Goal: Information Seeking & Learning: Learn about a topic

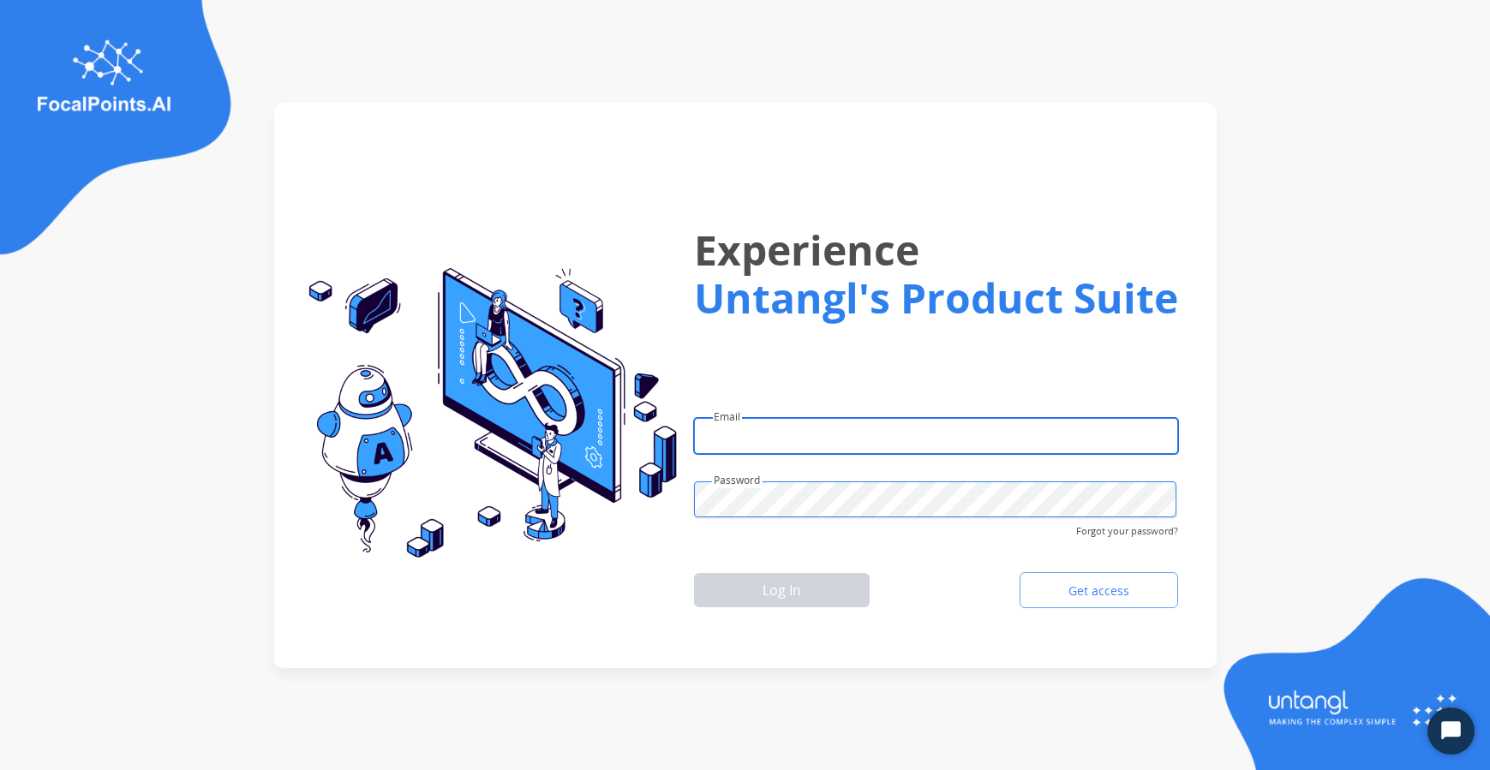
type input "**********"
click at [804, 609] on div "Log In Get access" at bounding box center [936, 591] width 484 height 50
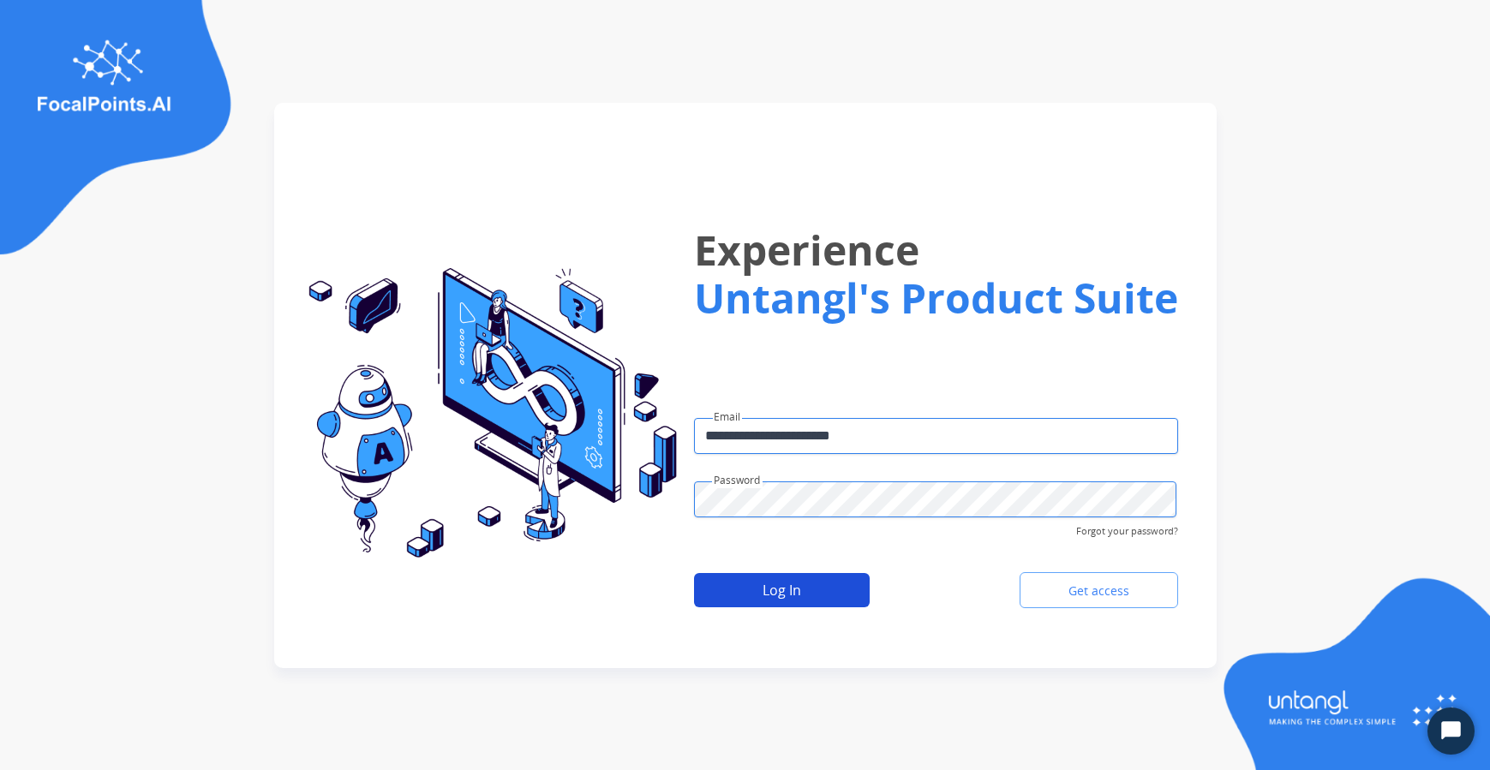
click at [817, 587] on button "Log In" at bounding box center [782, 590] width 176 height 34
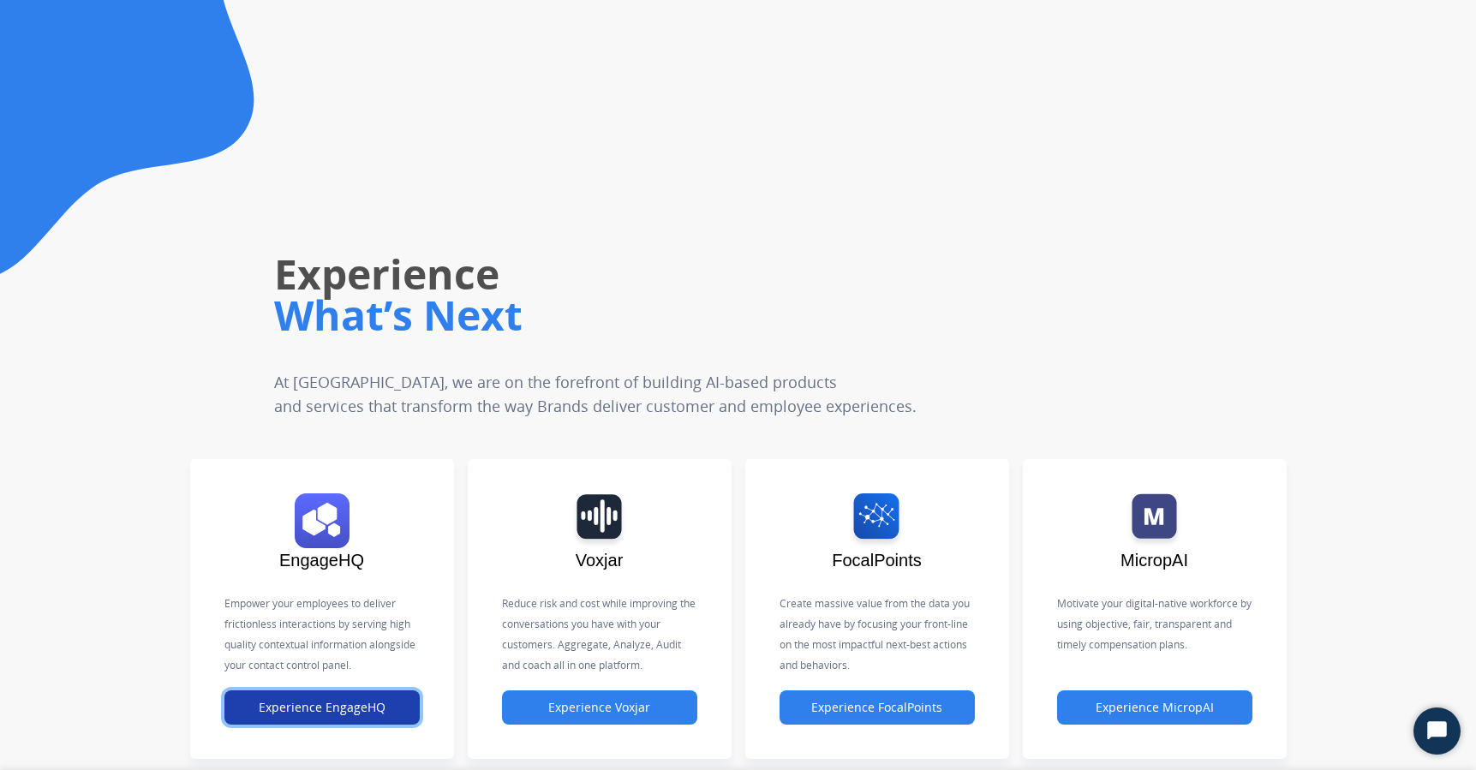
click at [329, 720] on button "Experience EngageHQ" at bounding box center [322, 708] width 195 height 34
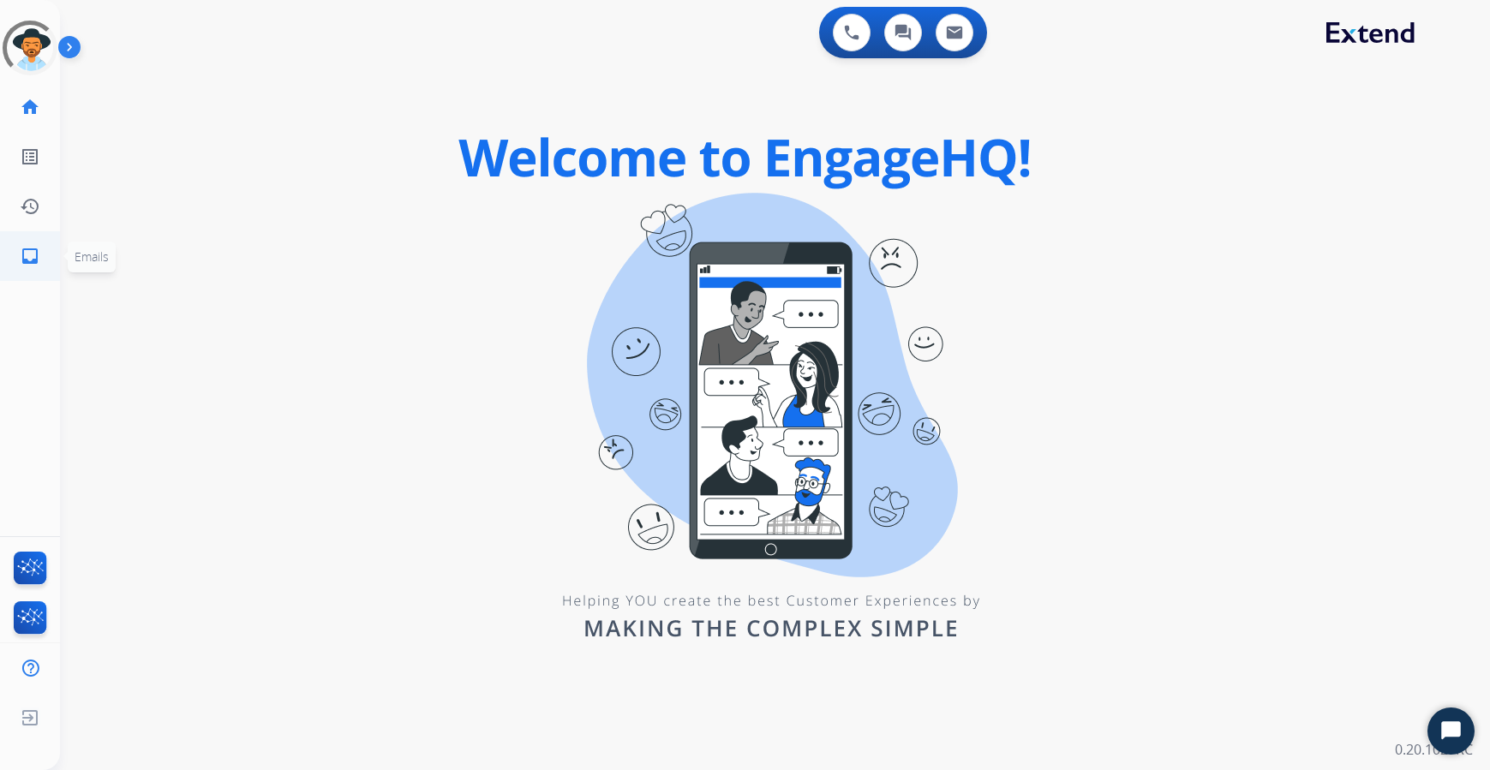
click at [42, 262] on link "inbox Emails" at bounding box center [30, 256] width 48 height 48
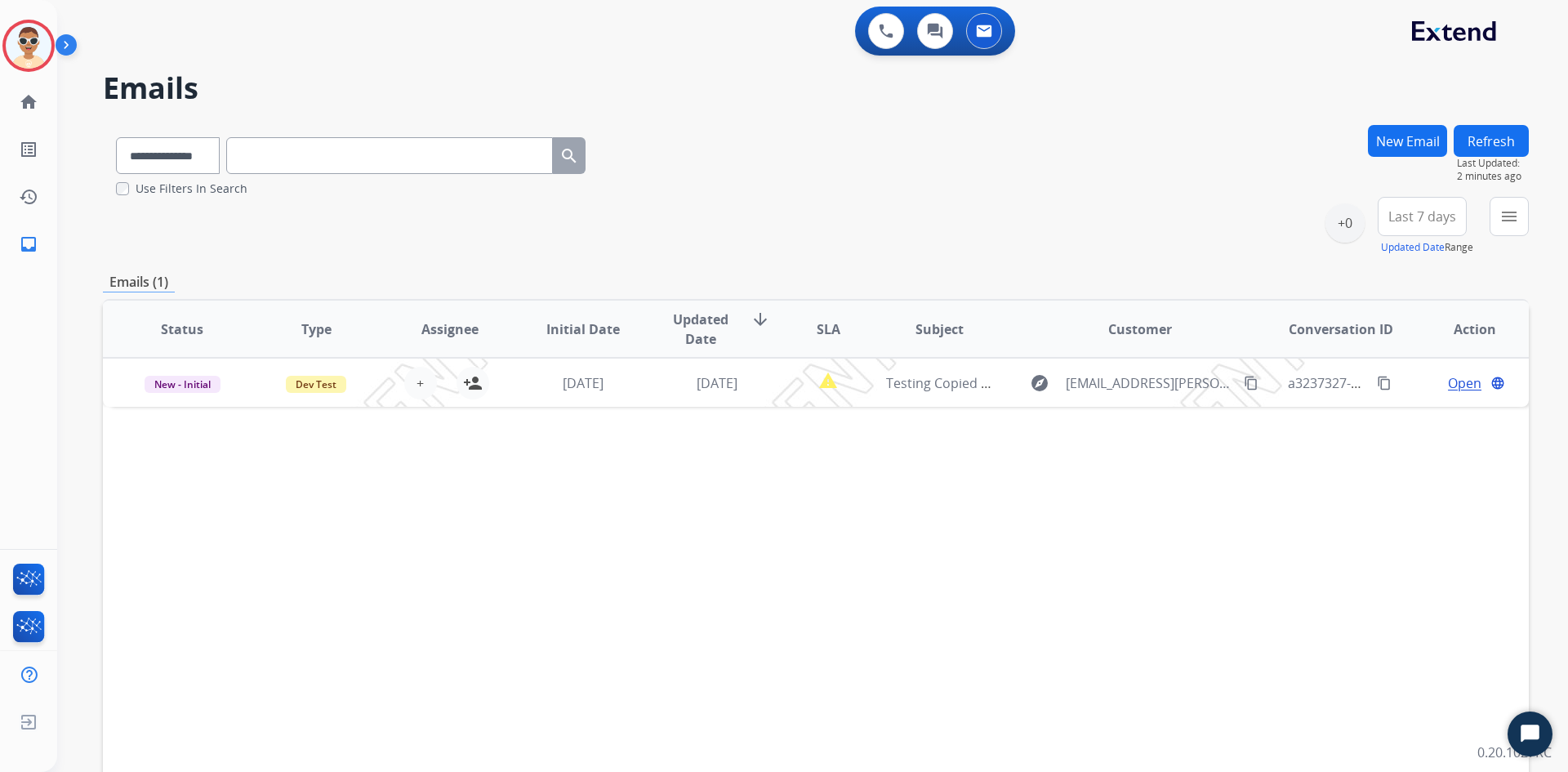
click at [1059, 500] on div "Status Type Assignee Initial Date Updated Date arrow_downward SLA Subject Custo…" at bounding box center [816, 573] width 1426 height 547
click at [1042, 568] on div "Status Type Assignee Initial Date Updated Date arrow_downward SLA Subject Custo…" at bounding box center [816, 573] width 1426 height 547
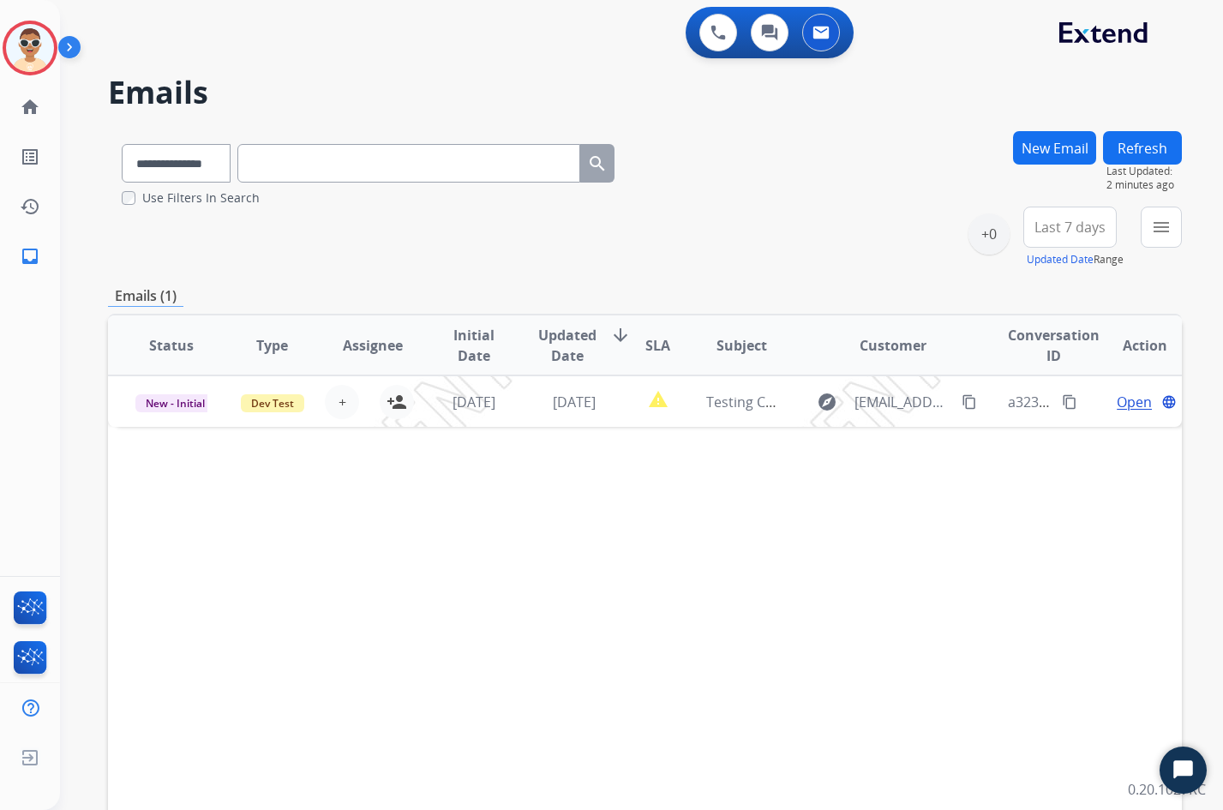
click at [982, 532] on div "Status Type Assignee Initial Date Updated Date arrow_downward SLA Subject Custo…" at bounding box center [645, 601] width 1074 height 574
click at [1138, 156] on button "Refresh" at bounding box center [1142, 147] width 79 height 33
click at [1040, 226] on span "Last 7 days" at bounding box center [1069, 227] width 71 height 7
click at [1045, 377] on div "Last 14 days" at bounding box center [1064, 377] width 94 height 26
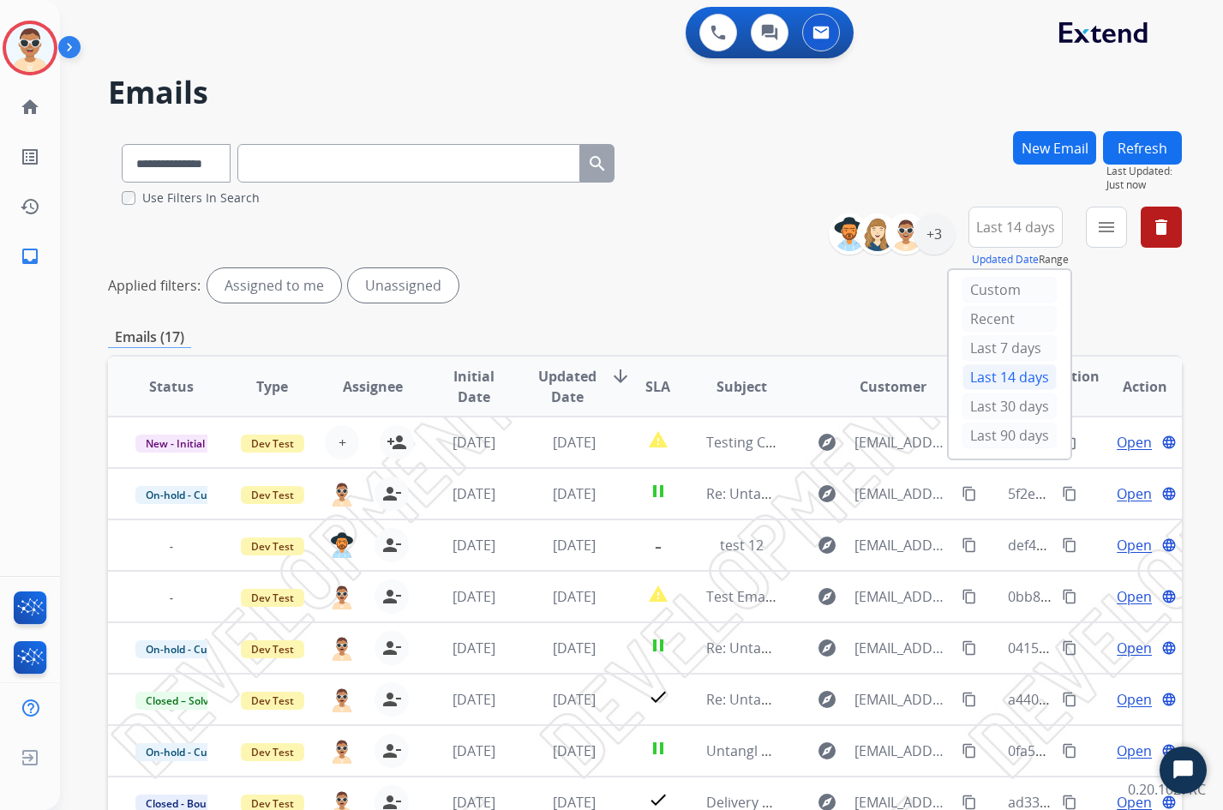
click at [1121, 328] on div "Emails (17)" at bounding box center [645, 336] width 1074 height 21
click at [1107, 247] on div "menu Type Claims Adjudication Customer Support Escalation Service Support Shipp…" at bounding box center [1106, 238] width 41 height 62
click at [1107, 231] on mat-icon "menu" at bounding box center [1106, 227] width 21 height 21
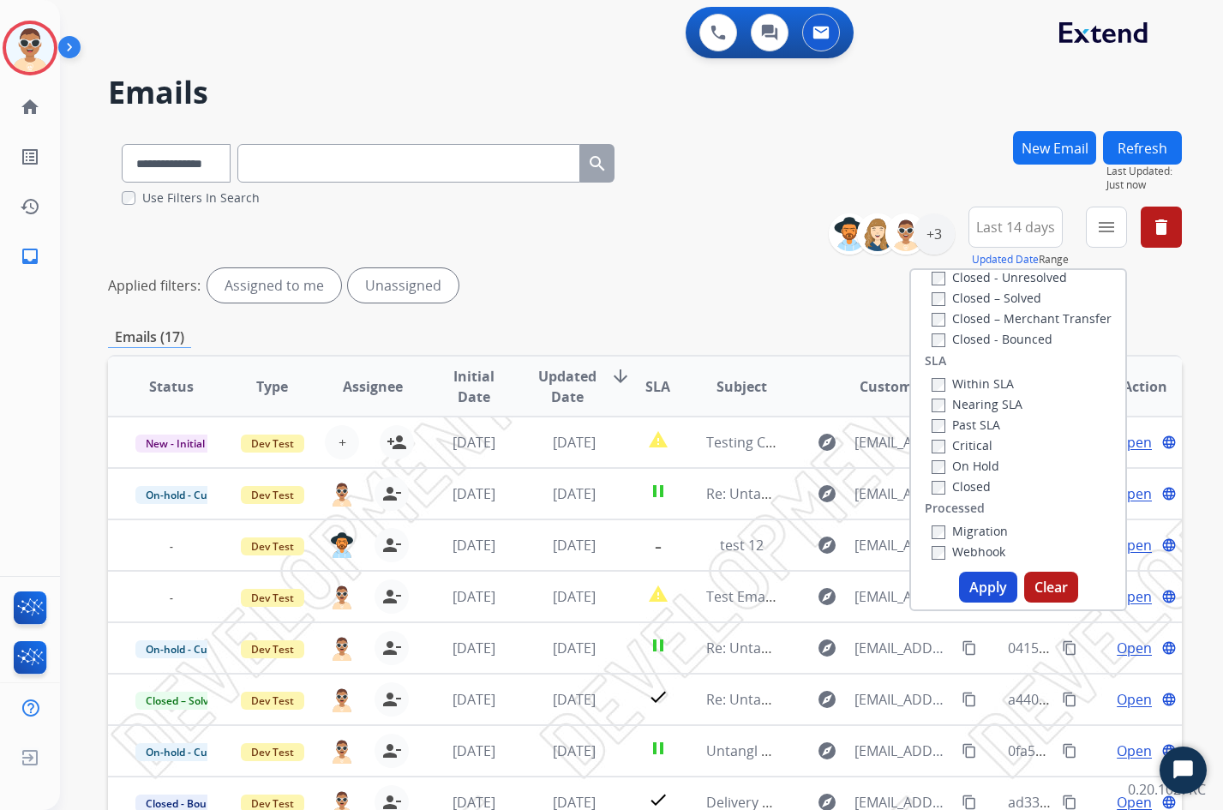
scroll to position [473, 0]
click at [957, 338] on label "Within SLA" at bounding box center [972, 339] width 82 height 16
click at [984, 574] on button "Apply" at bounding box center [988, 587] width 58 height 31
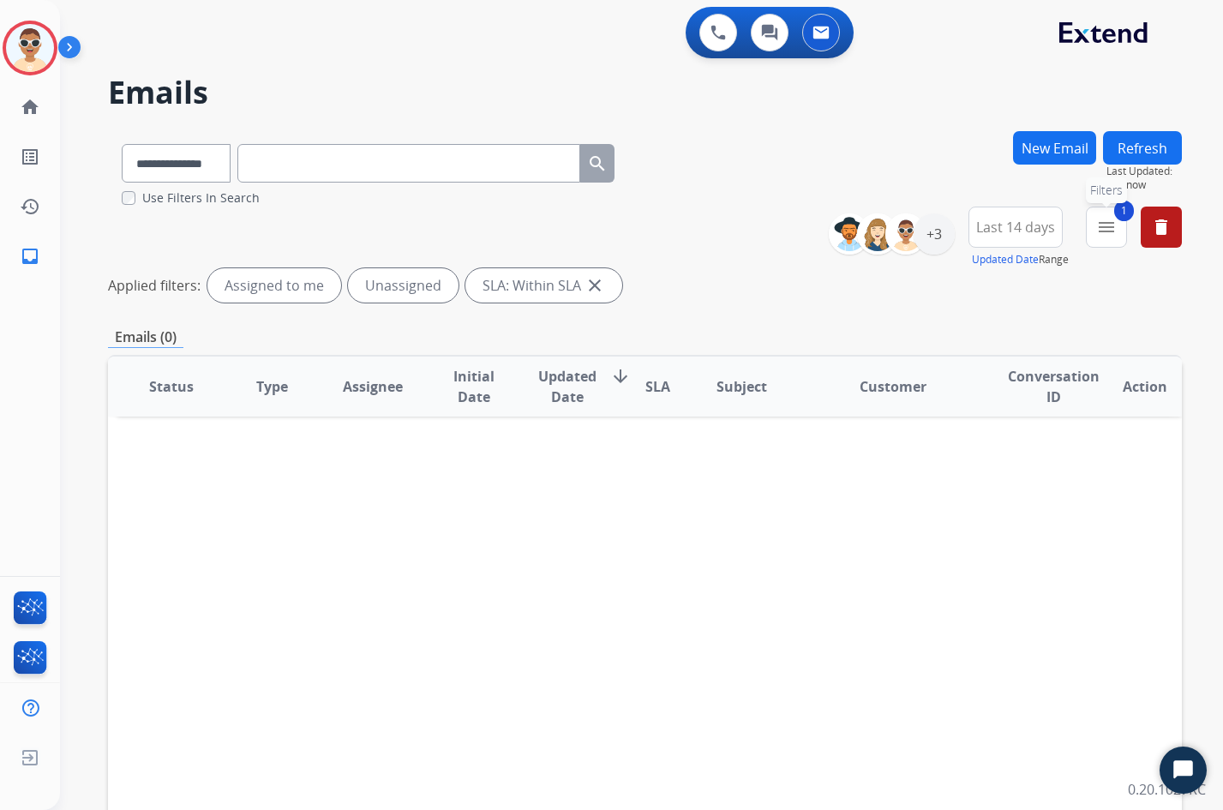
click at [1099, 234] on mat-icon "menu" at bounding box center [1106, 227] width 21 height 21
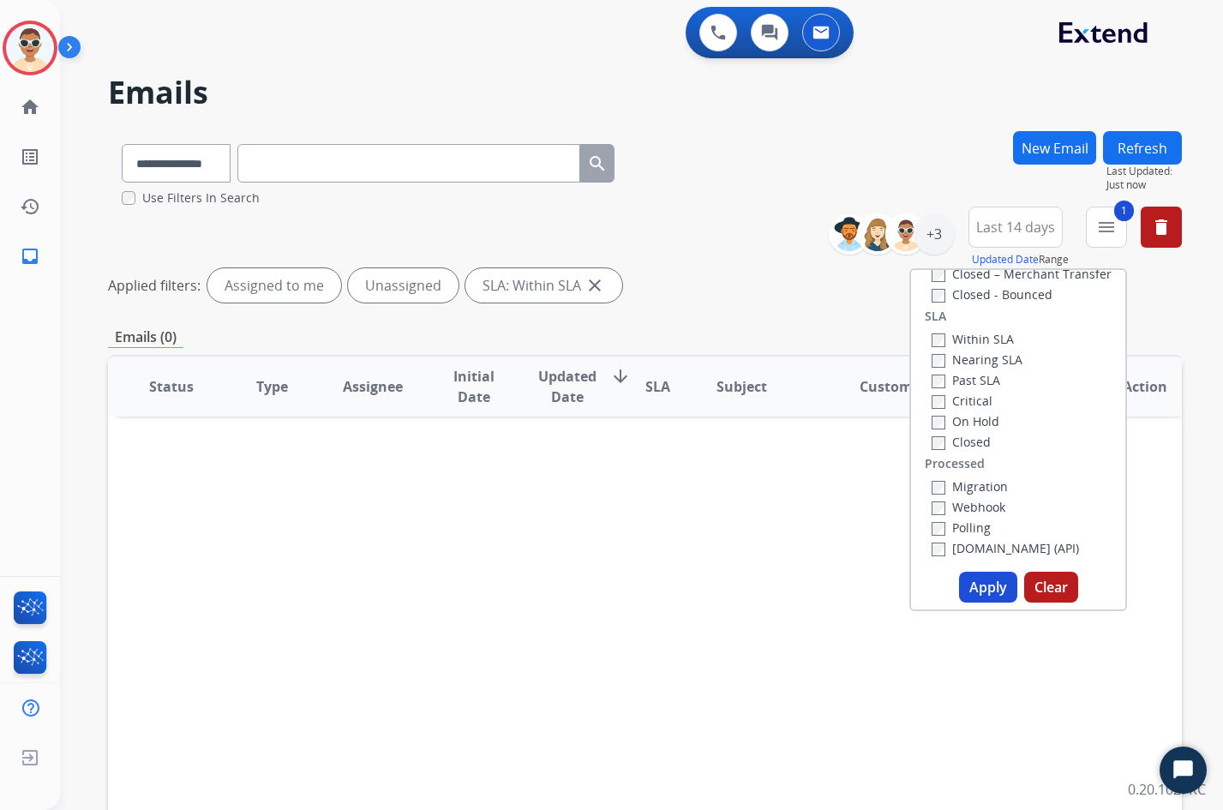
click at [993, 592] on button "Apply" at bounding box center [988, 587] width 58 height 31
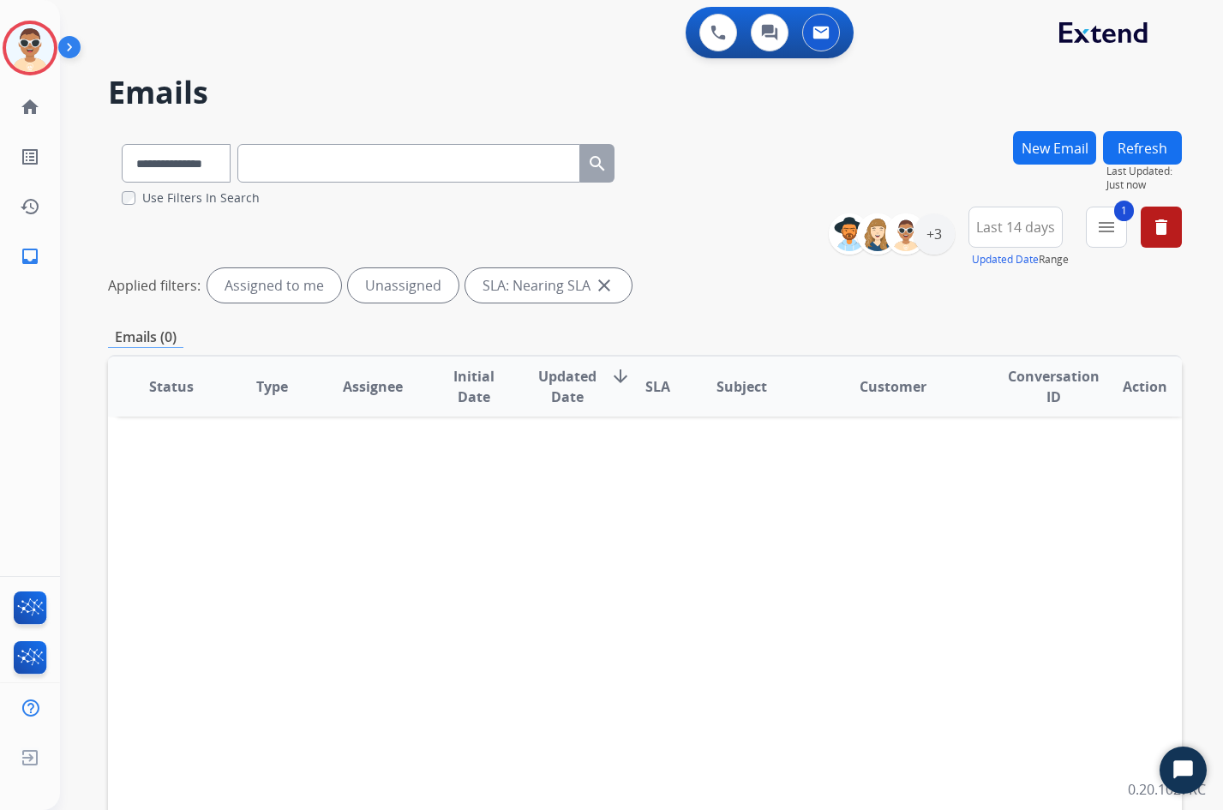
click at [1095, 236] on button "1 menu" at bounding box center [1106, 227] width 41 height 41
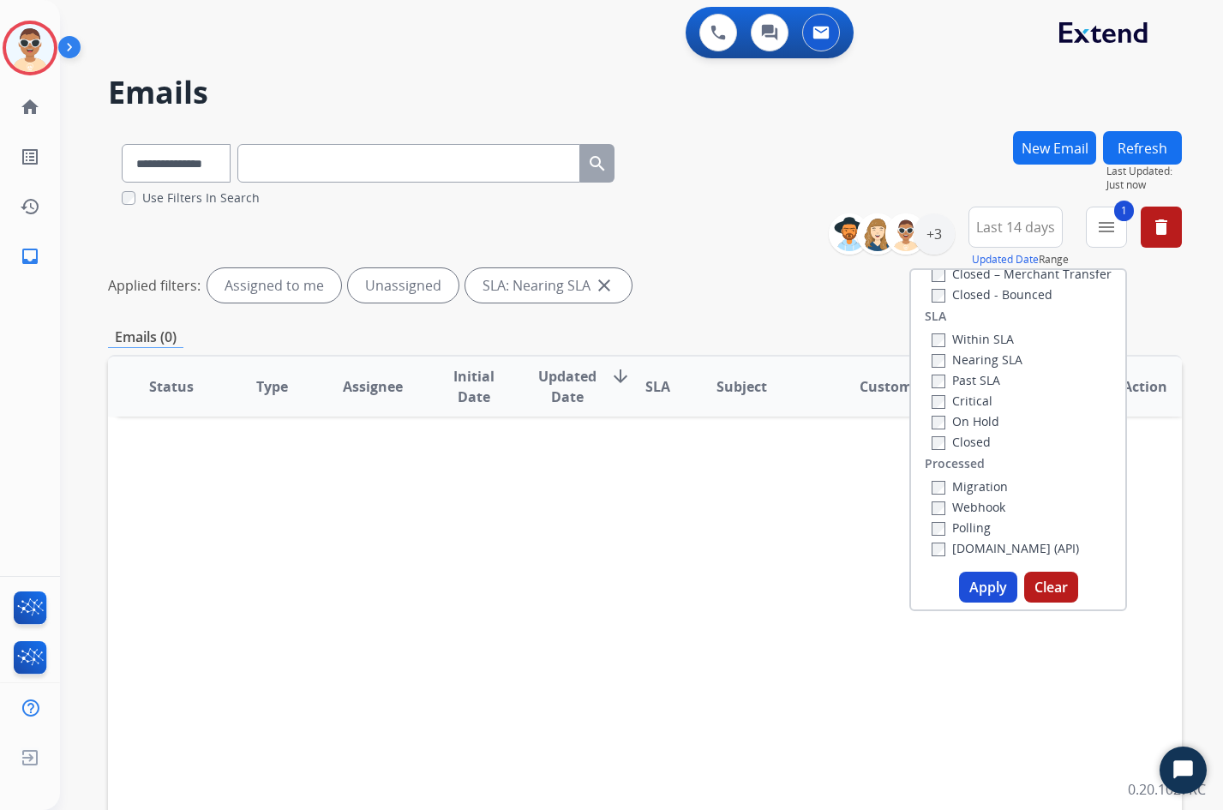
click at [952, 384] on label "Past SLA" at bounding box center [965, 380] width 69 height 16
click at [976, 364] on label "Nearing SLA" at bounding box center [976, 359] width 91 height 16
click at [968, 584] on button "Apply" at bounding box center [988, 587] width 58 height 31
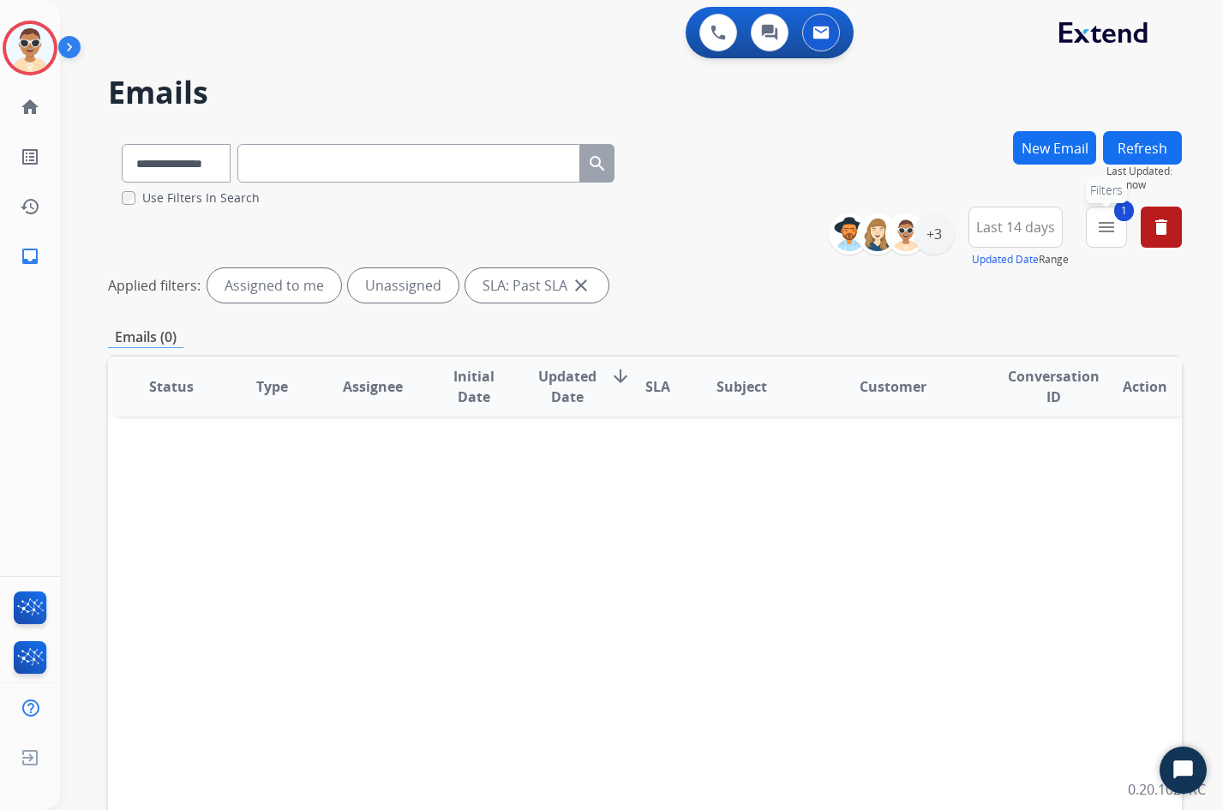
click at [1095, 234] on button "1 menu Filters" at bounding box center [1106, 227] width 41 height 41
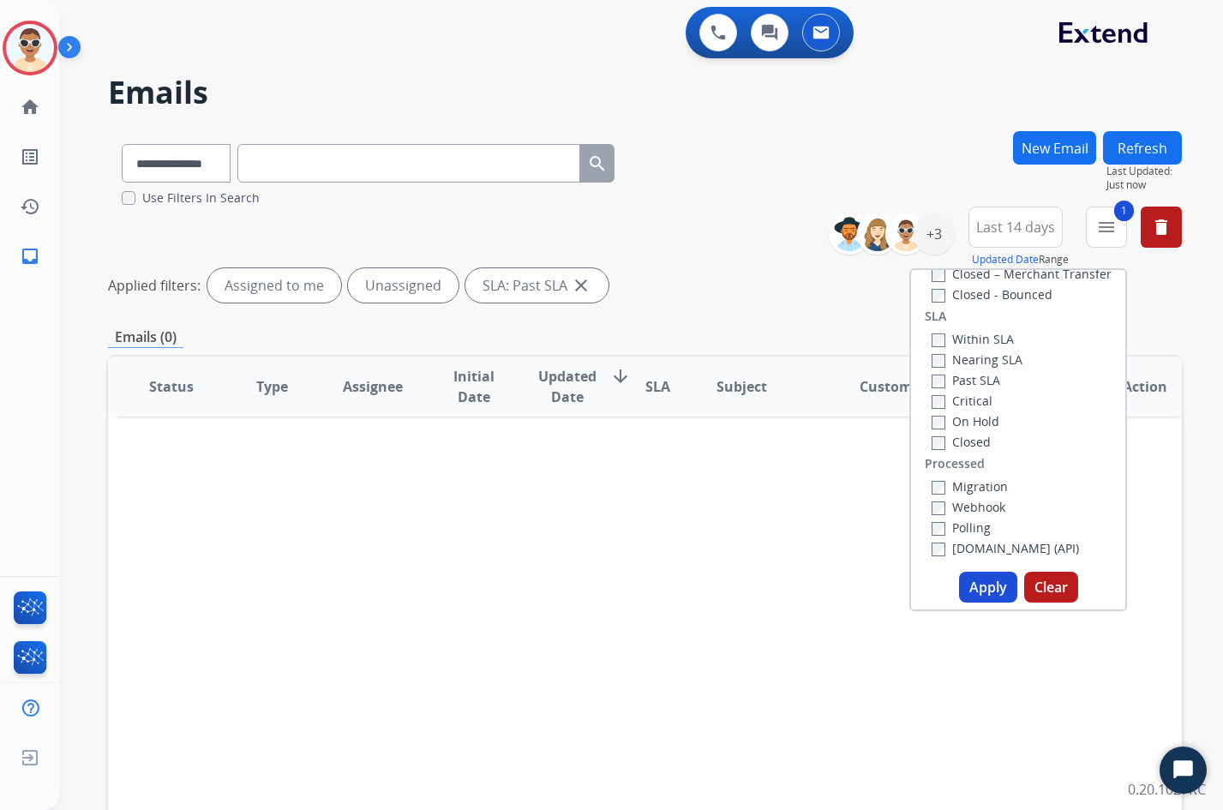
click at [951, 409] on div "Critical" at bounding box center [976, 400] width 91 height 21
click at [957, 392] on div "Critical" at bounding box center [976, 400] width 91 height 21
click at [957, 398] on label "Critical" at bounding box center [961, 400] width 61 height 16
click at [969, 380] on label "Past SLA" at bounding box center [965, 380] width 69 height 16
click at [985, 590] on button "Apply" at bounding box center [988, 587] width 58 height 31
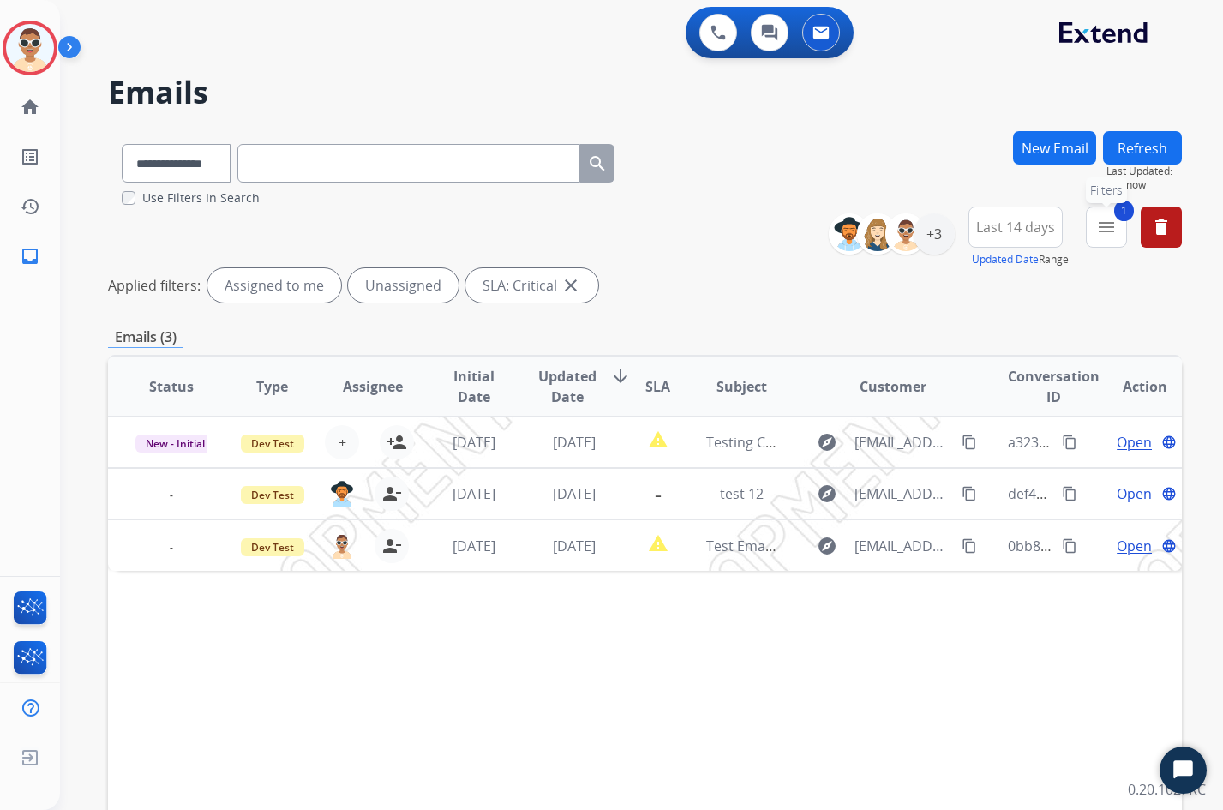
click at [1104, 241] on button "1 menu Filters" at bounding box center [1106, 227] width 41 height 41
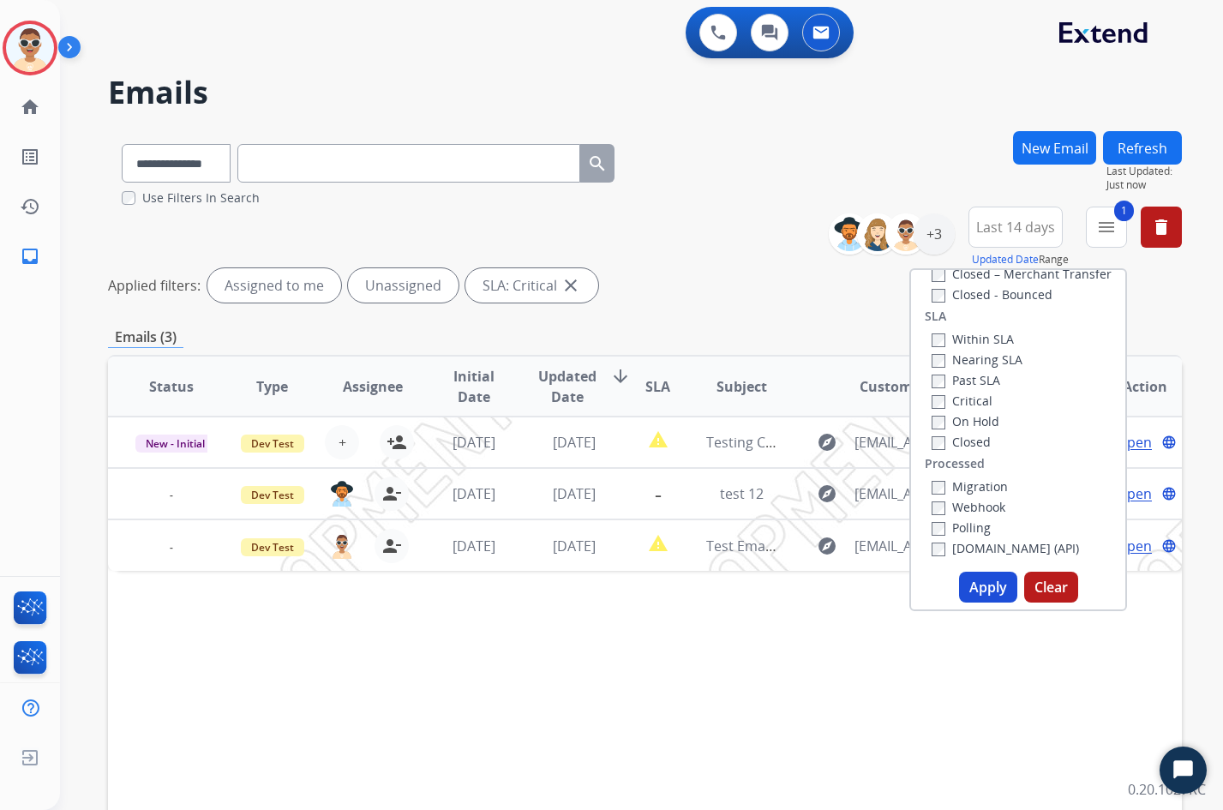
click at [987, 578] on button "Apply" at bounding box center [988, 587] width 58 height 31
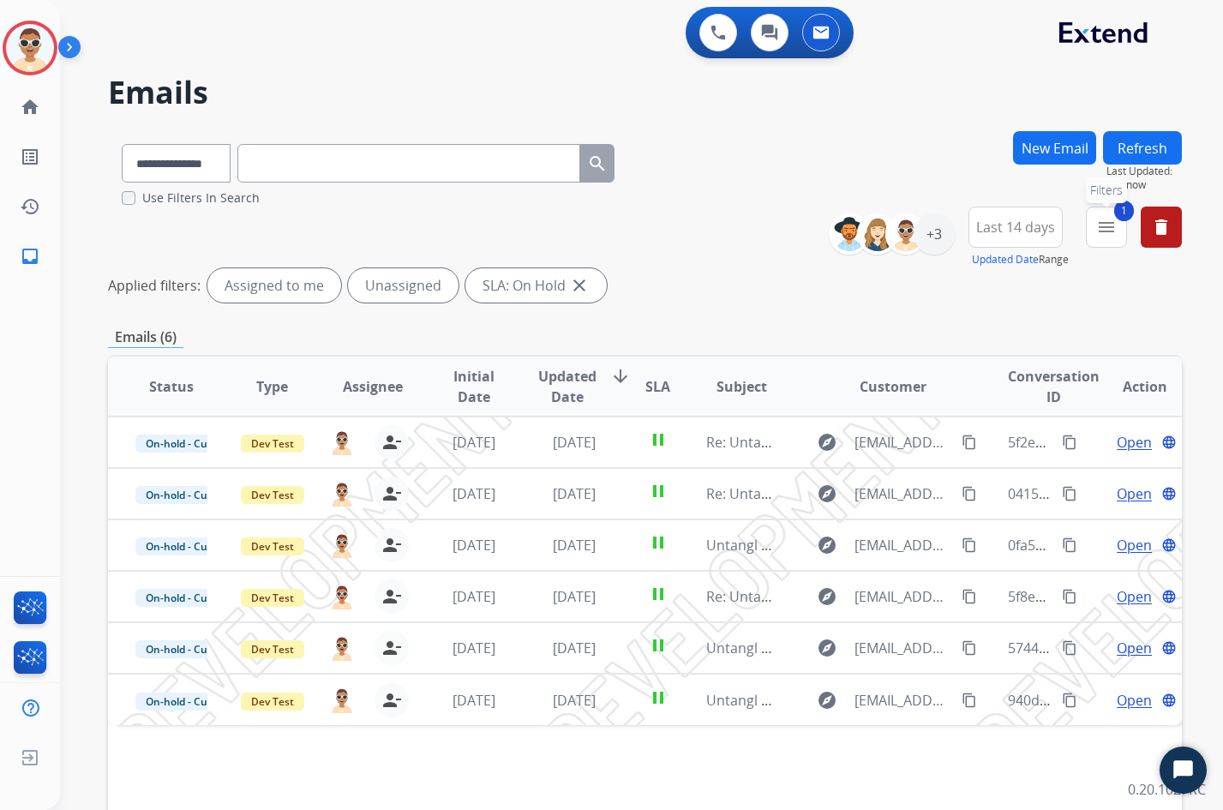
click at [1110, 234] on mat-icon "menu" at bounding box center [1106, 227] width 21 height 21
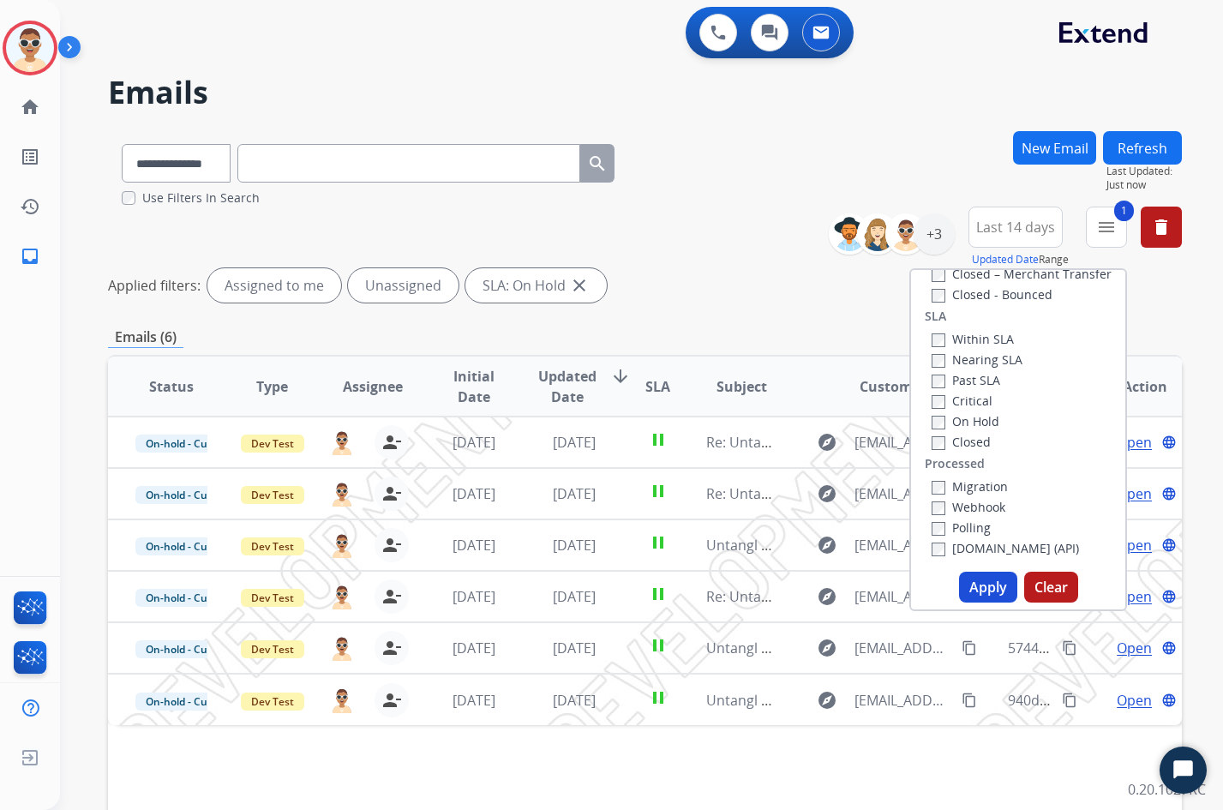
click at [937, 446] on label "Closed" at bounding box center [960, 442] width 59 height 16
click at [982, 587] on button "Apply" at bounding box center [988, 587] width 58 height 31
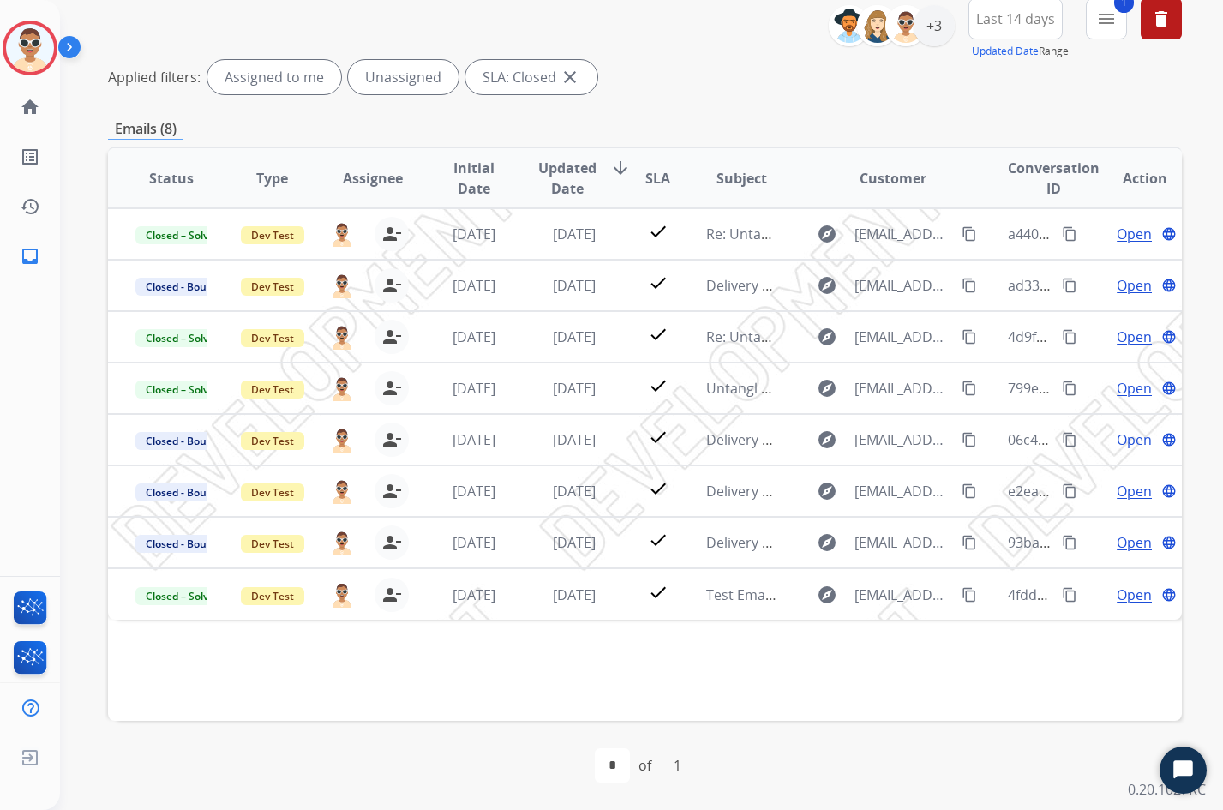
scroll to position [0, 0]
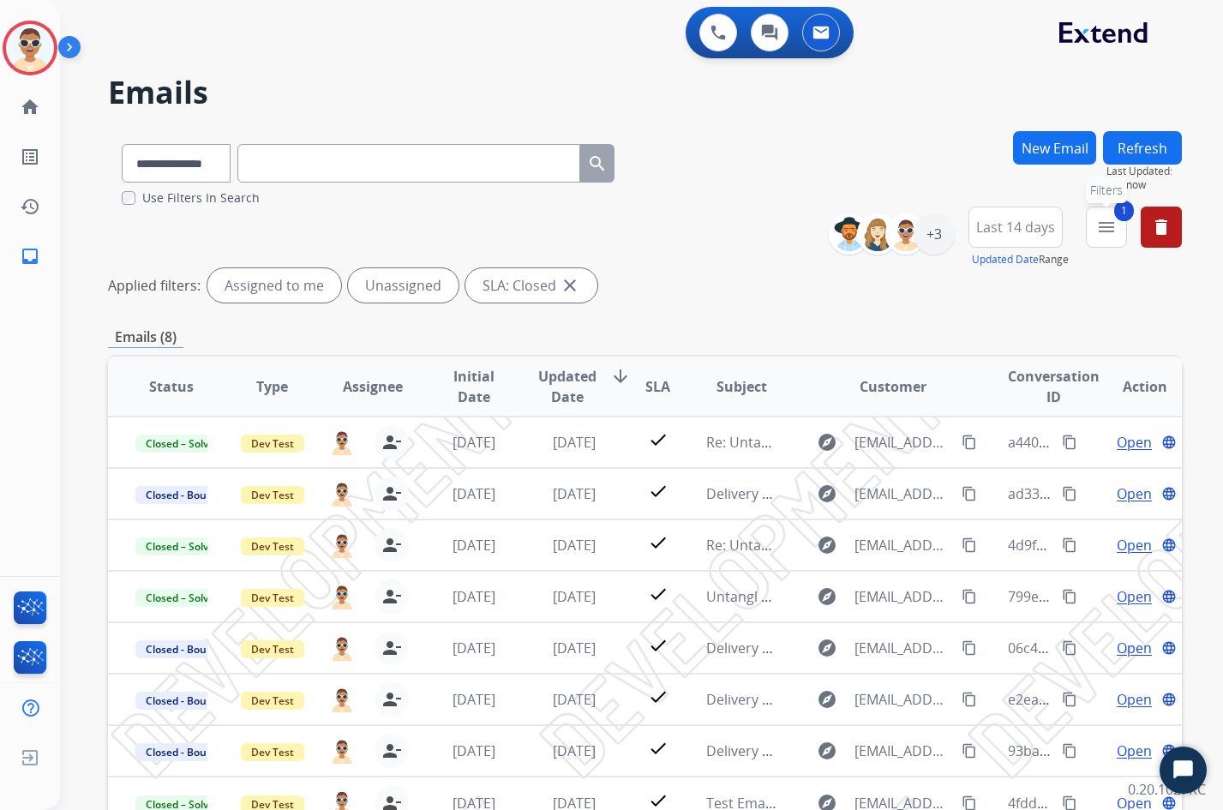
click at [1111, 225] on mat-icon "menu" at bounding box center [1106, 227] width 21 height 21
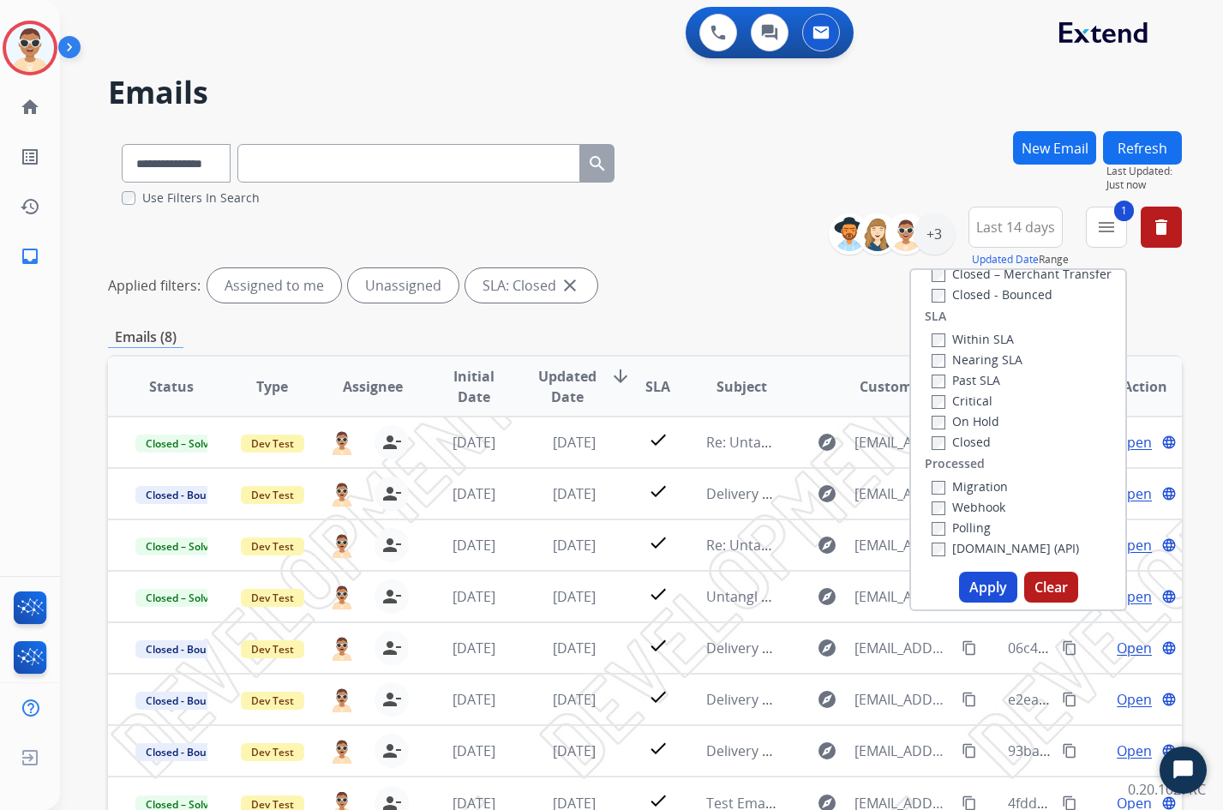
click at [943, 446] on label "Closed" at bounding box center [960, 442] width 59 height 16
click at [953, 369] on div "Past SLA" at bounding box center [976, 379] width 91 height 21
click at [952, 359] on label "Nearing SLA" at bounding box center [976, 359] width 91 height 16
click at [957, 338] on label "Within SLA" at bounding box center [972, 339] width 82 height 16
click at [955, 376] on label "Past SLA" at bounding box center [965, 380] width 69 height 16
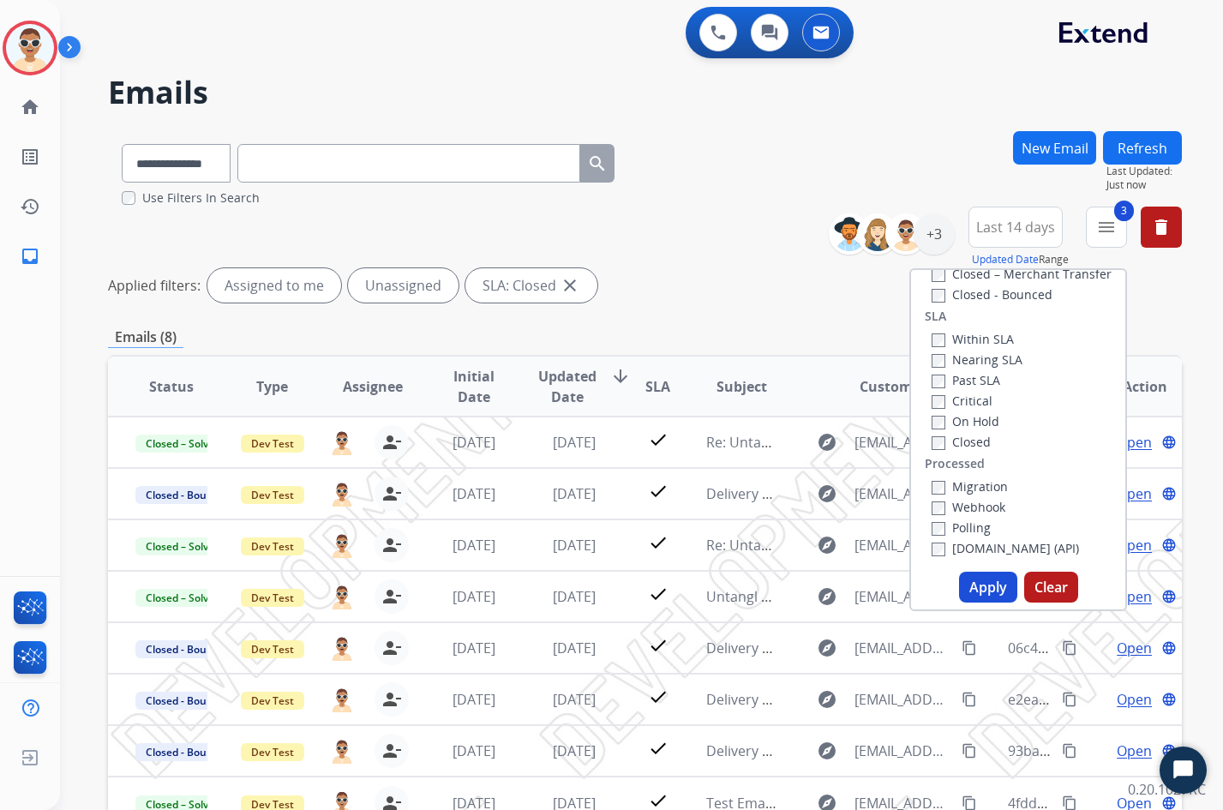
click at [980, 588] on button "Apply" at bounding box center [988, 587] width 58 height 31
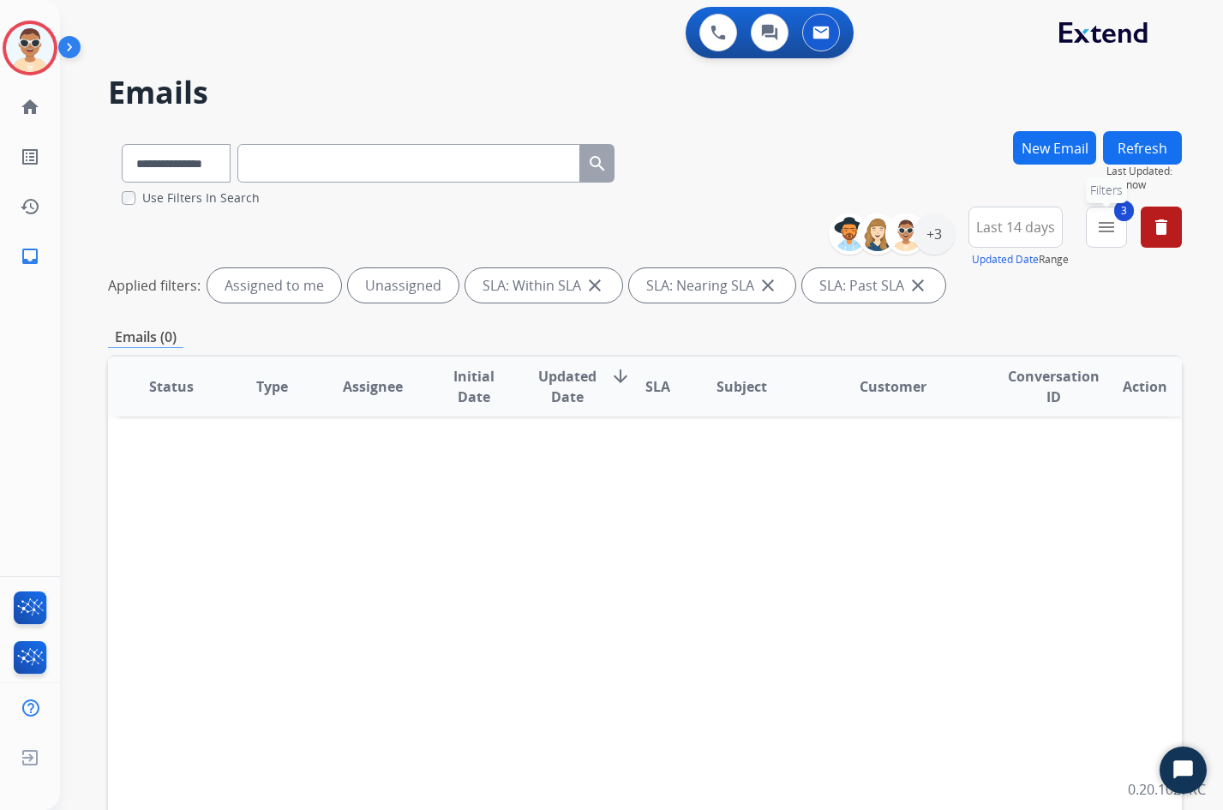
click at [1110, 234] on mat-icon "menu" at bounding box center [1106, 227] width 21 height 21
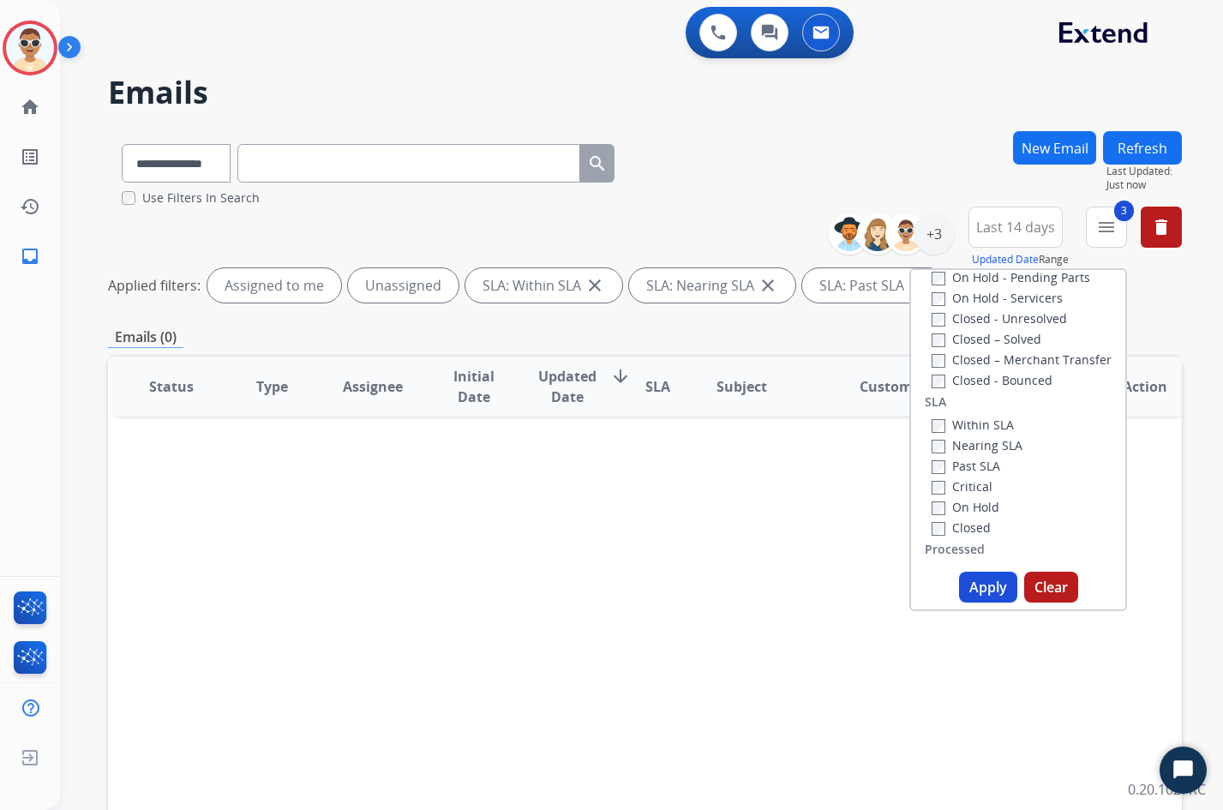
scroll to position [302, 0]
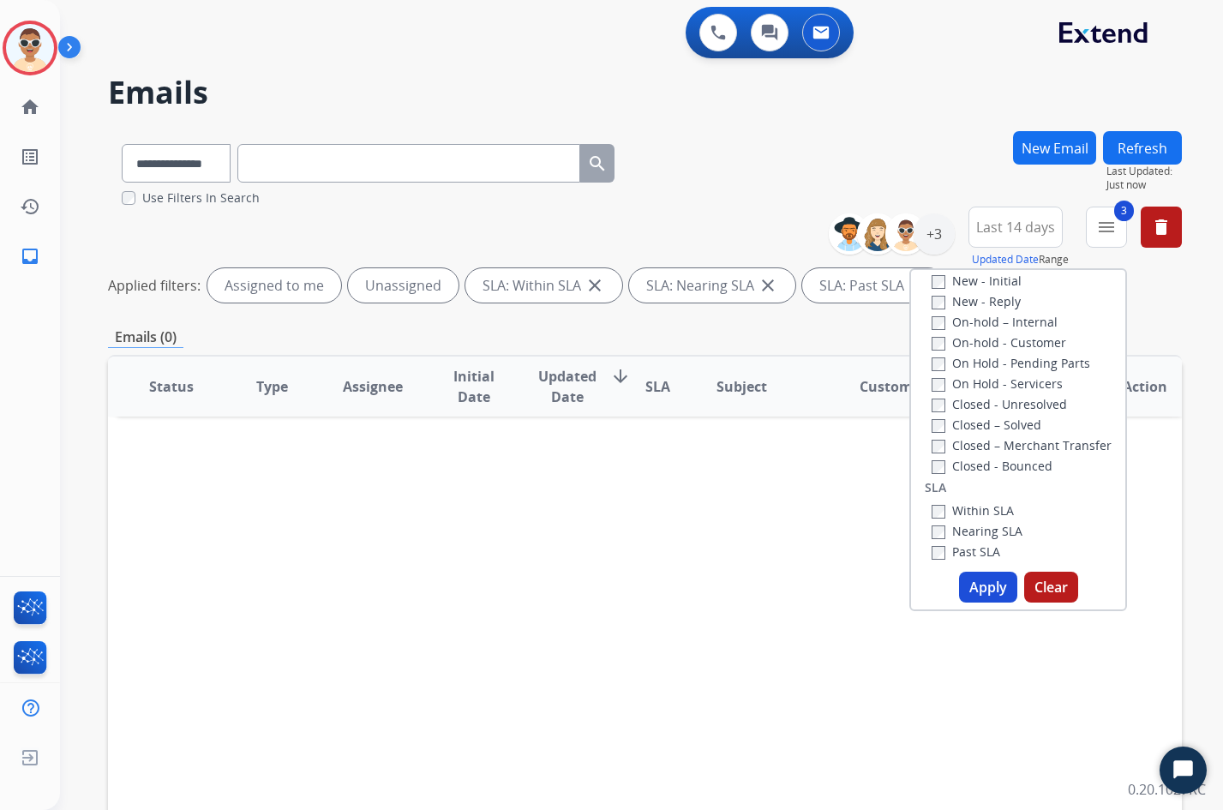
drag, startPoint x: 1136, startPoint y: 297, endPoint x: 1109, endPoint y: 282, distance: 31.5
click at [1137, 297] on div "Applied filters: Assigned to me Unassigned SLA: Within SLA close SLA: Nearing S…" at bounding box center [645, 285] width 1074 height 34
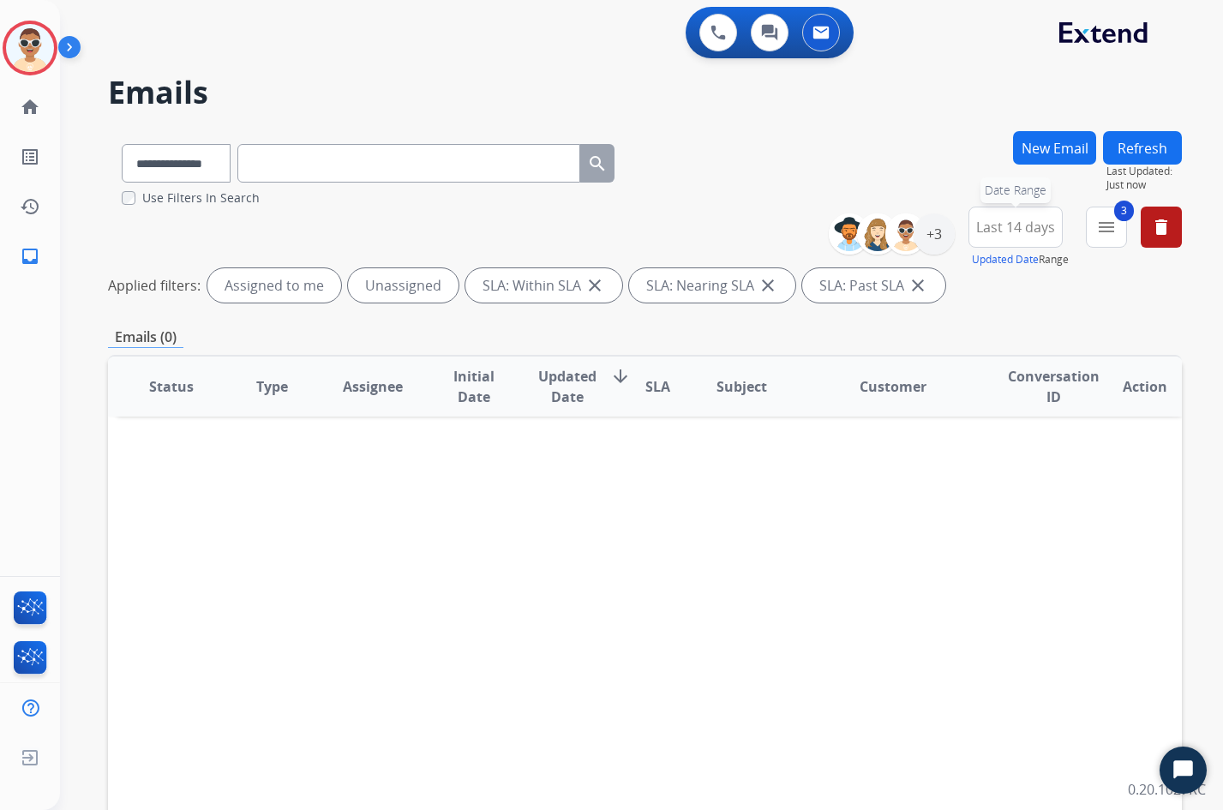
click at [1036, 230] on span "Last 14 days" at bounding box center [1015, 227] width 79 height 7
click at [992, 405] on div "Last 30 days" at bounding box center [1009, 406] width 94 height 26
click at [885, 339] on div "Emails (0)" at bounding box center [645, 336] width 1074 height 21
click at [1099, 227] on mat-icon "menu" at bounding box center [1106, 227] width 21 height 21
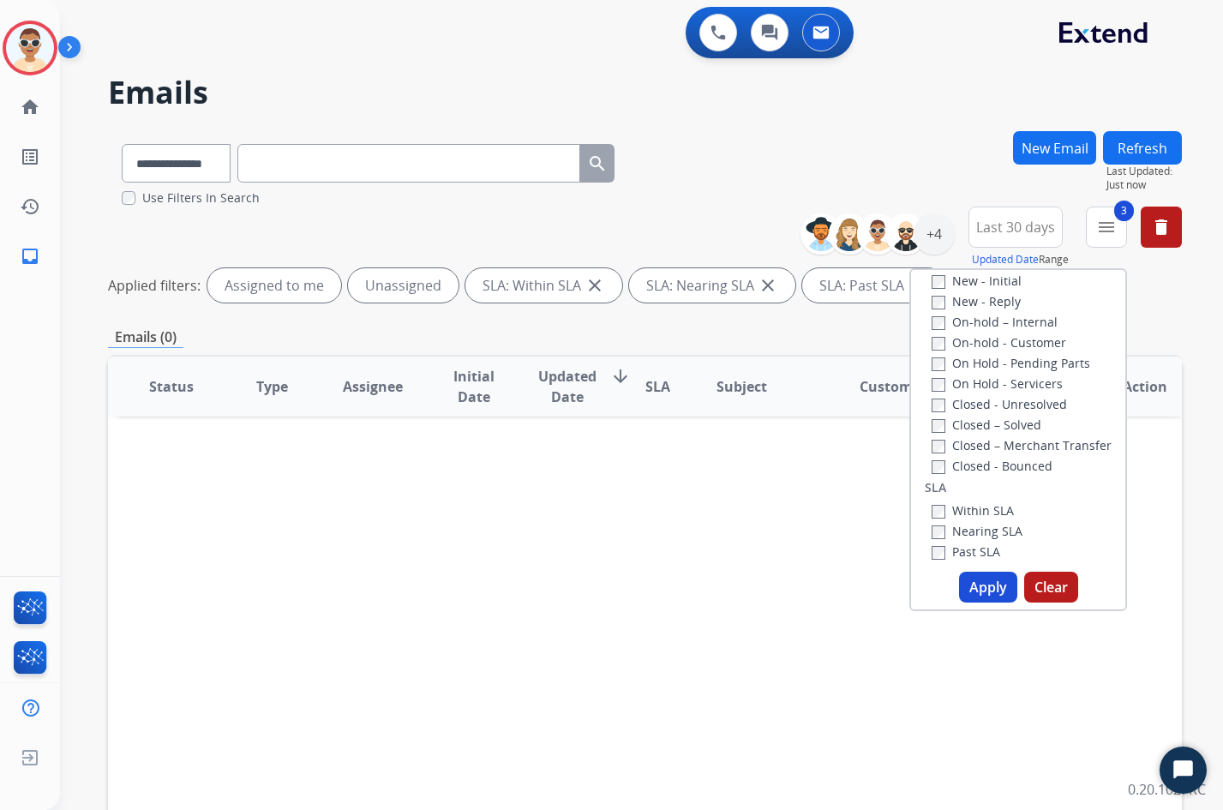
click at [962, 516] on label "Within SLA" at bounding box center [972, 510] width 82 height 16
click at [968, 534] on label "Nearing SLA" at bounding box center [976, 531] width 91 height 16
click at [959, 547] on label "Past SLA" at bounding box center [965, 551] width 69 height 16
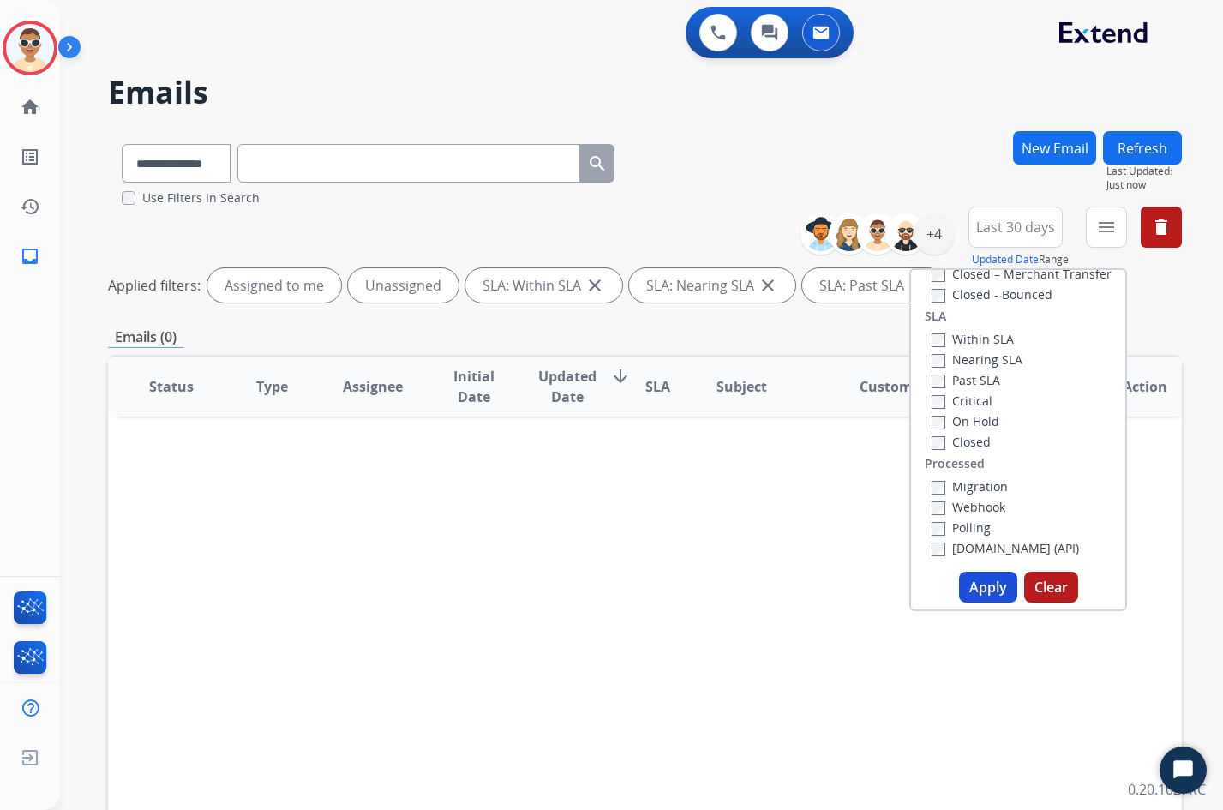
click at [975, 409] on div "Critical" at bounding box center [976, 400] width 91 height 21
click at [973, 427] on label "On Hold" at bounding box center [965, 421] width 68 height 16
click at [961, 444] on label "Closed" at bounding box center [960, 442] width 59 height 16
click at [971, 406] on label "Critical" at bounding box center [961, 400] width 61 height 16
click at [985, 580] on button "Apply" at bounding box center [988, 587] width 58 height 31
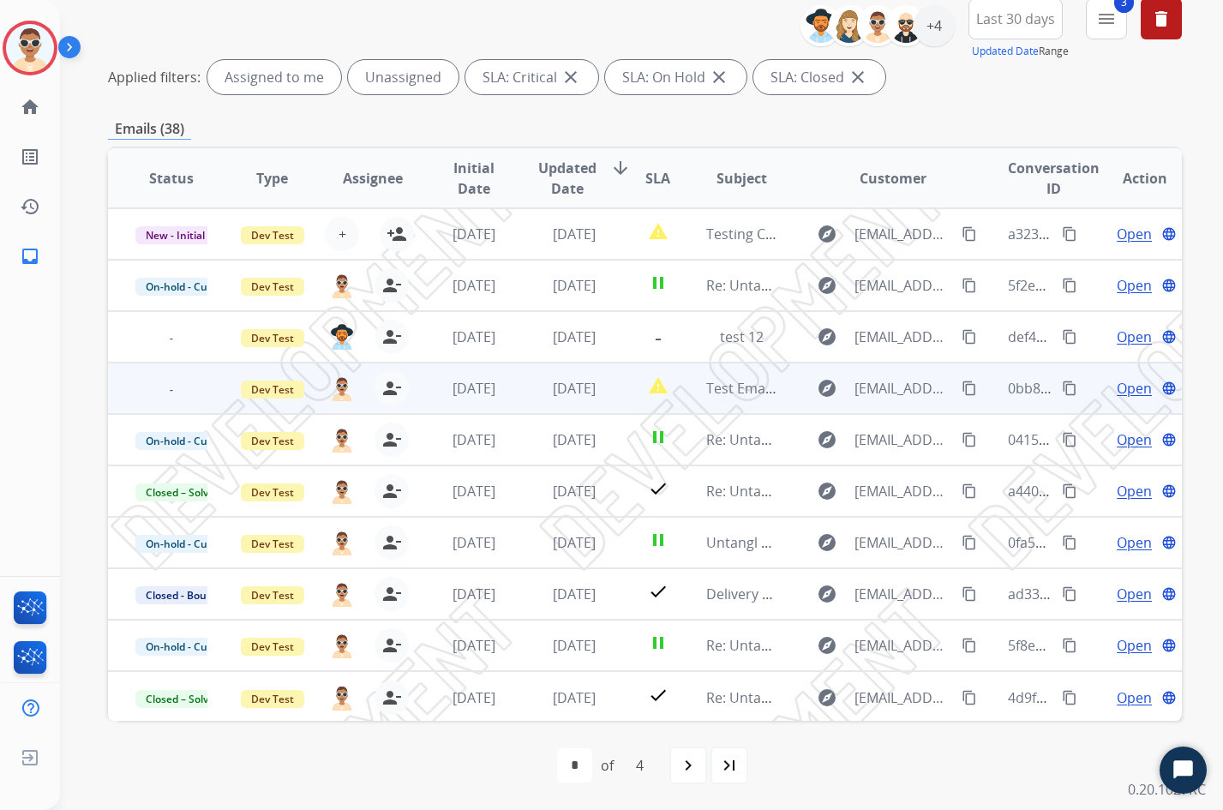
scroll to position [0, 0]
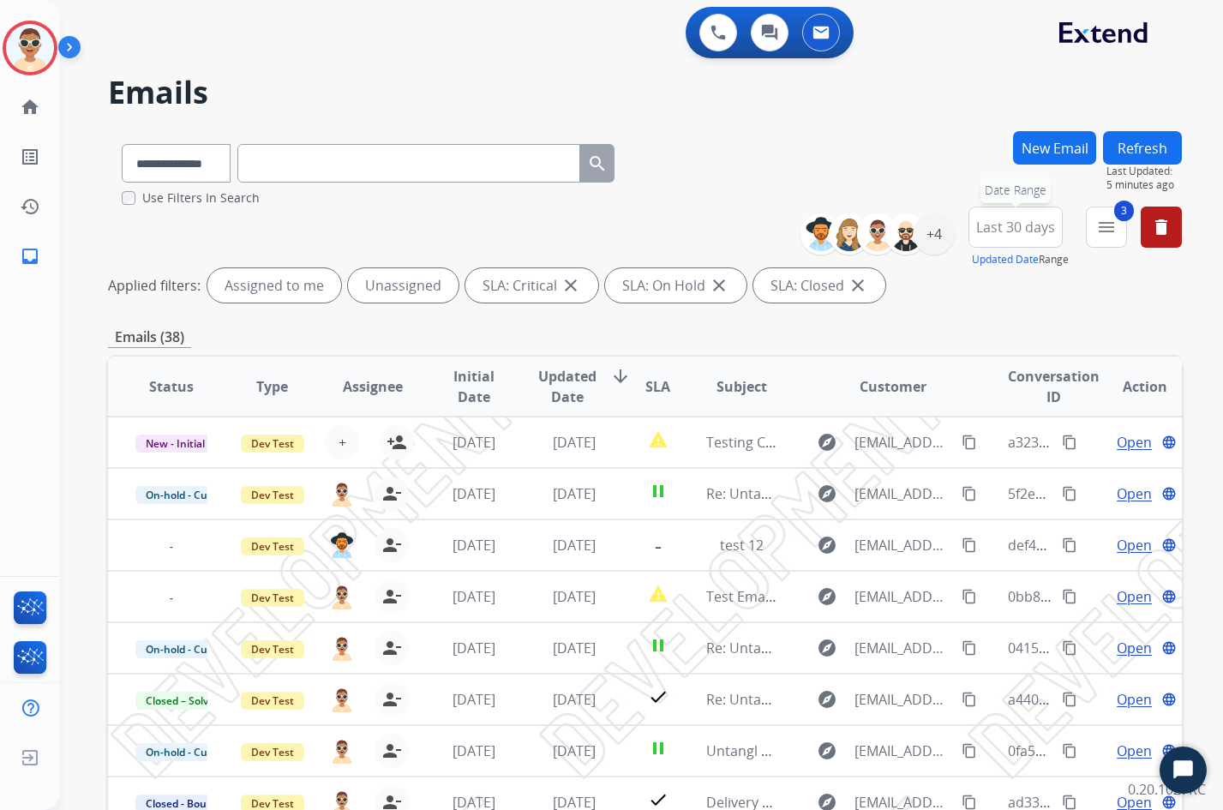
click at [1031, 226] on span "Last 30 days" at bounding box center [1015, 227] width 79 height 7
click at [948, 165] on div "**********" at bounding box center [645, 168] width 1074 height 76
click at [422, 183] on div "**********" at bounding box center [368, 159] width 520 height 59
click at [219, 175] on select "**********" at bounding box center [176, 163] width 109 height 39
click at [401, 220] on div "**********" at bounding box center [645, 258] width 1074 height 103
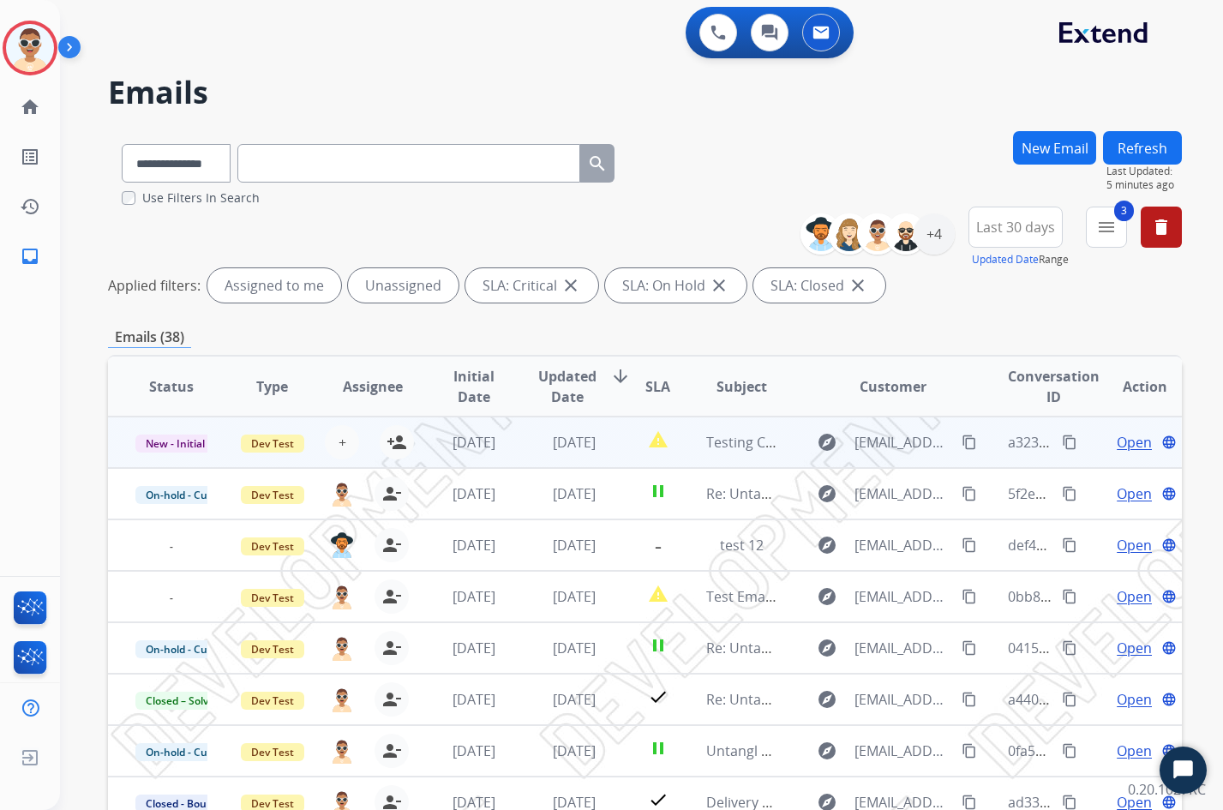
click at [1062, 439] on mat-icon "content_copy" at bounding box center [1069, 441] width 15 height 15
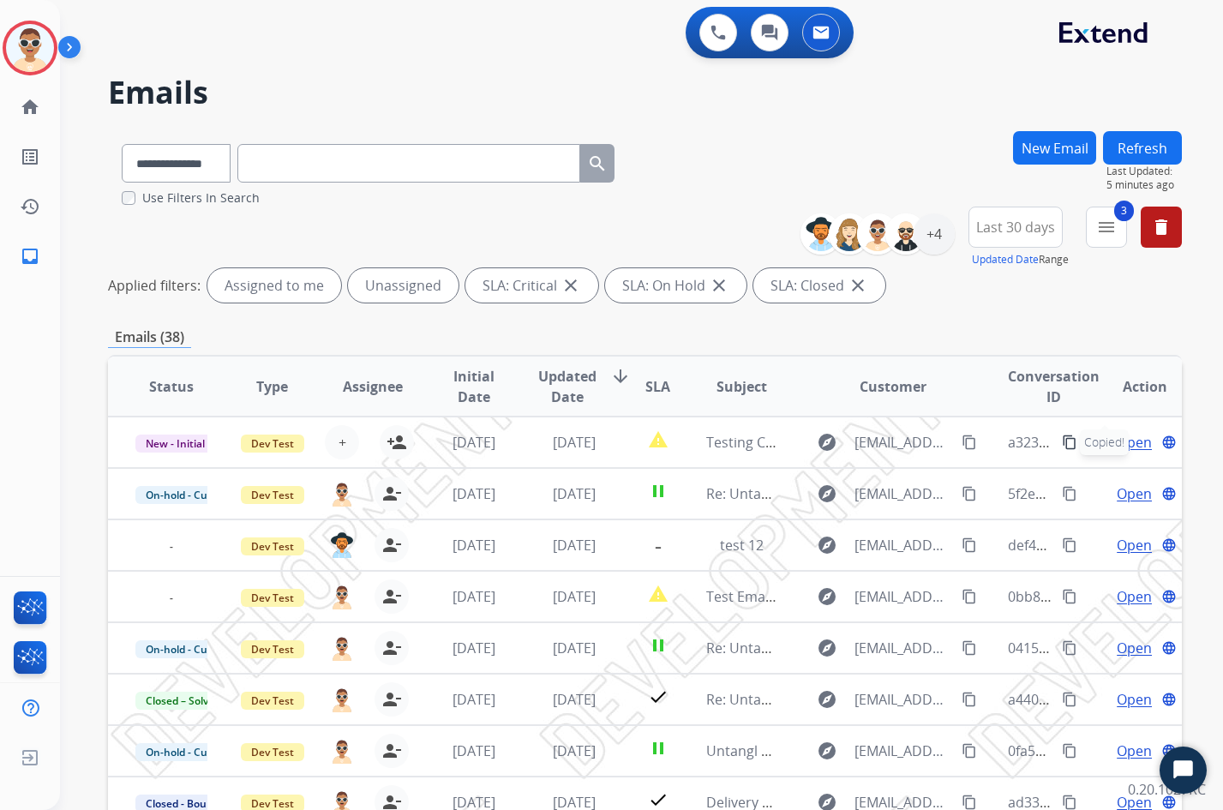
click at [416, 193] on div "Use Filters In Search" at bounding box center [375, 197] width 506 height 17
click at [419, 169] on input "text" at bounding box center [408, 163] width 343 height 39
paste input "**********"
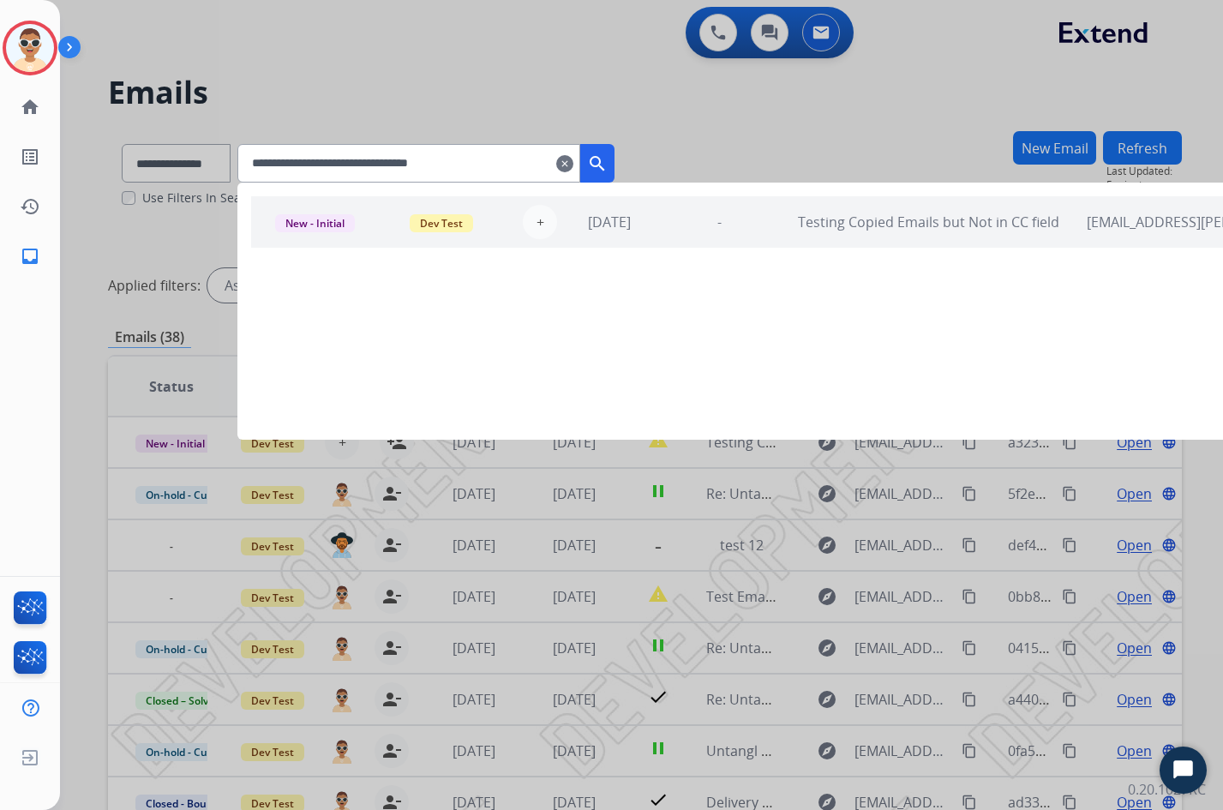
type input "**********"
click at [608, 167] on mat-icon "search" at bounding box center [597, 163] width 21 height 21
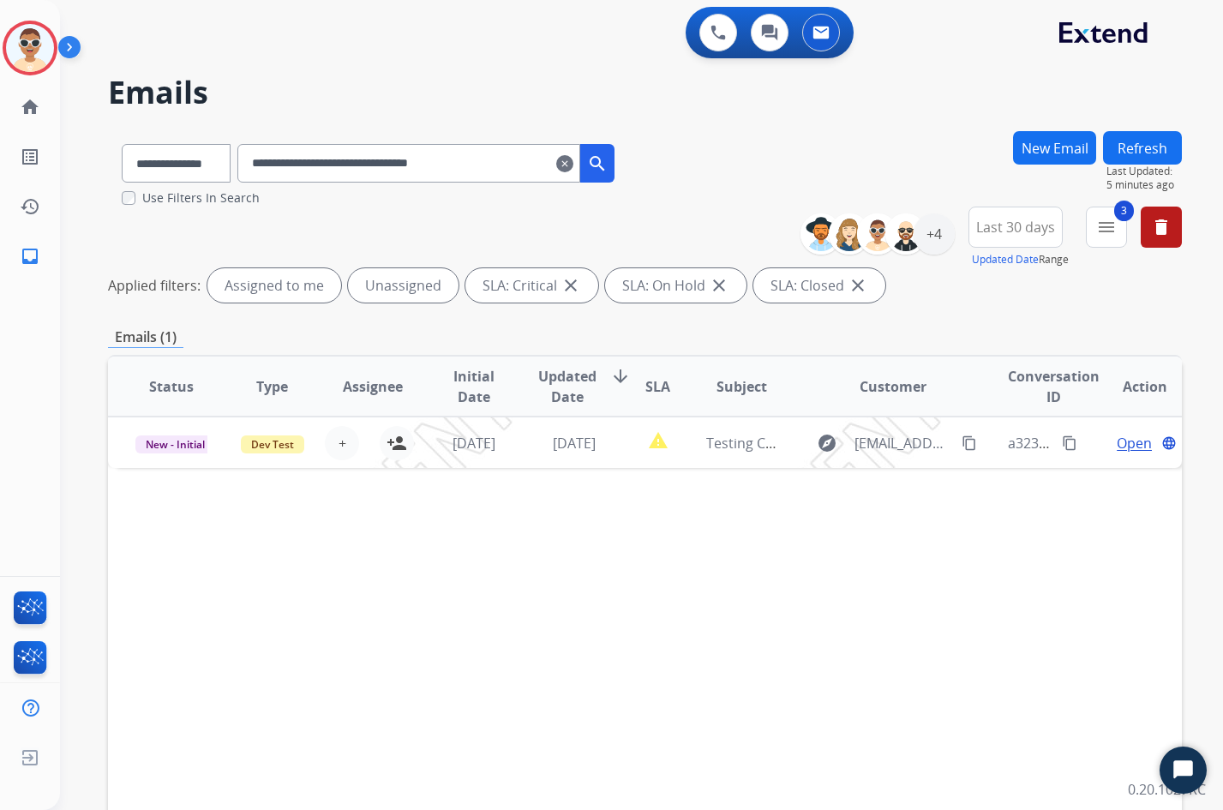
click at [432, 284] on div "Unassigned" at bounding box center [403, 285] width 111 height 34
click at [1161, 231] on mat-icon "delete" at bounding box center [1161, 227] width 21 height 21
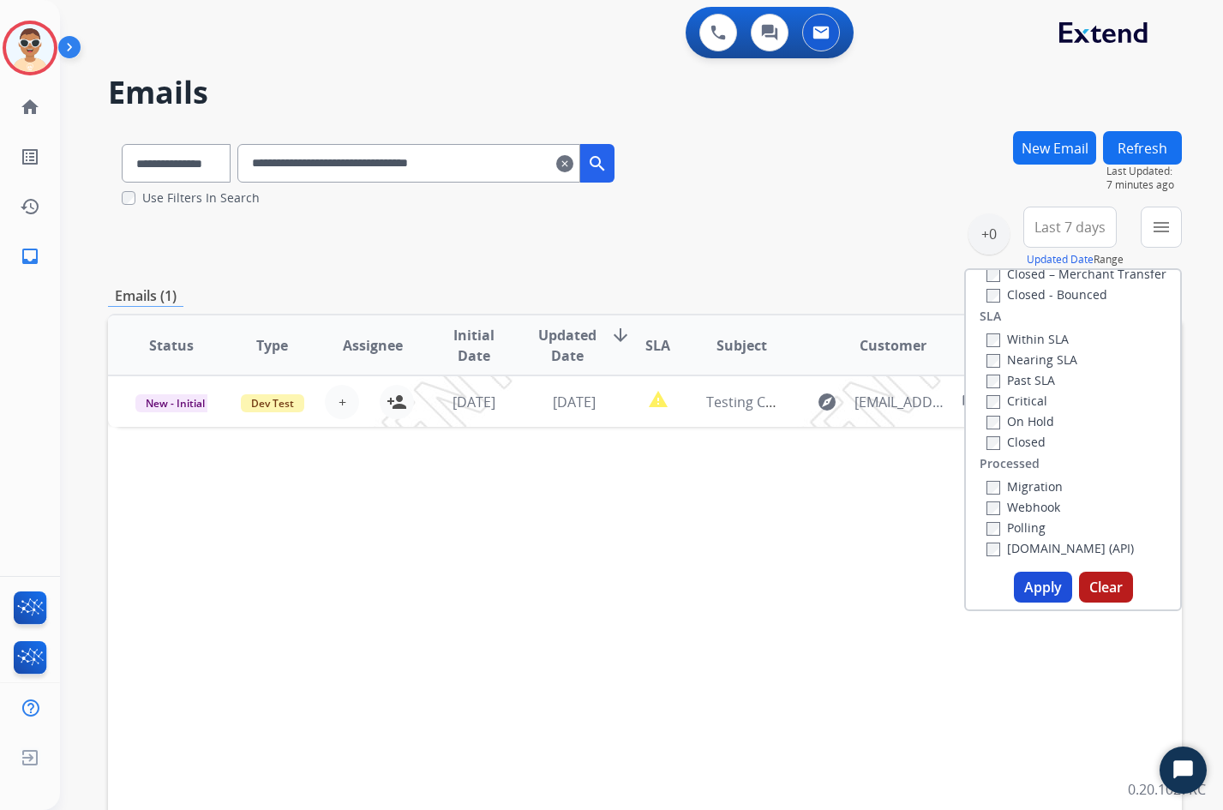
click at [776, 504] on div "Status Type Assignee Initial Date Updated Date arrow_downward SLA Subject Custo…" at bounding box center [645, 601] width 1074 height 574
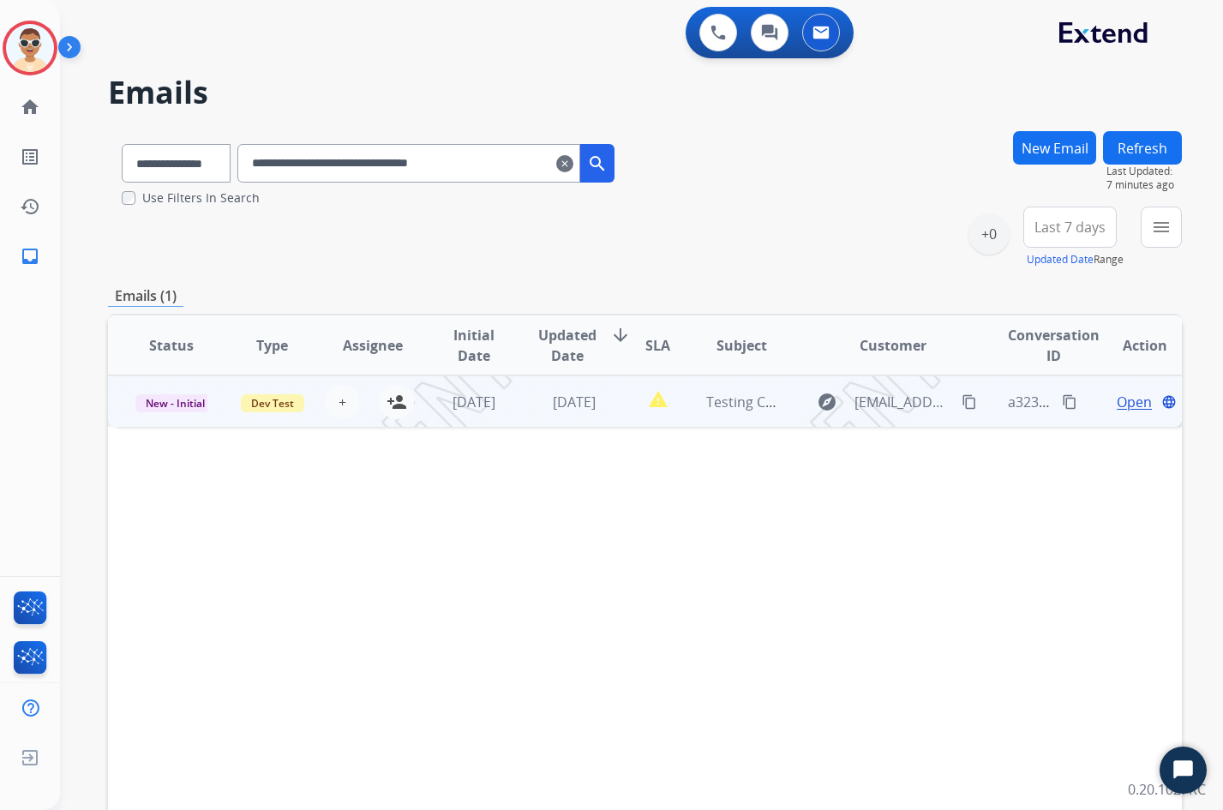
click at [931, 416] on td "explore [EMAIL_ADDRESS][PERSON_NAME][DOMAIN_NAME] content_copy" at bounding box center [879, 400] width 201 height 51
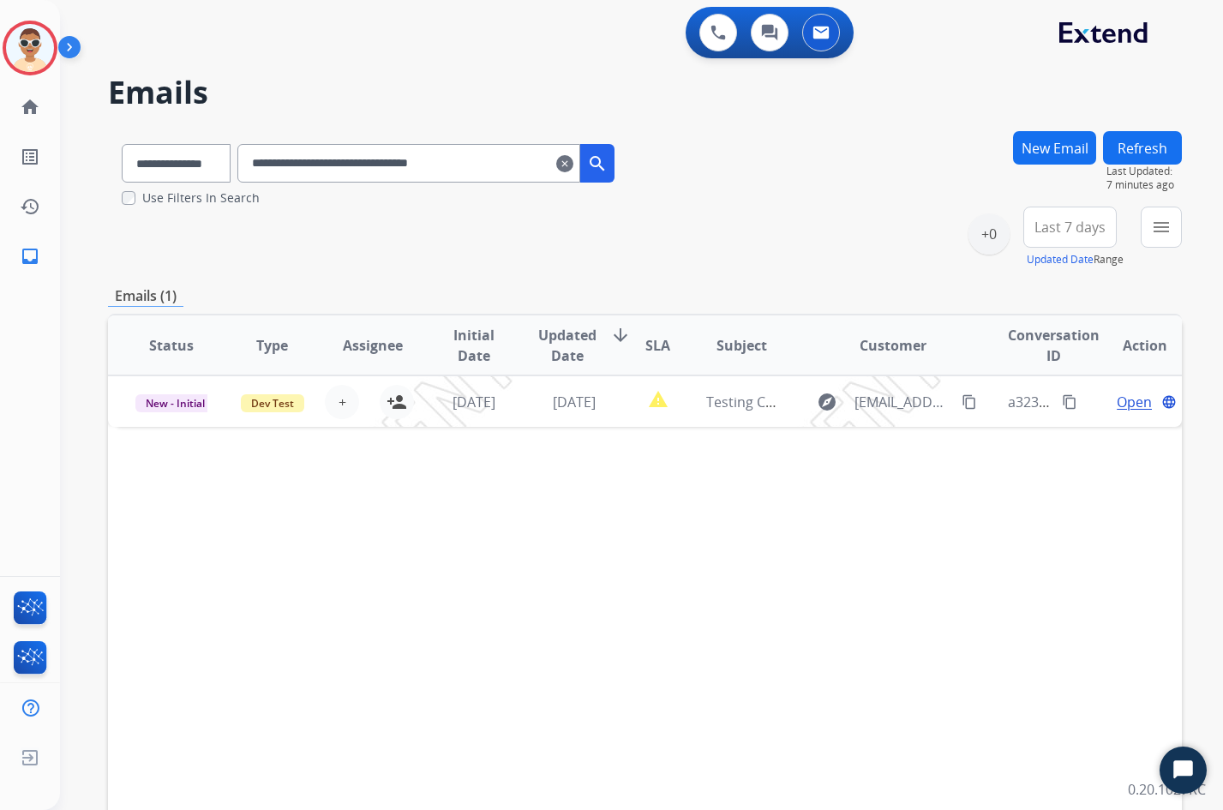
click at [573, 173] on mat-icon "clear" at bounding box center [564, 163] width 17 height 21
click at [224, 201] on label "Use Filters In Search" at bounding box center [200, 197] width 117 height 17
click at [213, 165] on select "**********" at bounding box center [176, 163] width 109 height 39
drag, startPoint x: 416, startPoint y: 228, endPoint x: 428, endPoint y: 227, distance: 12.0
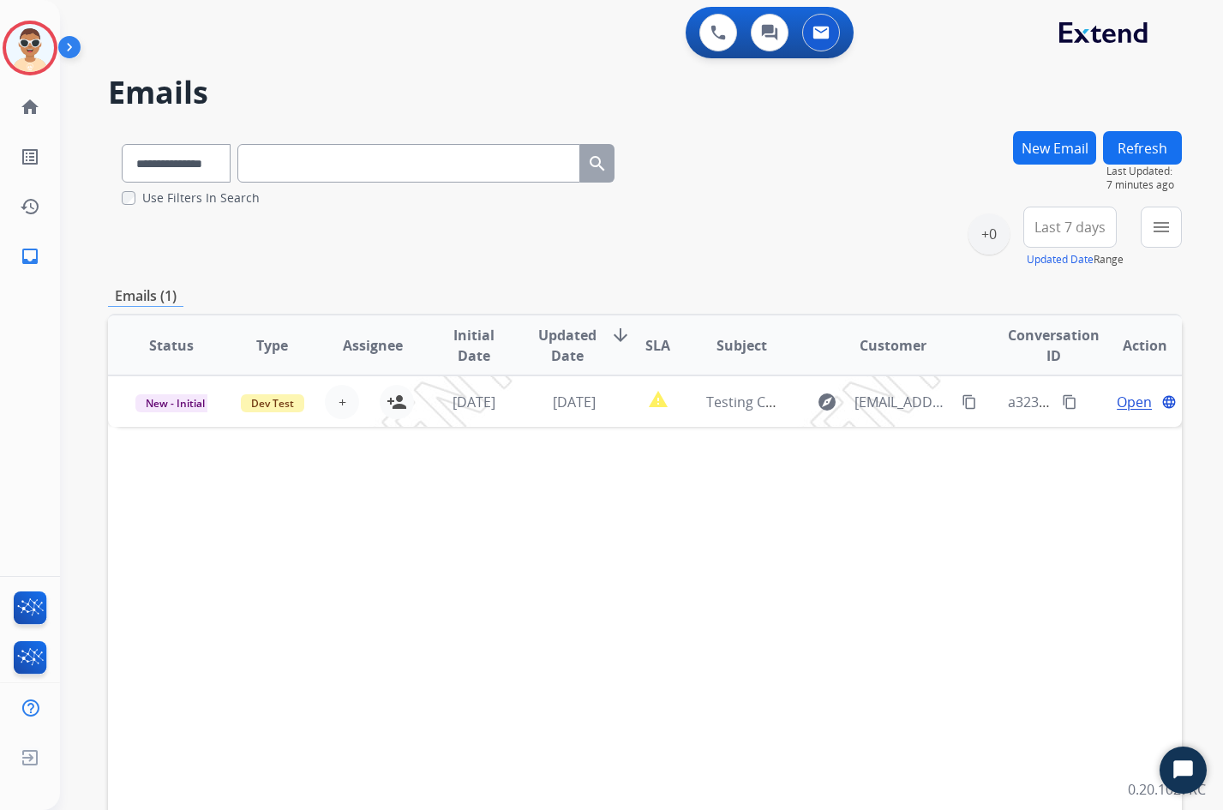
click at [416, 228] on div "**********" at bounding box center [645, 238] width 1074 height 62
click at [9, 140] on link "list_alt Outbound Leads" at bounding box center [30, 157] width 48 height 48
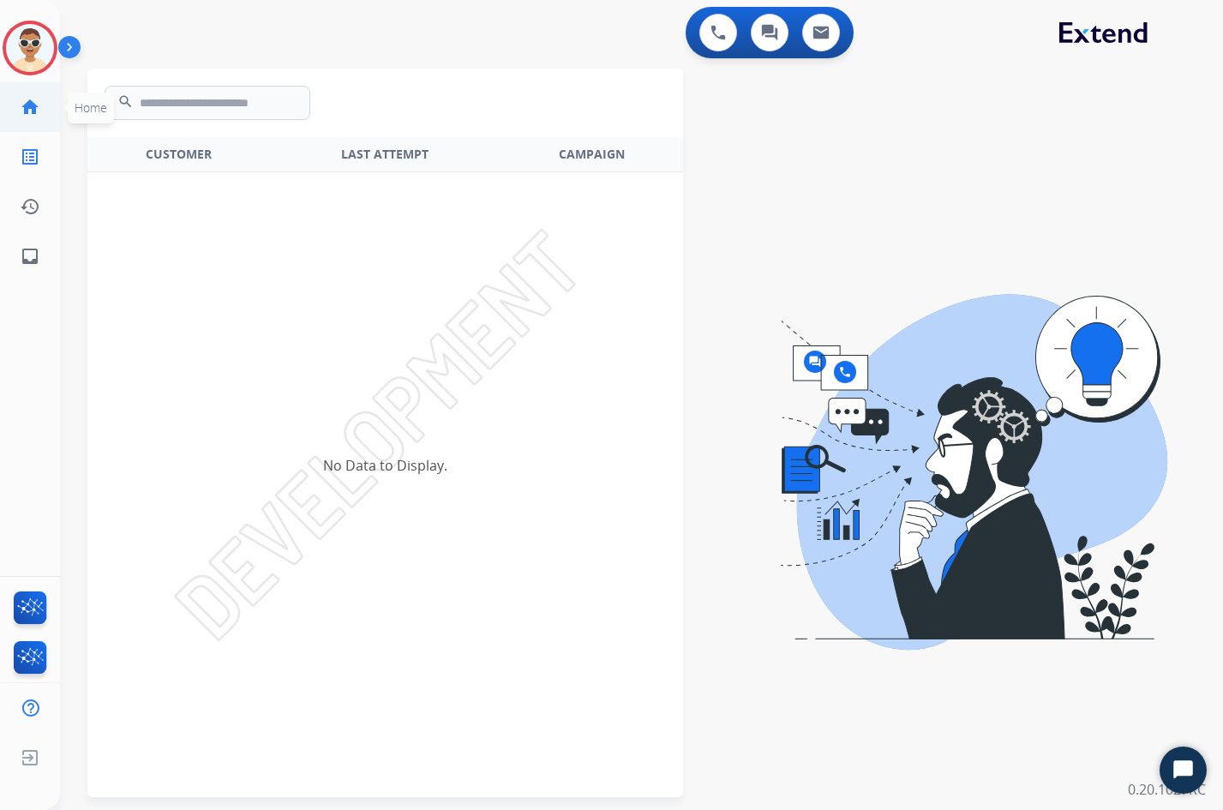
click at [22, 116] on mat-icon "home" at bounding box center [30, 107] width 21 height 21
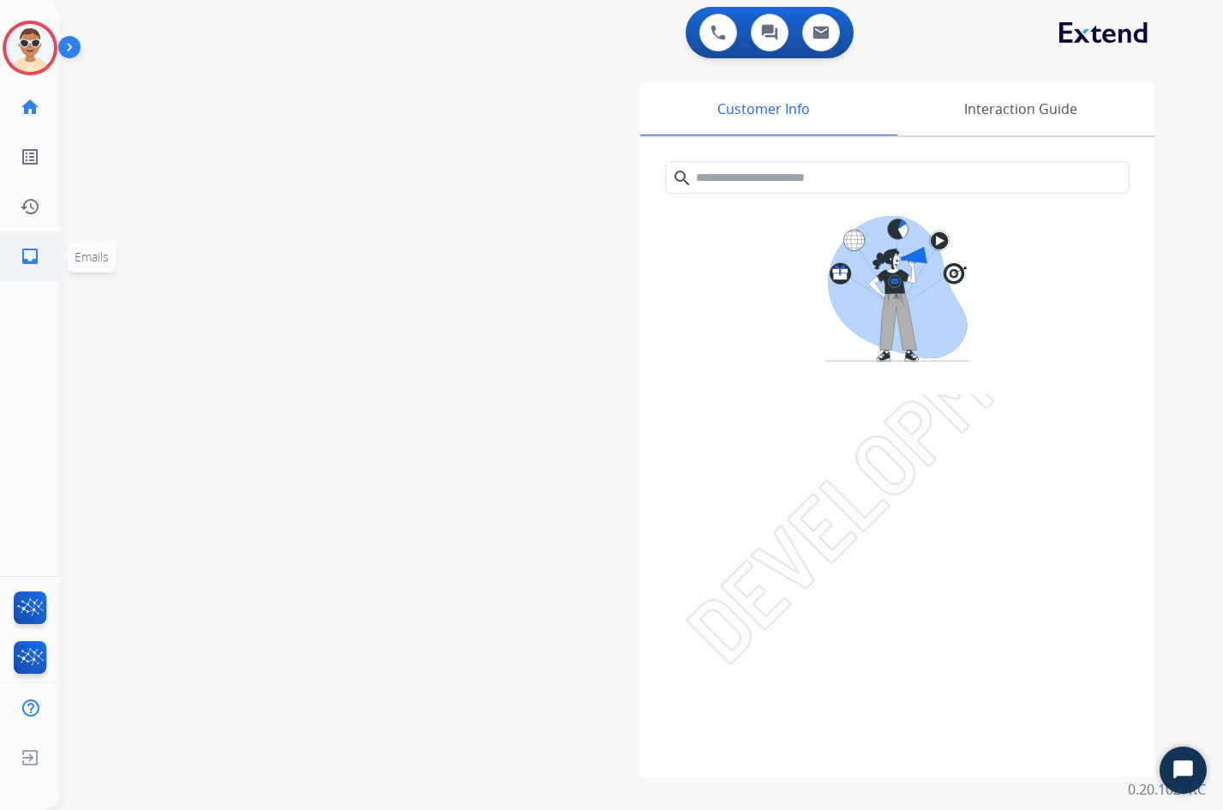
click at [28, 260] on mat-icon "inbox" at bounding box center [30, 256] width 21 height 21
select select "**********"
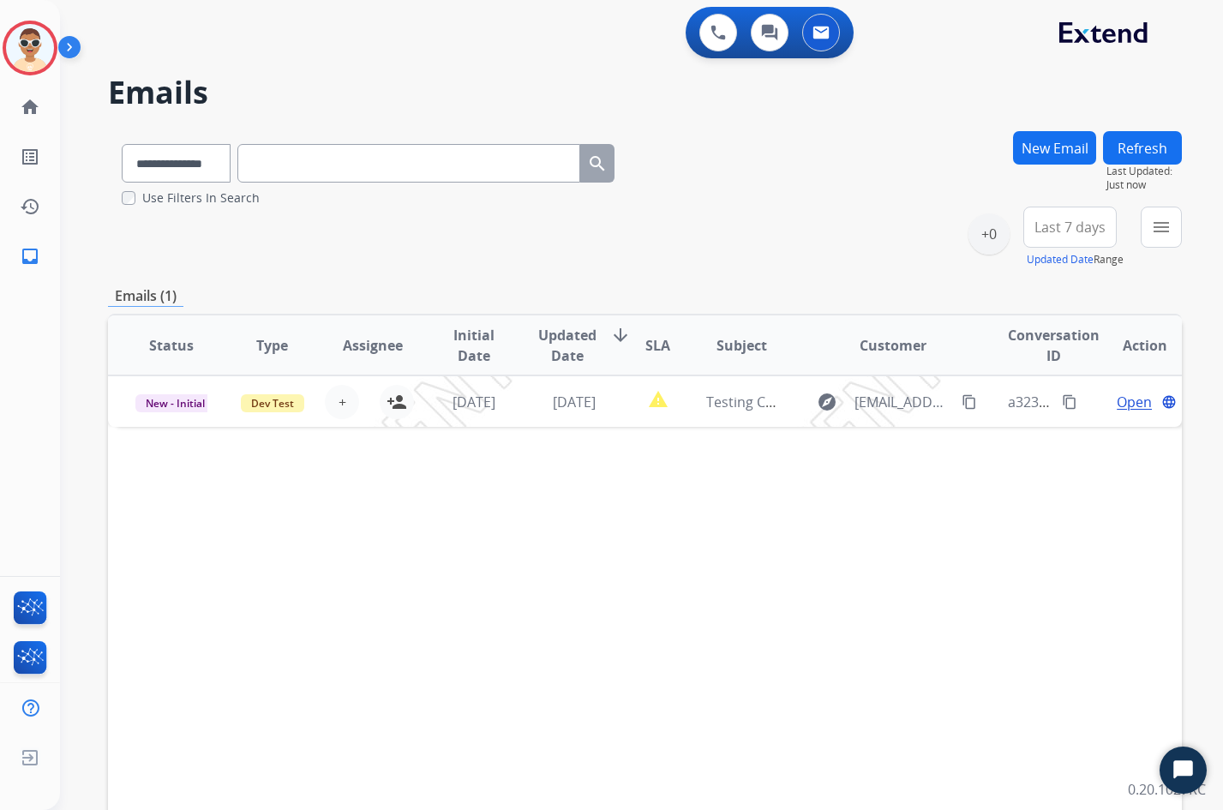
click at [183, 200] on label "Use Filters In Search" at bounding box center [200, 197] width 117 height 17
click at [1053, 238] on button "Last 7 days Date Range" at bounding box center [1069, 227] width 93 height 41
click at [1052, 409] on div "Last 30 days" at bounding box center [1064, 406] width 94 height 26
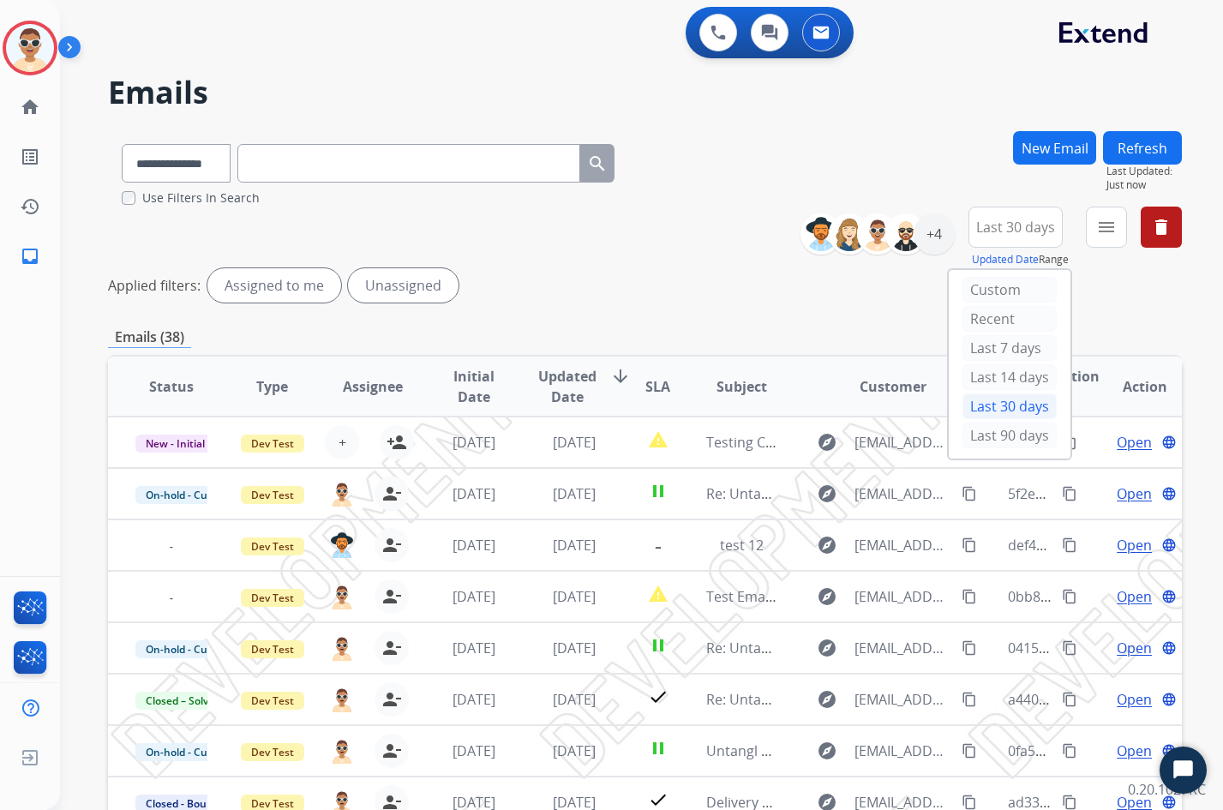
click at [847, 330] on div "Emails (38)" at bounding box center [645, 336] width 1074 height 21
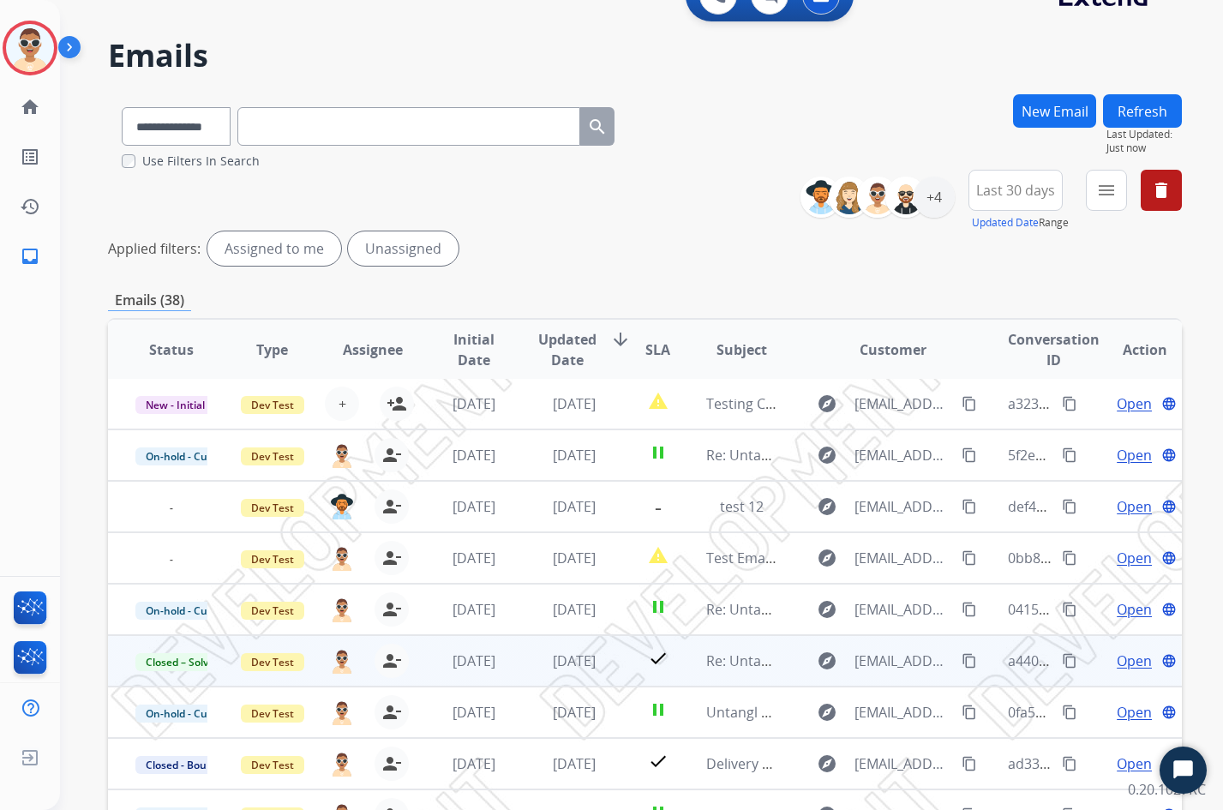
scroll to position [123, 0]
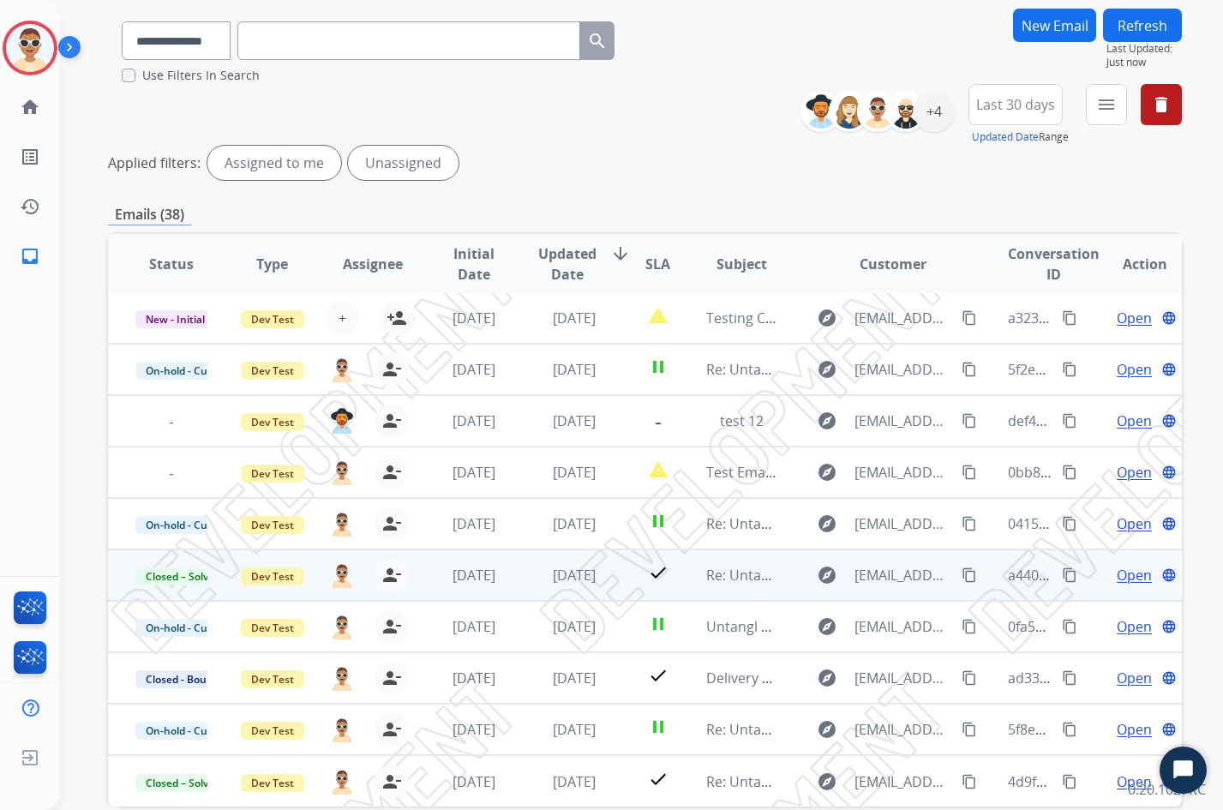
click at [1062, 574] on mat-icon "content_copy" at bounding box center [1069, 574] width 15 height 15
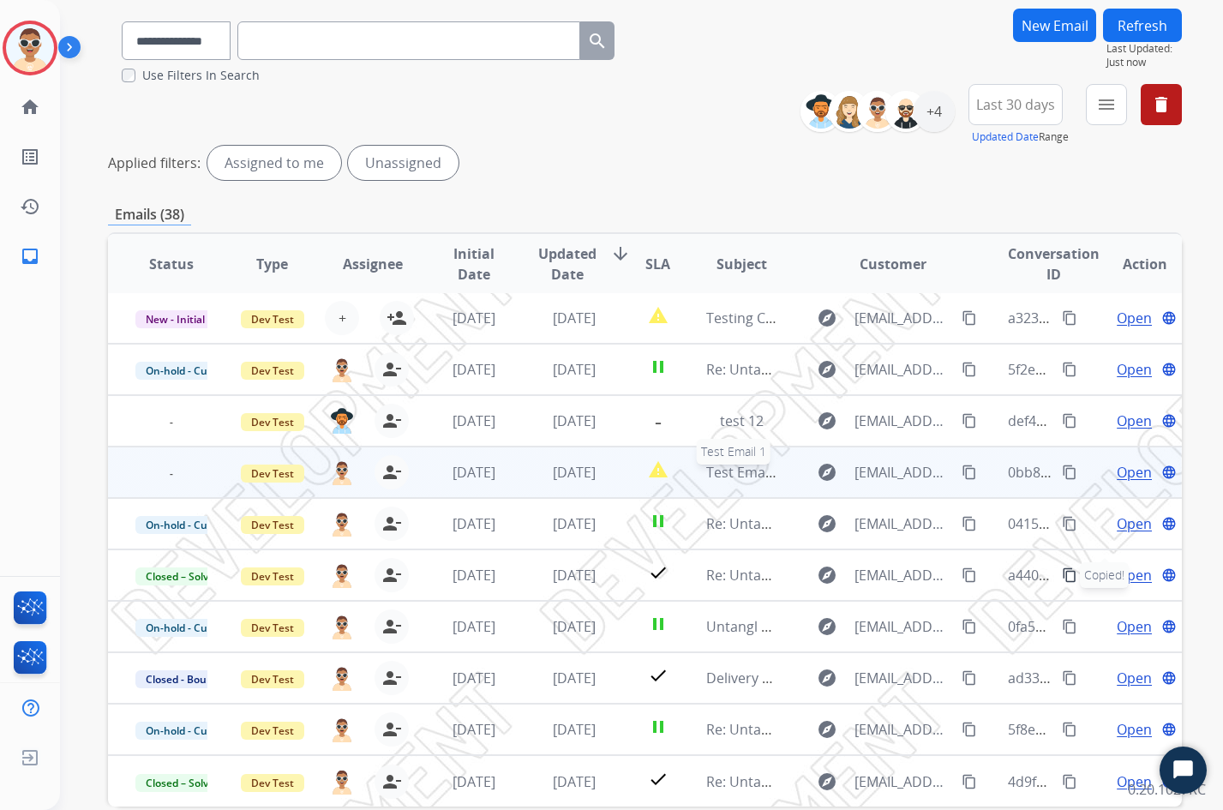
scroll to position [0, 0]
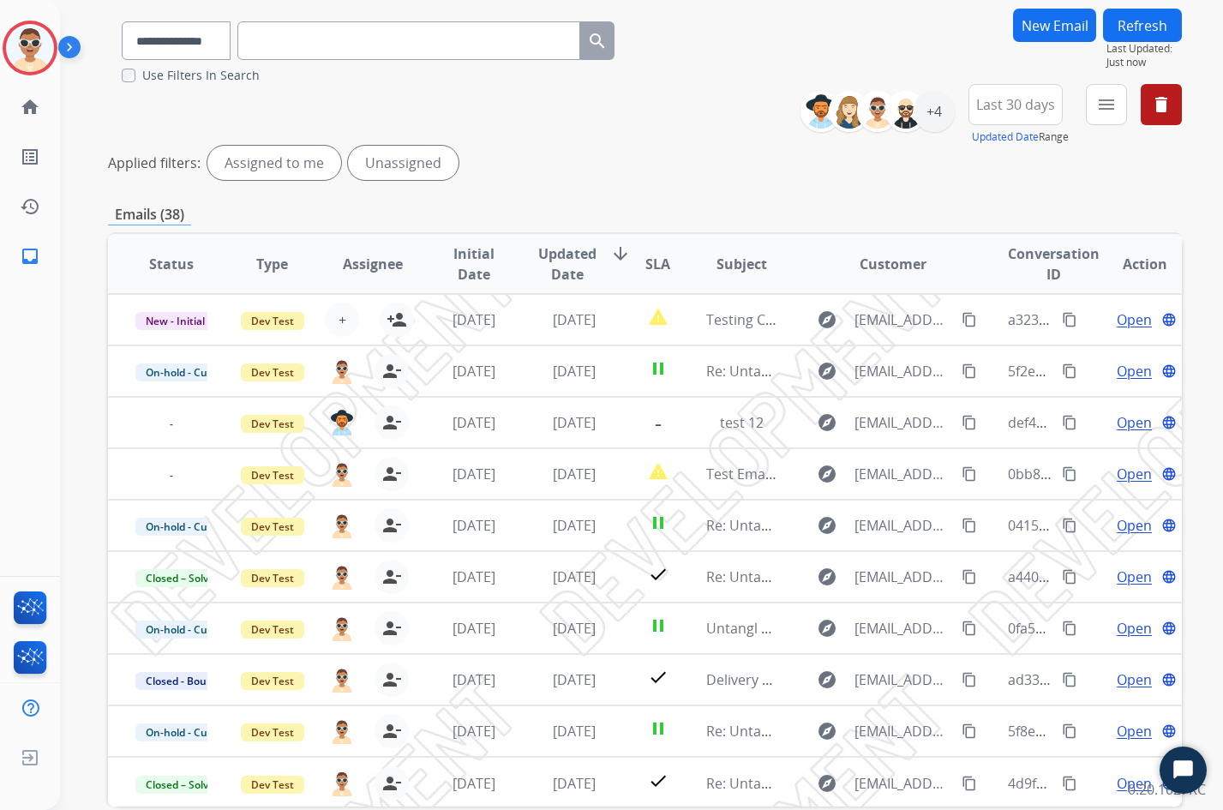
click at [771, 196] on div "**********" at bounding box center [645, 452] width 1074 height 888
click at [1012, 104] on span "Last 30 days" at bounding box center [1015, 104] width 79 height 7
click at [855, 162] on div "Applied filters: Assigned to me Unassigned" at bounding box center [645, 163] width 1074 height 34
click at [931, 119] on div "+4" at bounding box center [933, 111] width 41 height 41
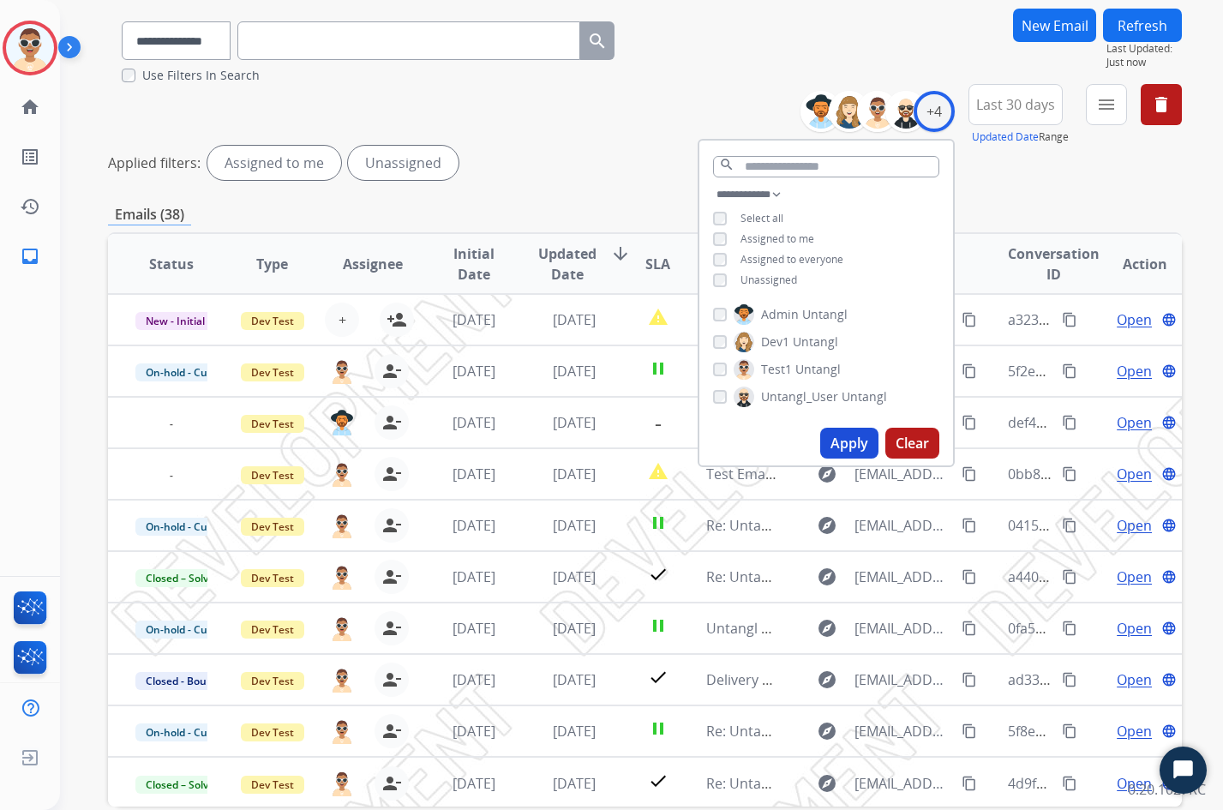
click at [995, 182] on div "**********" at bounding box center [645, 135] width 1074 height 103
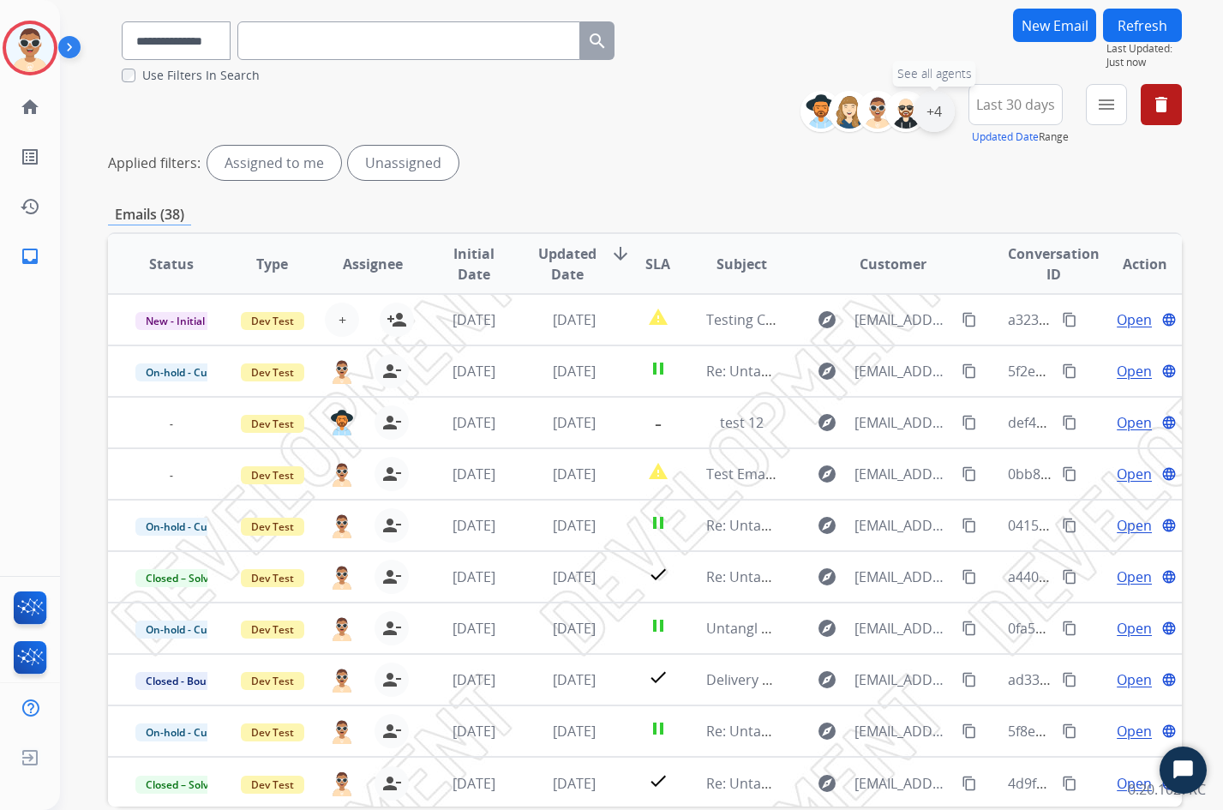
click at [947, 113] on div "+4" at bounding box center [933, 111] width 41 height 41
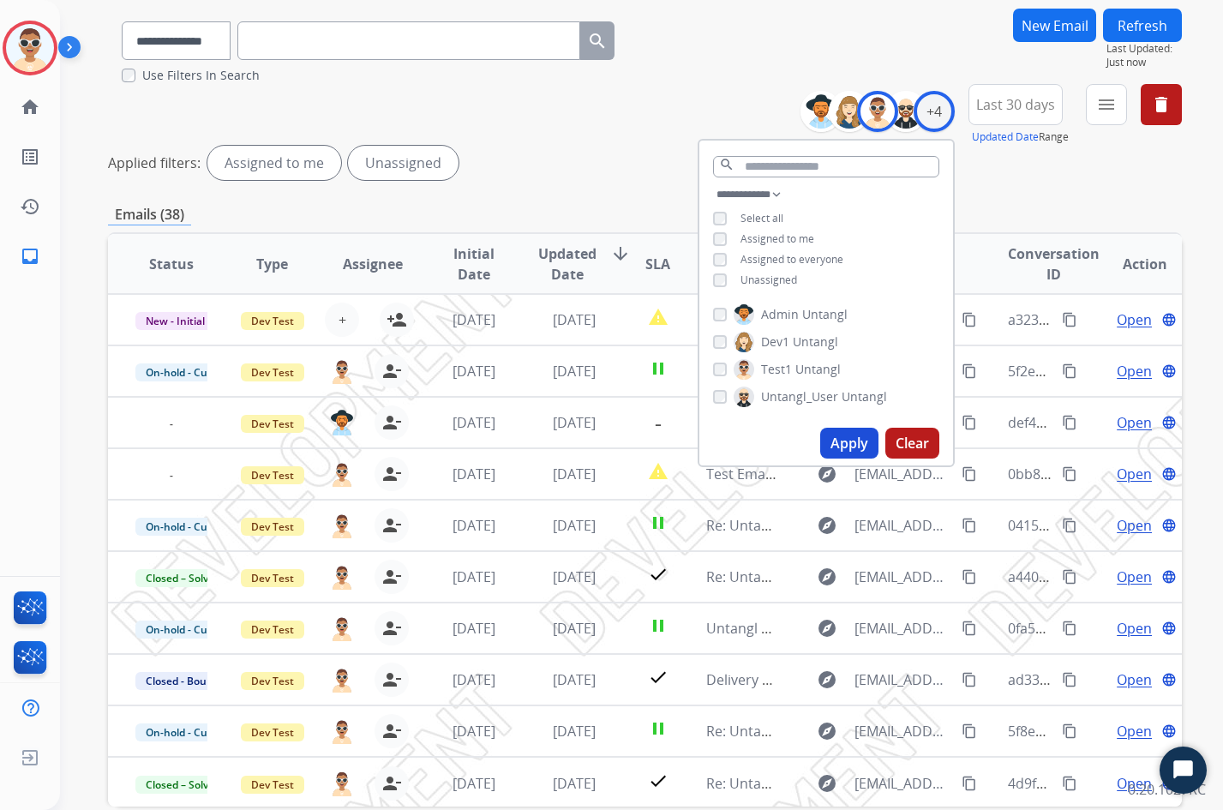
click at [838, 436] on button "Apply" at bounding box center [849, 443] width 58 height 31
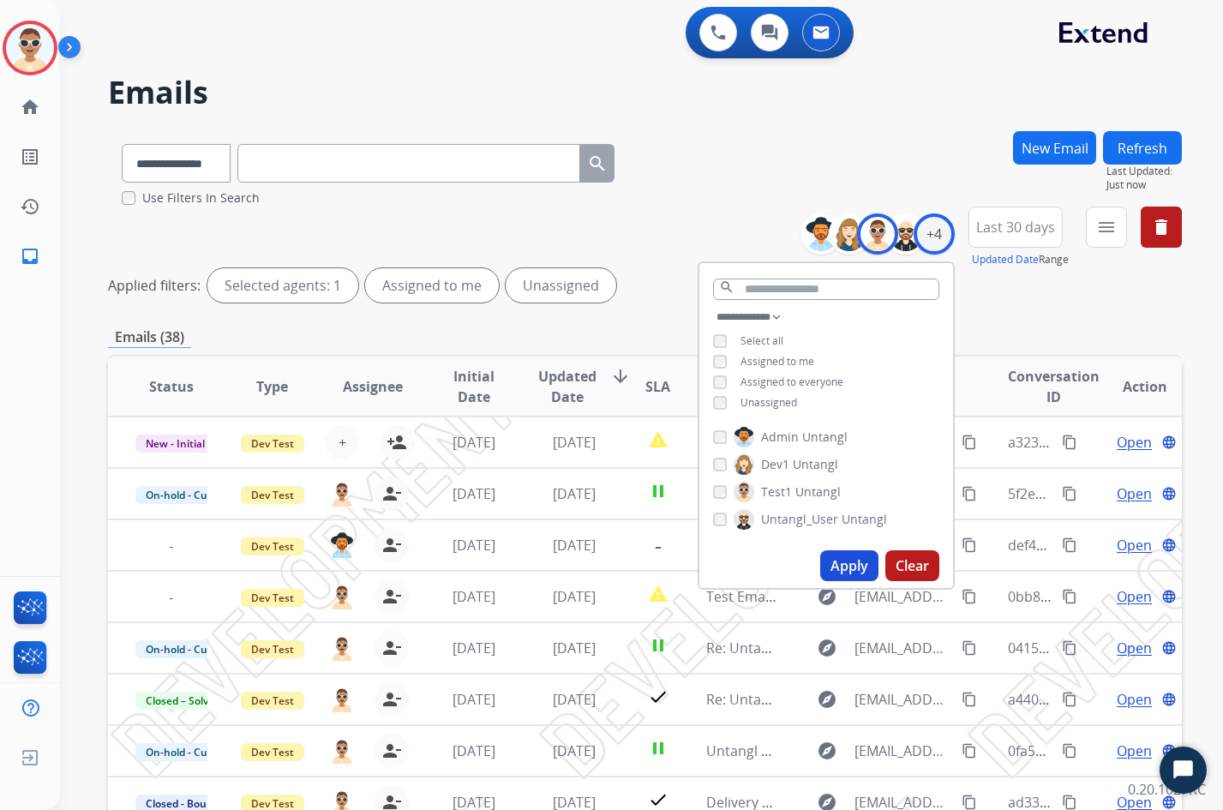
click at [661, 274] on div "Applied filters: Selected agents: 1 Assigned to me Unassigned" at bounding box center [645, 285] width 1074 height 34
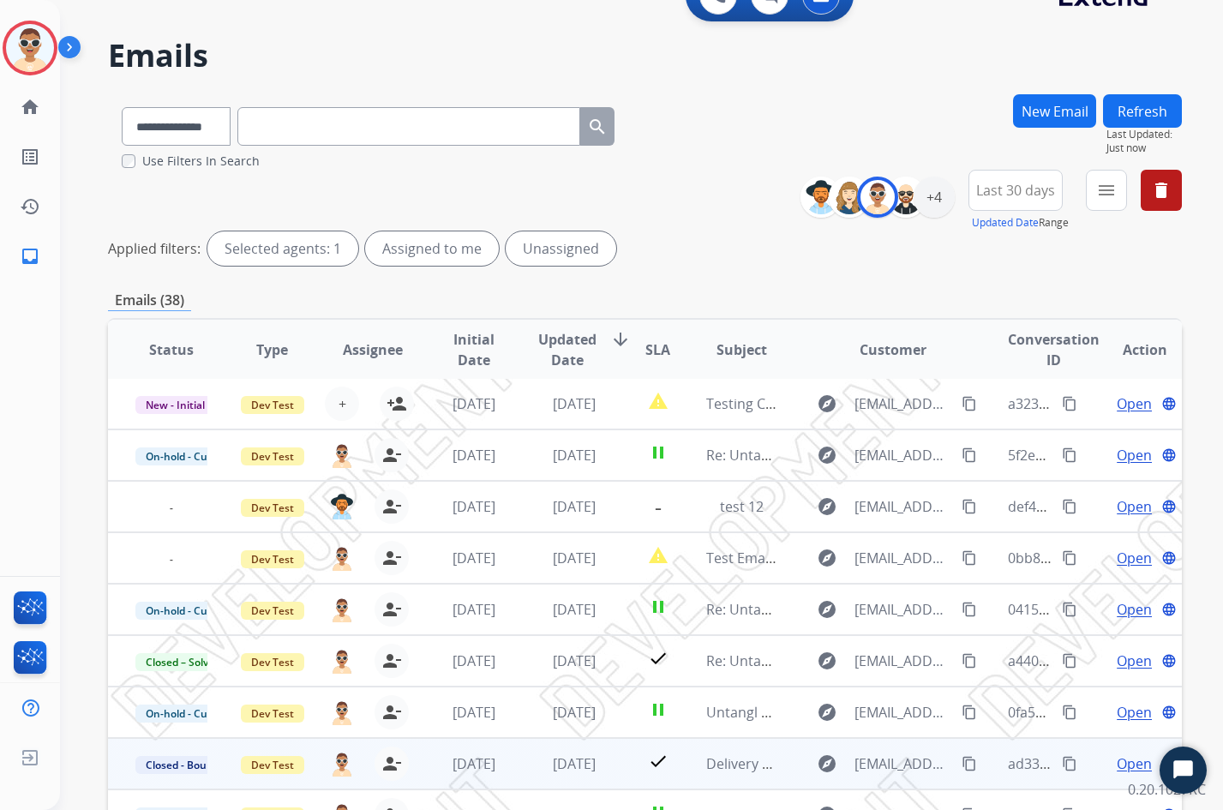
scroll to position [208, 0]
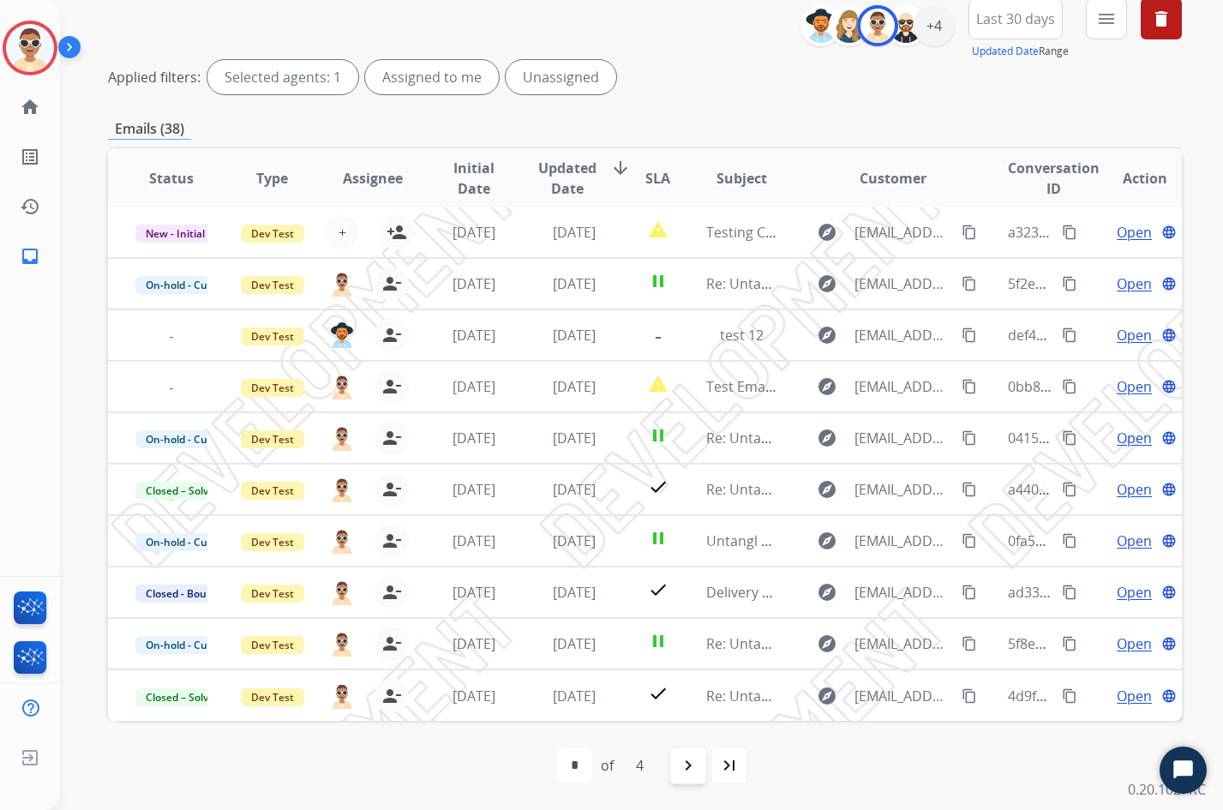
click at [678, 761] on mat-icon "navigate_next" at bounding box center [688, 765] width 21 height 21
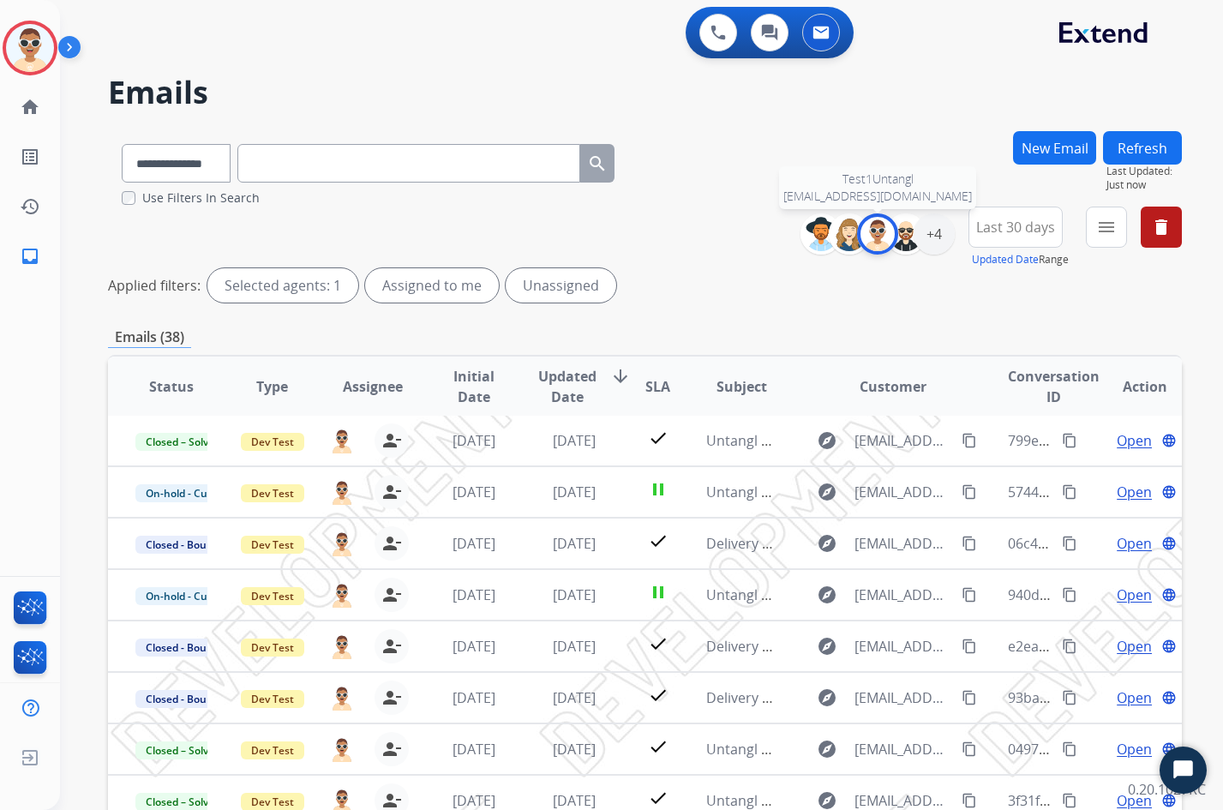
click at [879, 251] on div at bounding box center [877, 233] width 41 height 41
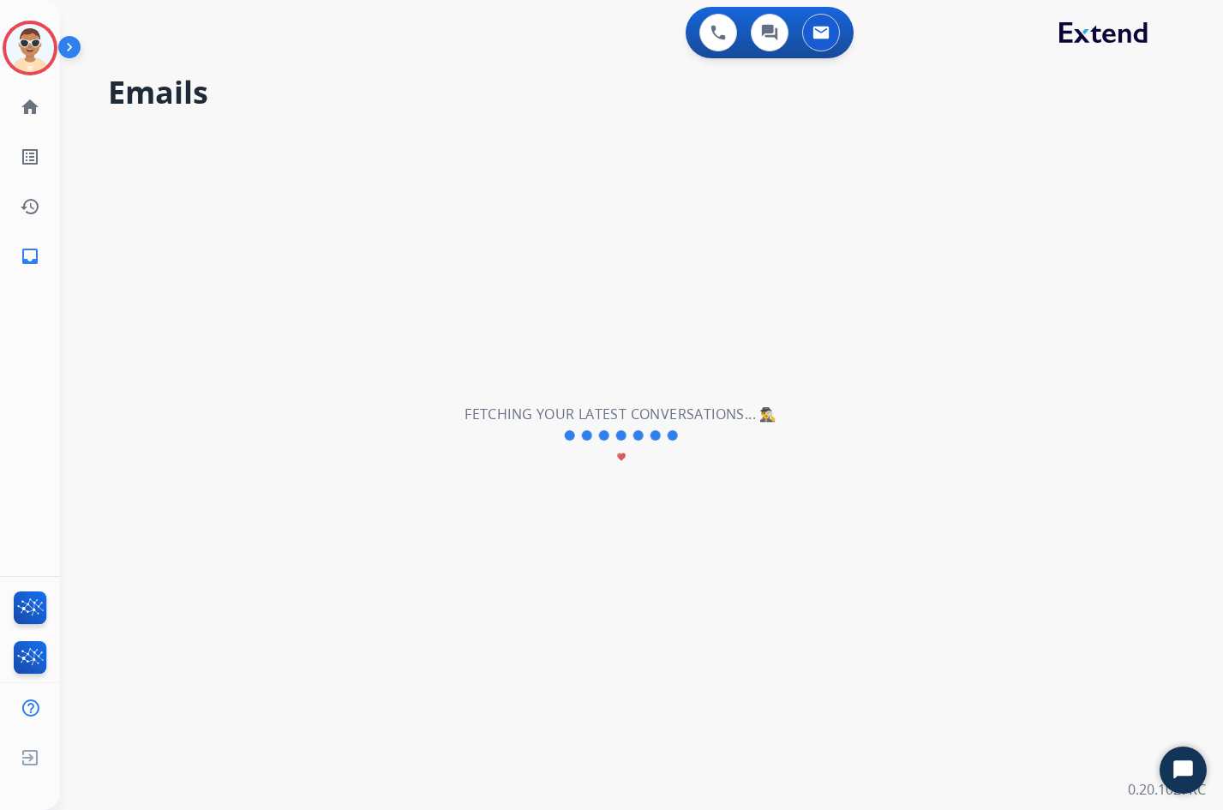
select select "*"
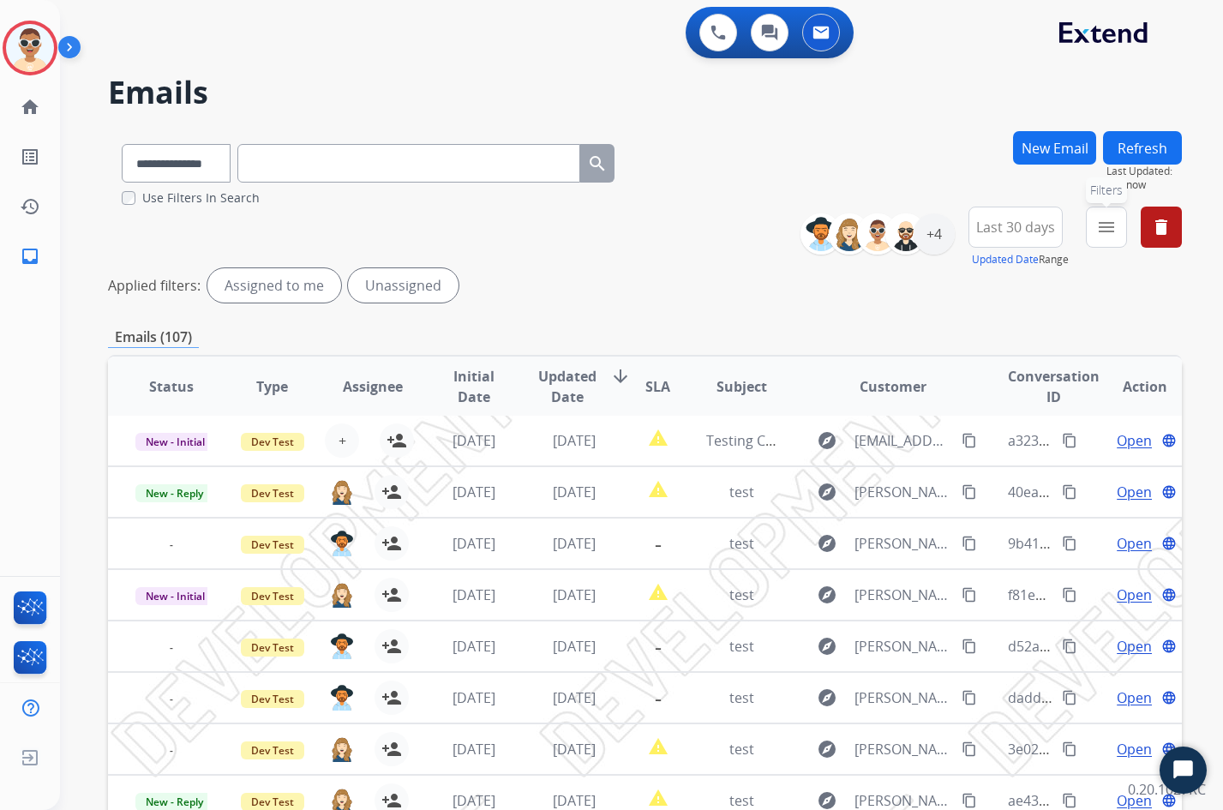
click at [1094, 234] on button "menu Filters" at bounding box center [1106, 227] width 41 height 41
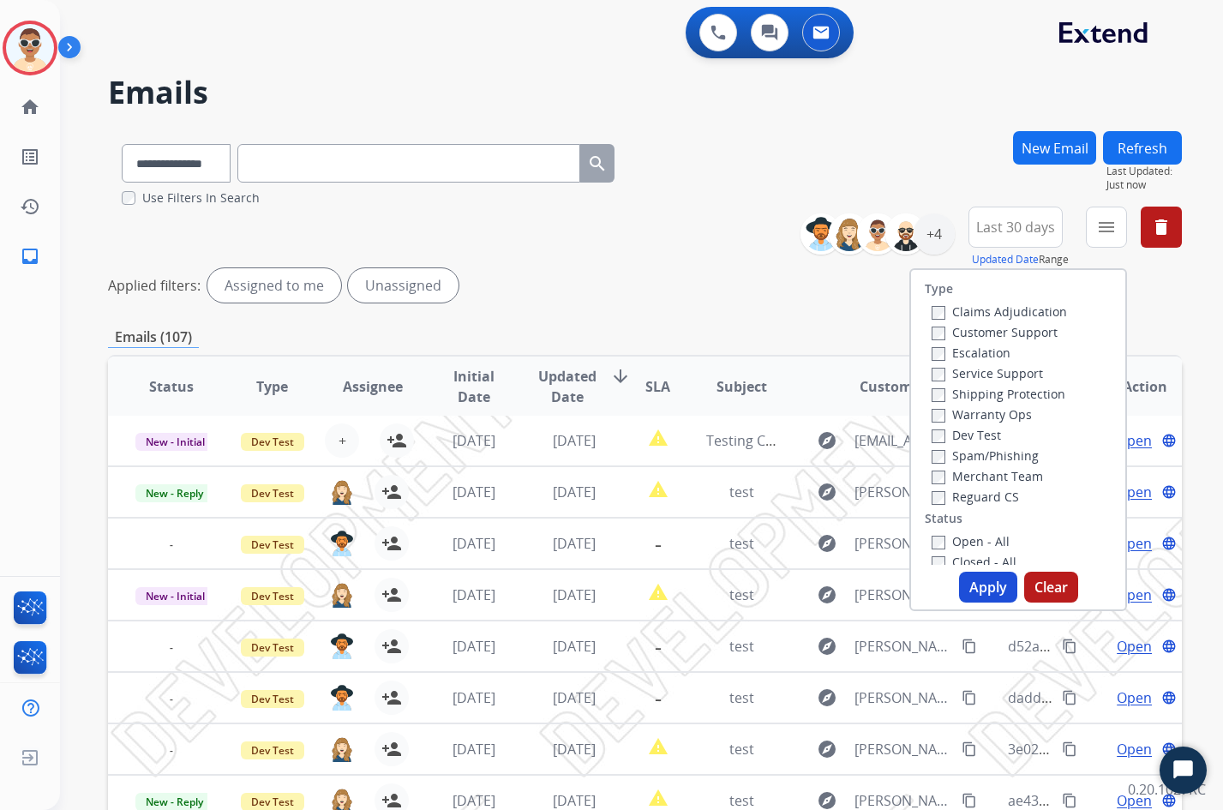
scroll to position [171, 0]
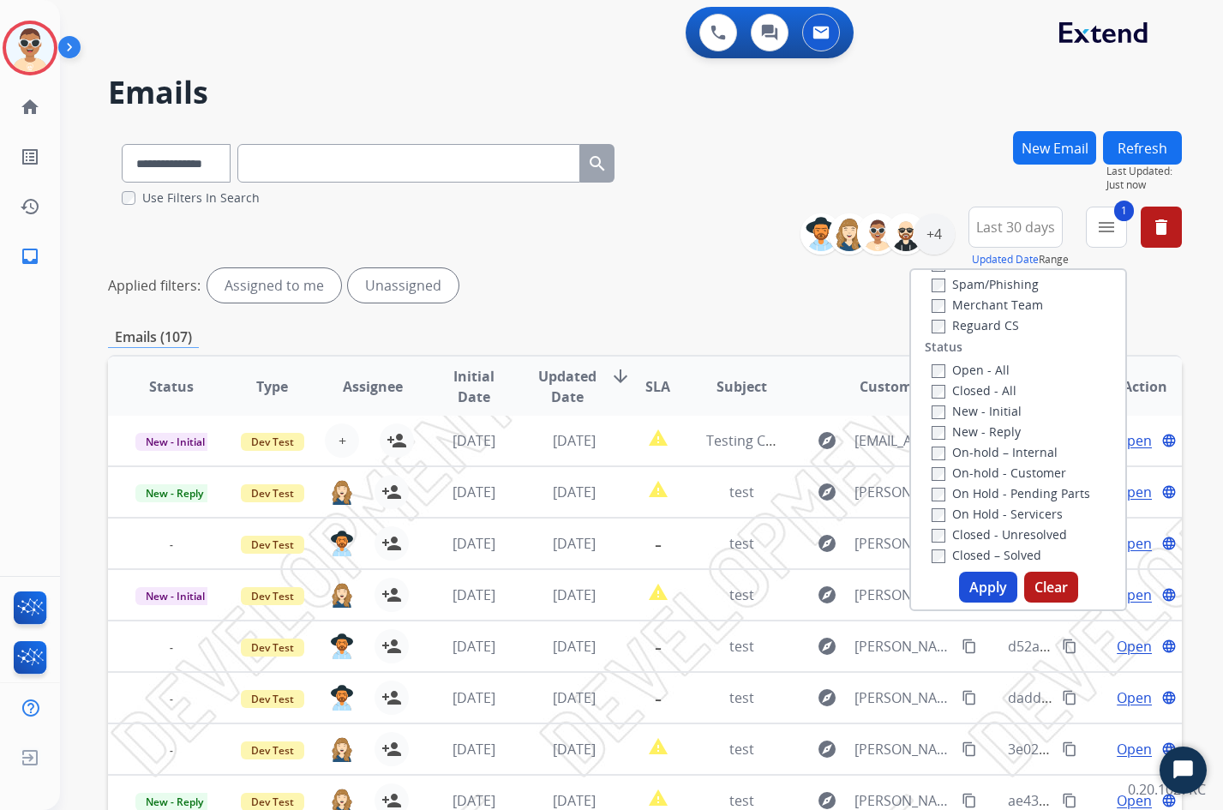
click at [981, 583] on button "Apply" at bounding box center [988, 587] width 58 height 31
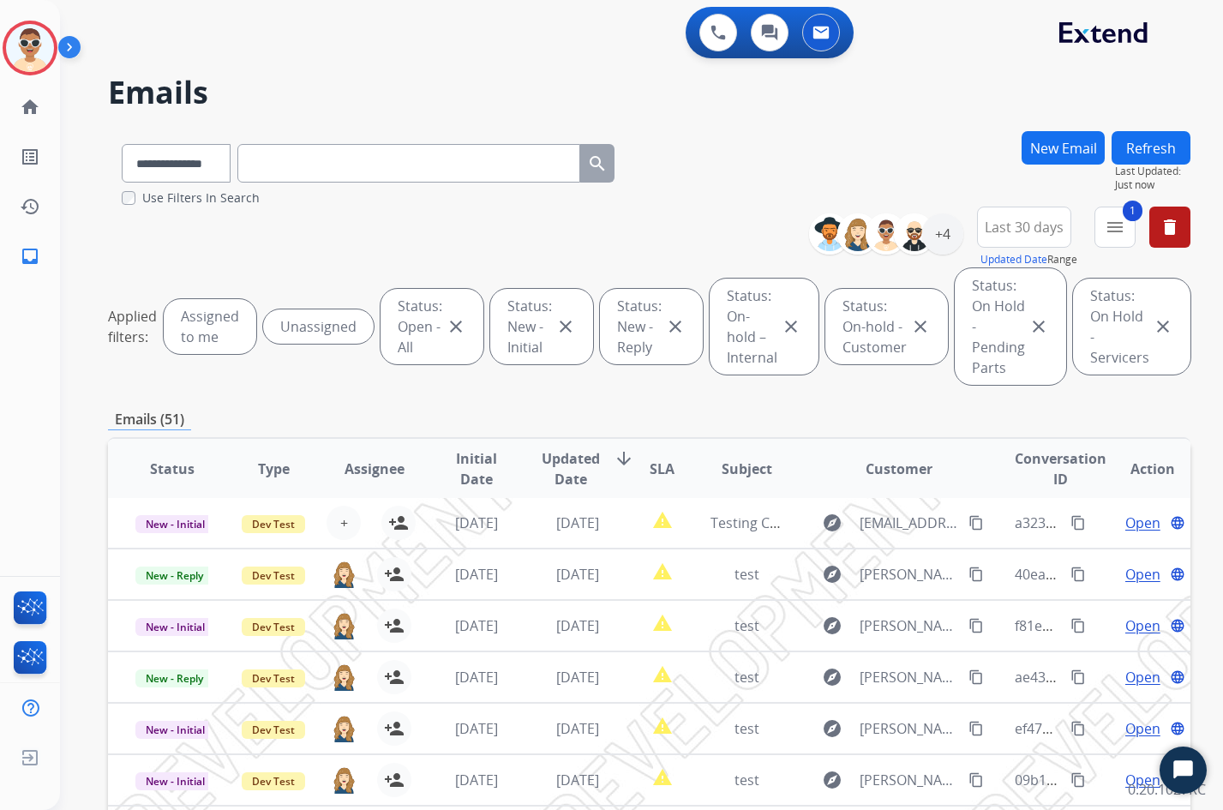
click at [532, 239] on div "**********" at bounding box center [649, 299] width 1082 height 185
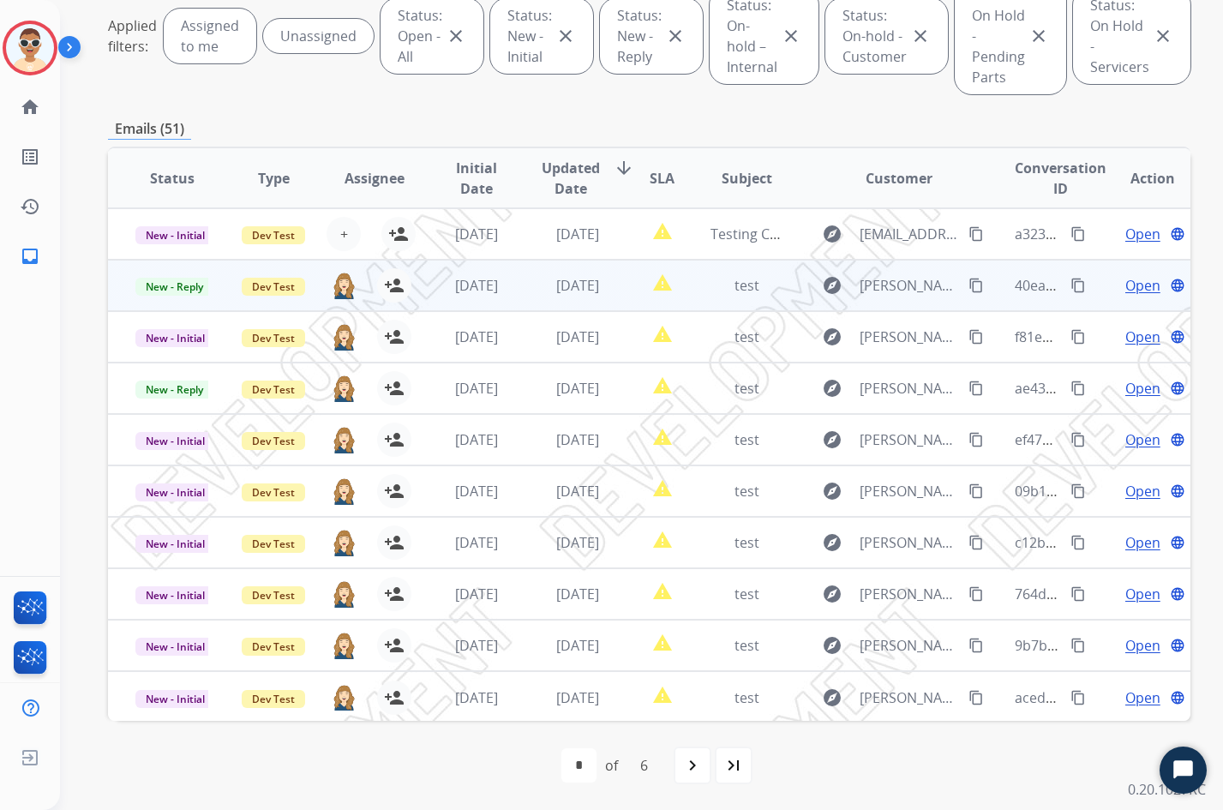
scroll to position [0, 0]
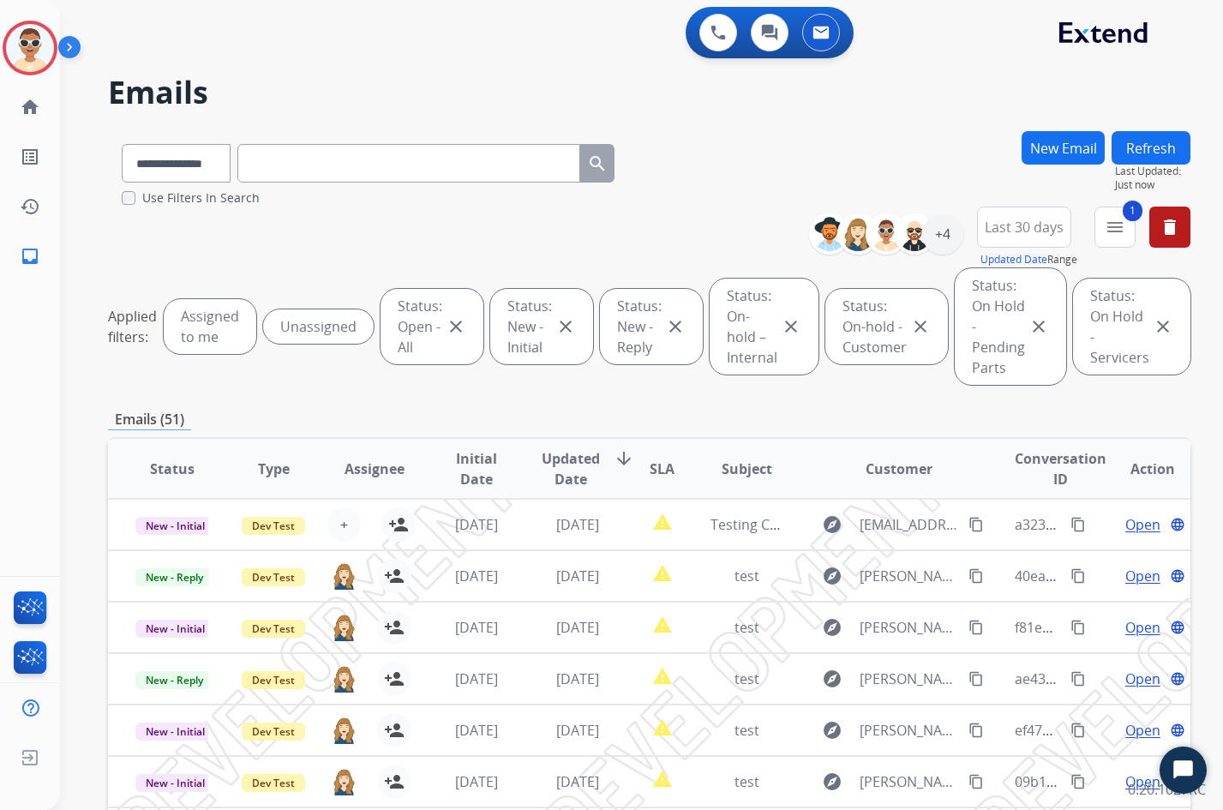
click at [196, 177] on select "**********" at bounding box center [176, 163] width 109 height 39
click at [348, 224] on div "**********" at bounding box center [649, 299] width 1082 height 185
click at [218, 171] on select "**********" at bounding box center [176, 163] width 109 height 39
select select "*******"
click at [122, 144] on select "**********" at bounding box center [176, 163] width 109 height 39
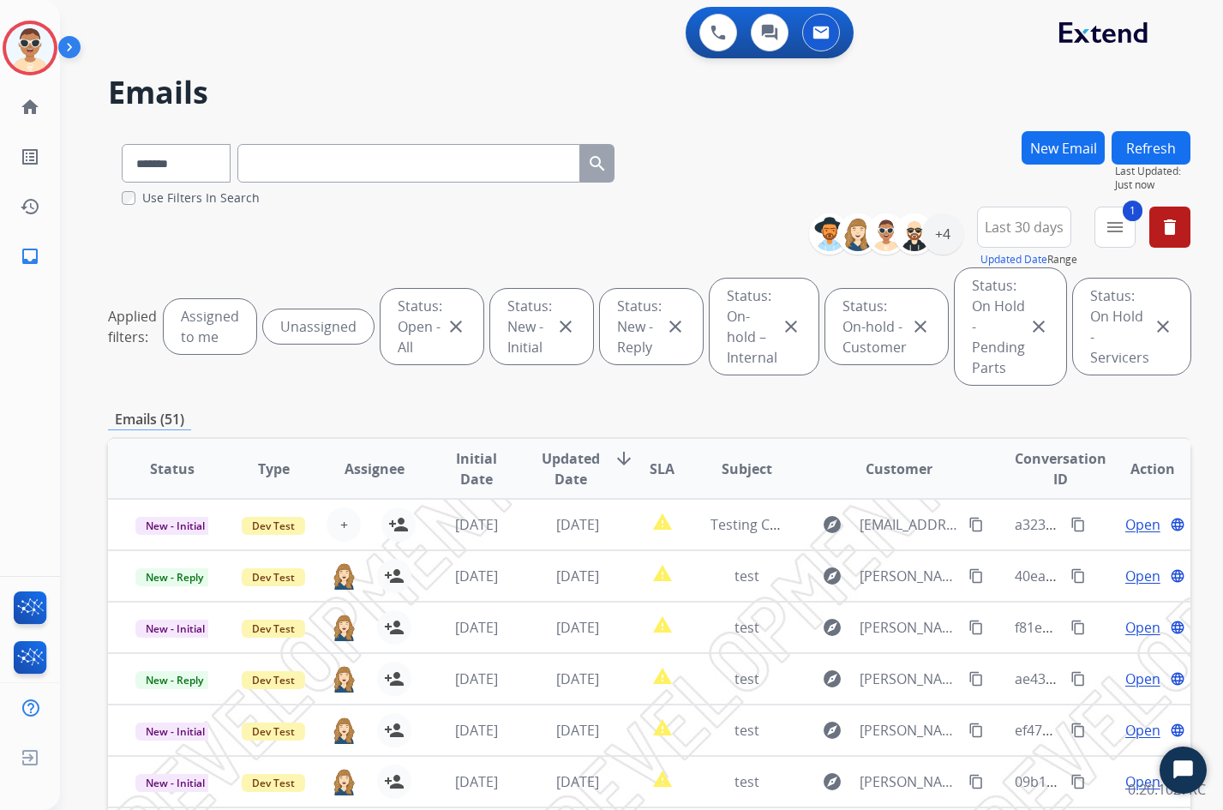
click at [378, 165] on input "text" at bounding box center [408, 163] width 343 height 39
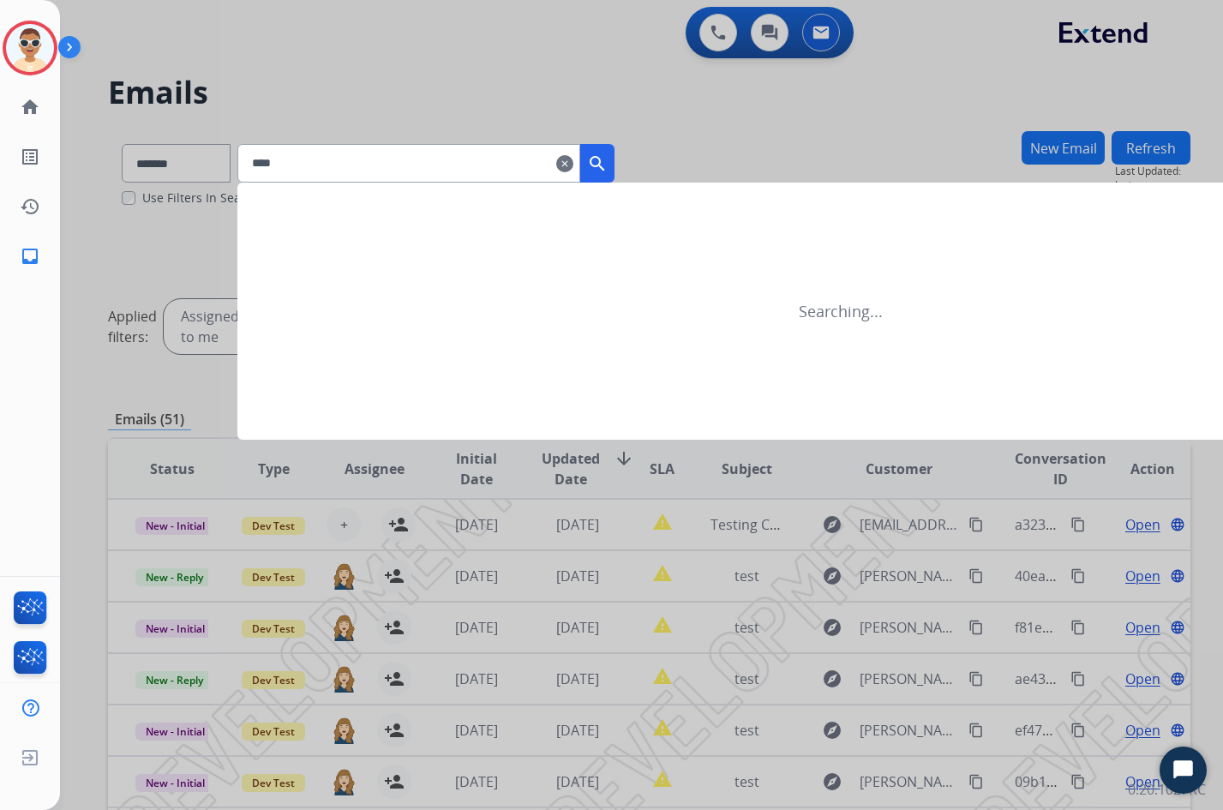
type input "****"
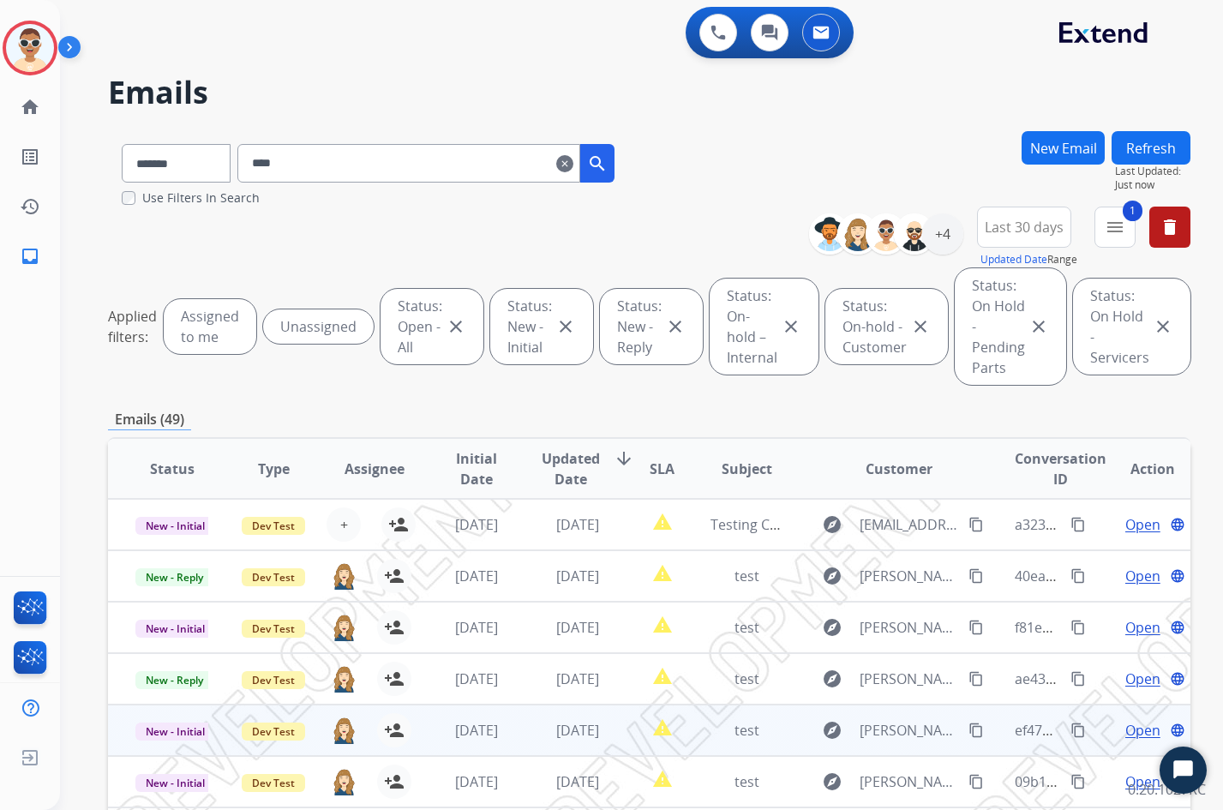
scroll to position [257, 0]
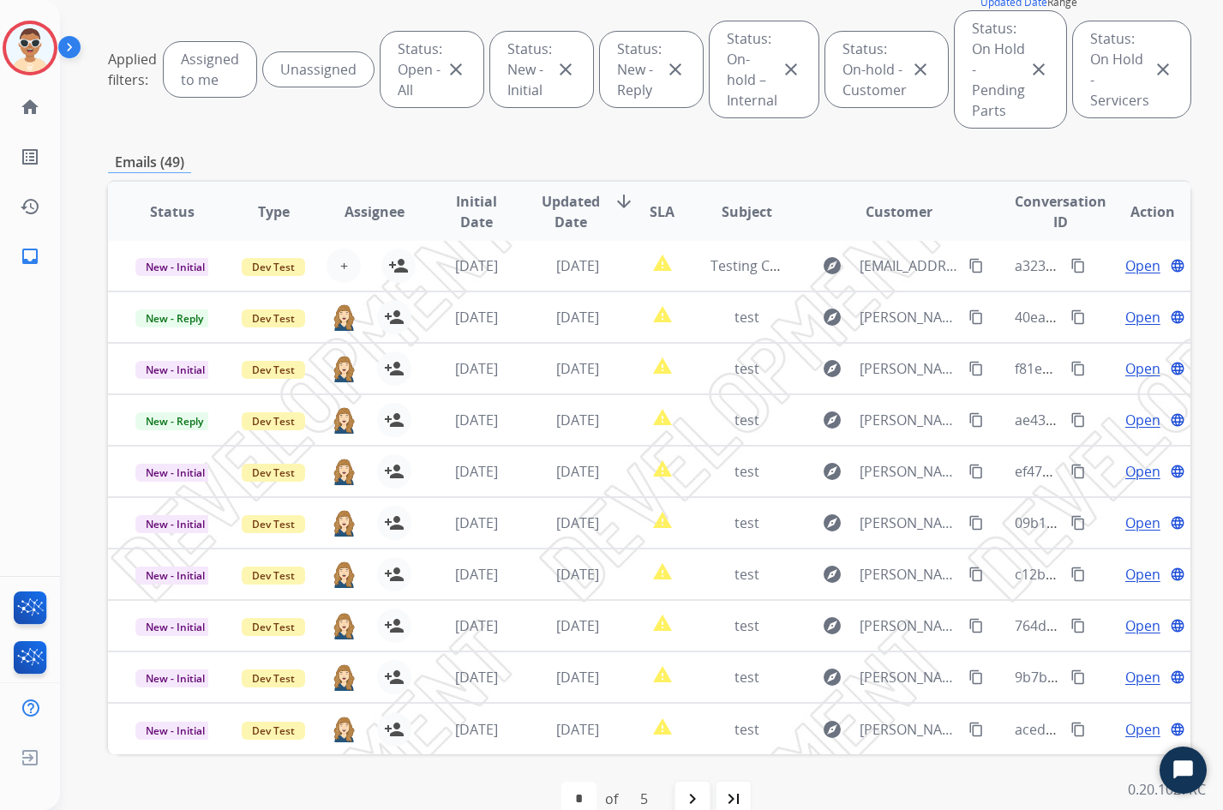
click at [682, 770] on mat-icon "navigate_next" at bounding box center [692, 798] width 21 height 21
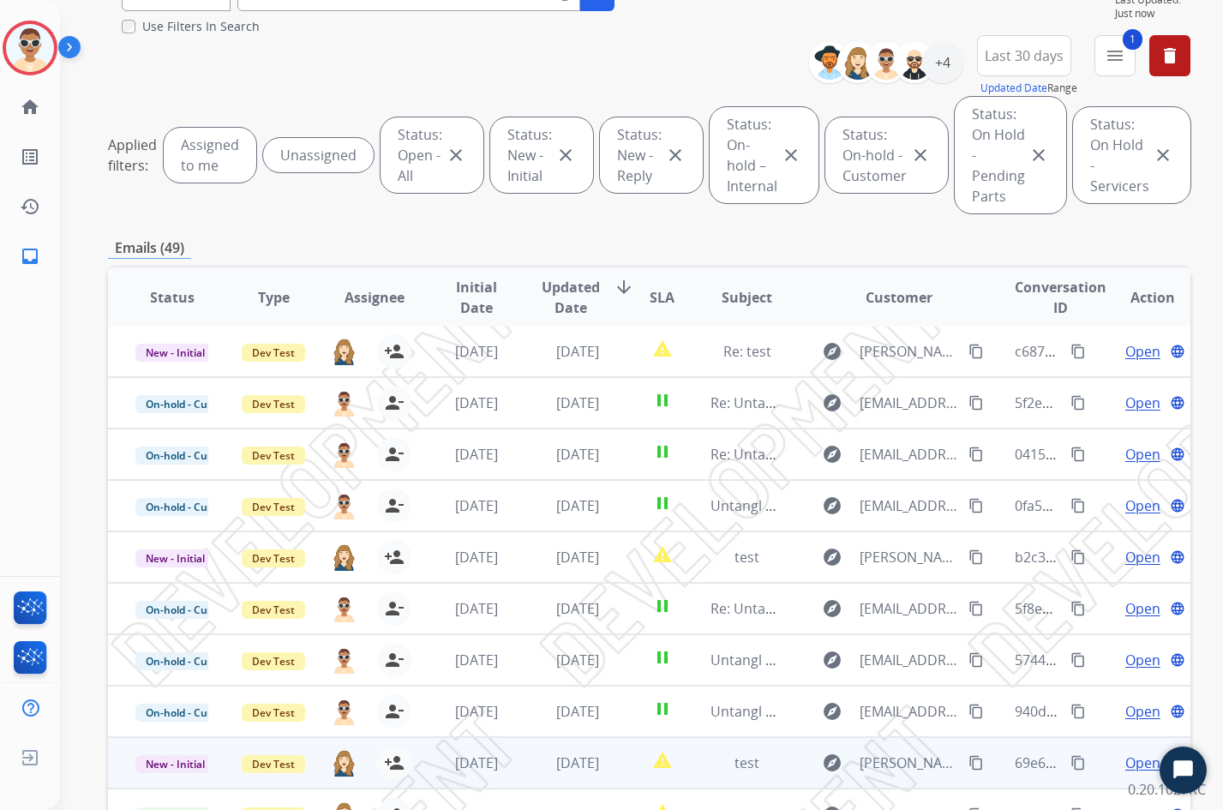
scroll to position [290, 0]
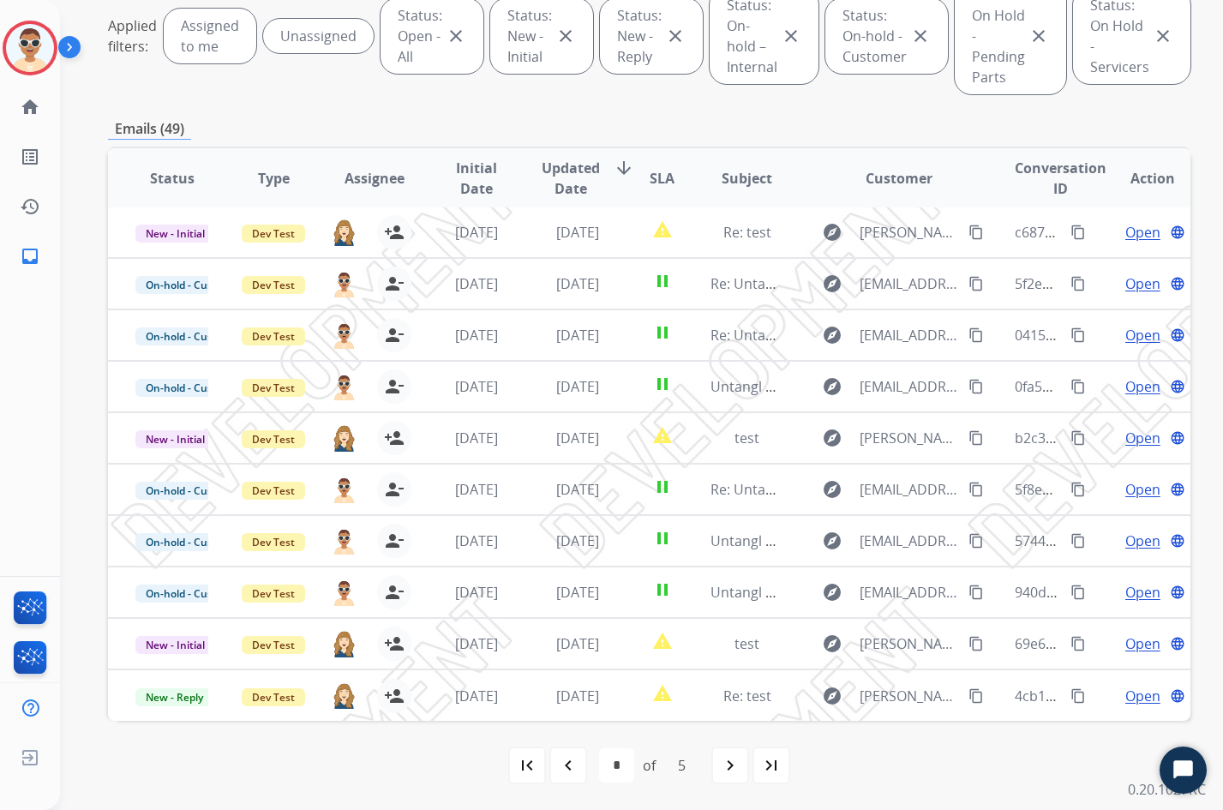
click at [727, 762] on mat-icon "navigate_next" at bounding box center [730, 765] width 21 height 21
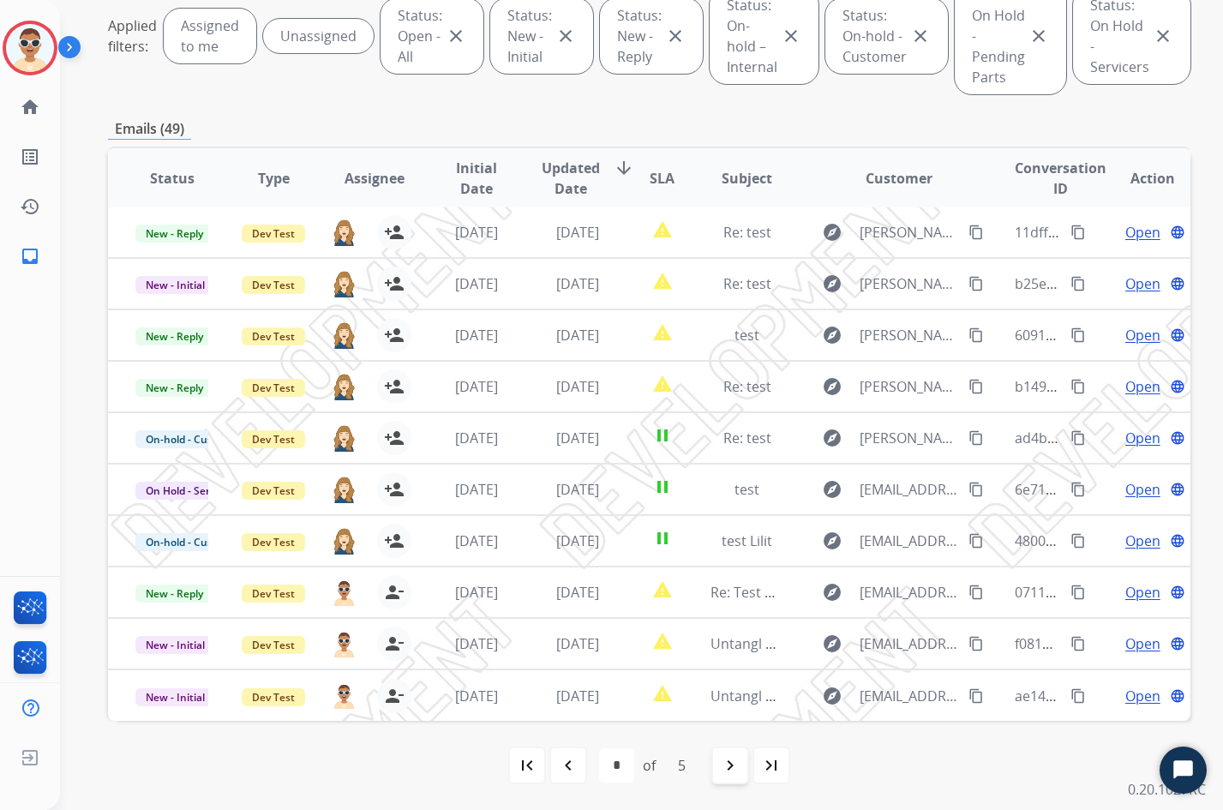
click at [720, 764] on mat-icon "navigate_next" at bounding box center [730, 765] width 21 height 21
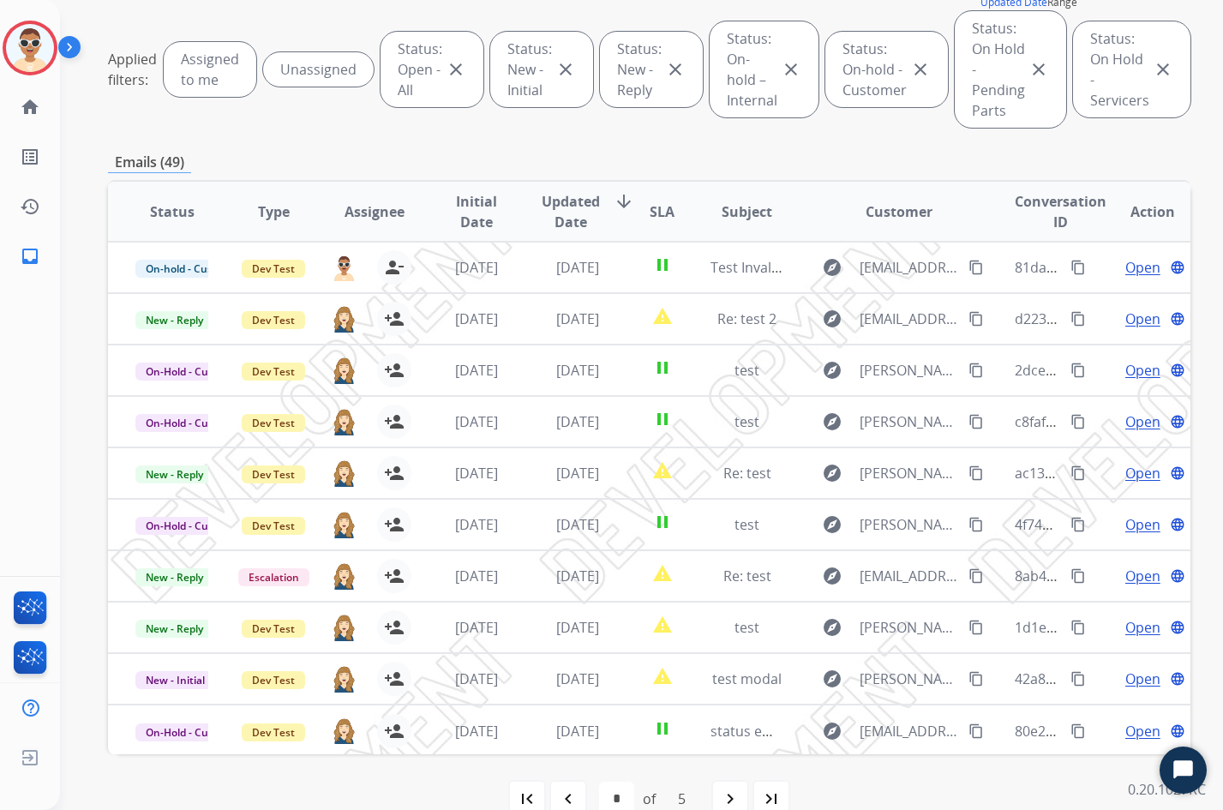
scroll to position [0, 0]
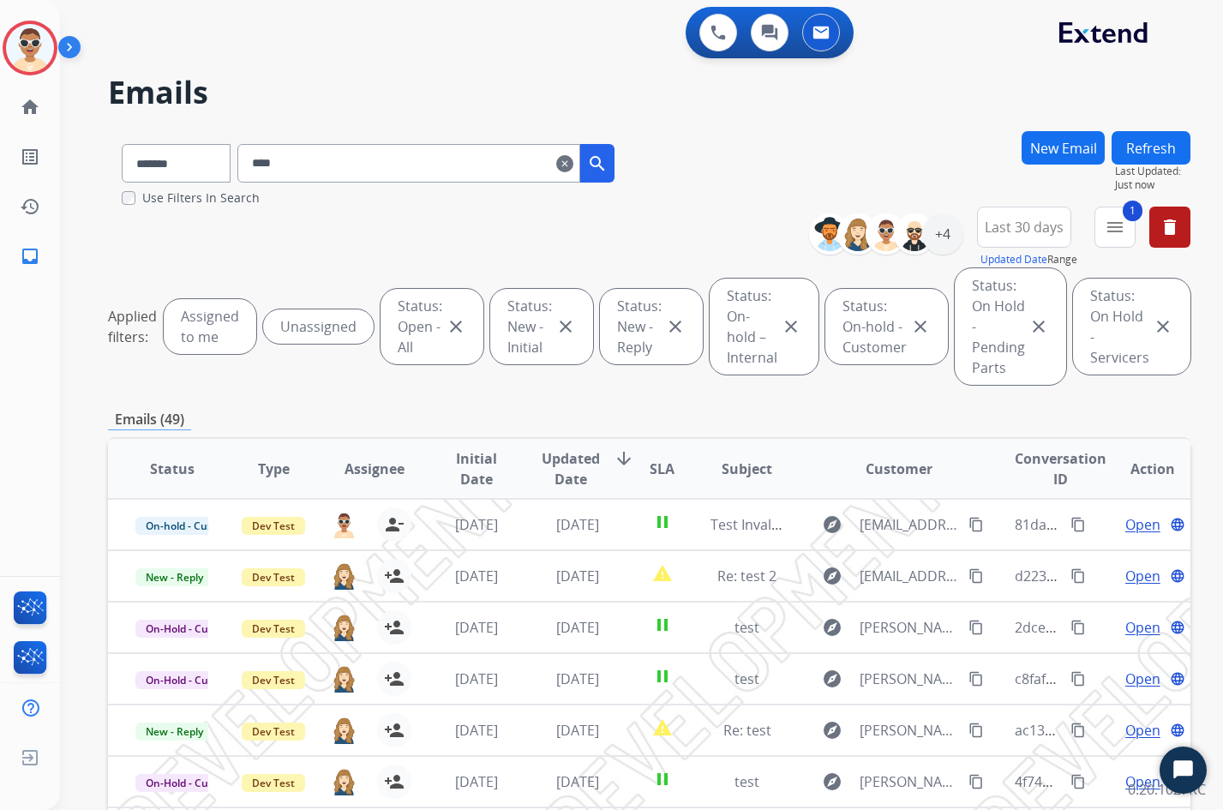
click at [296, 250] on div "**********" at bounding box center [649, 299] width 1082 height 185
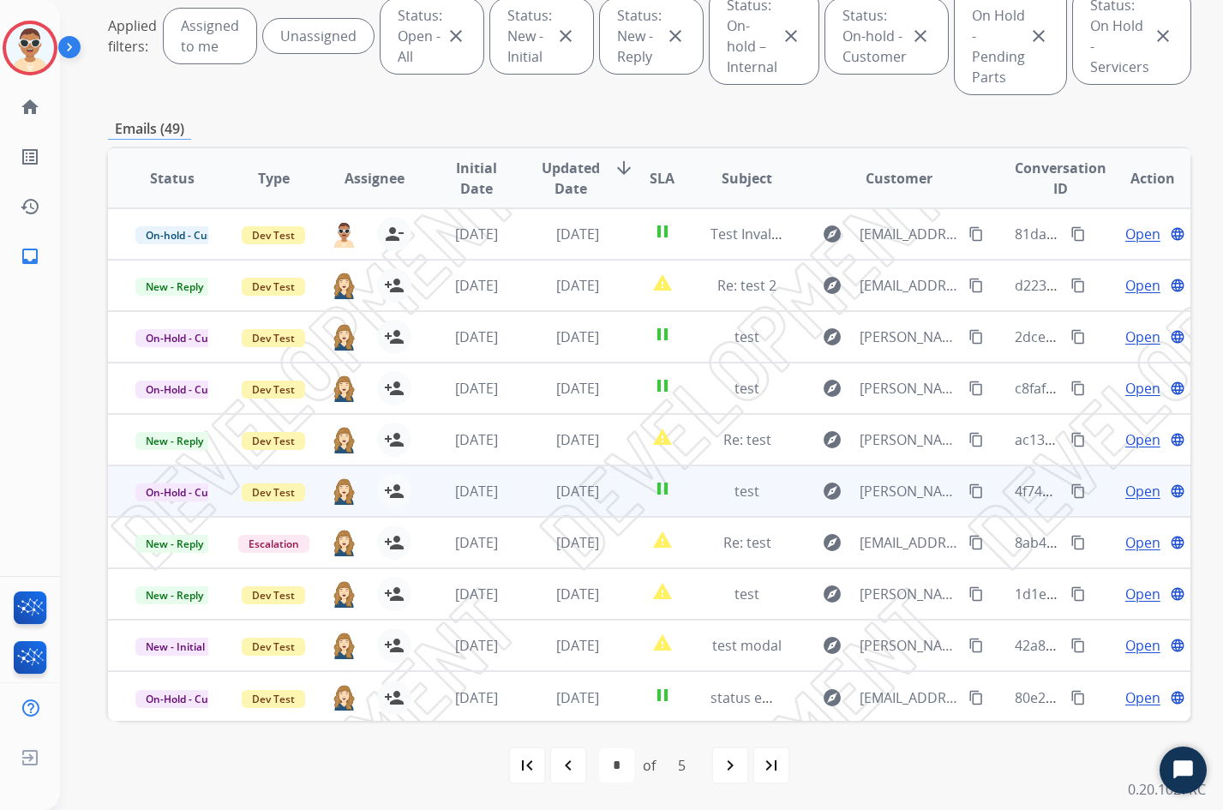
scroll to position [2, 0]
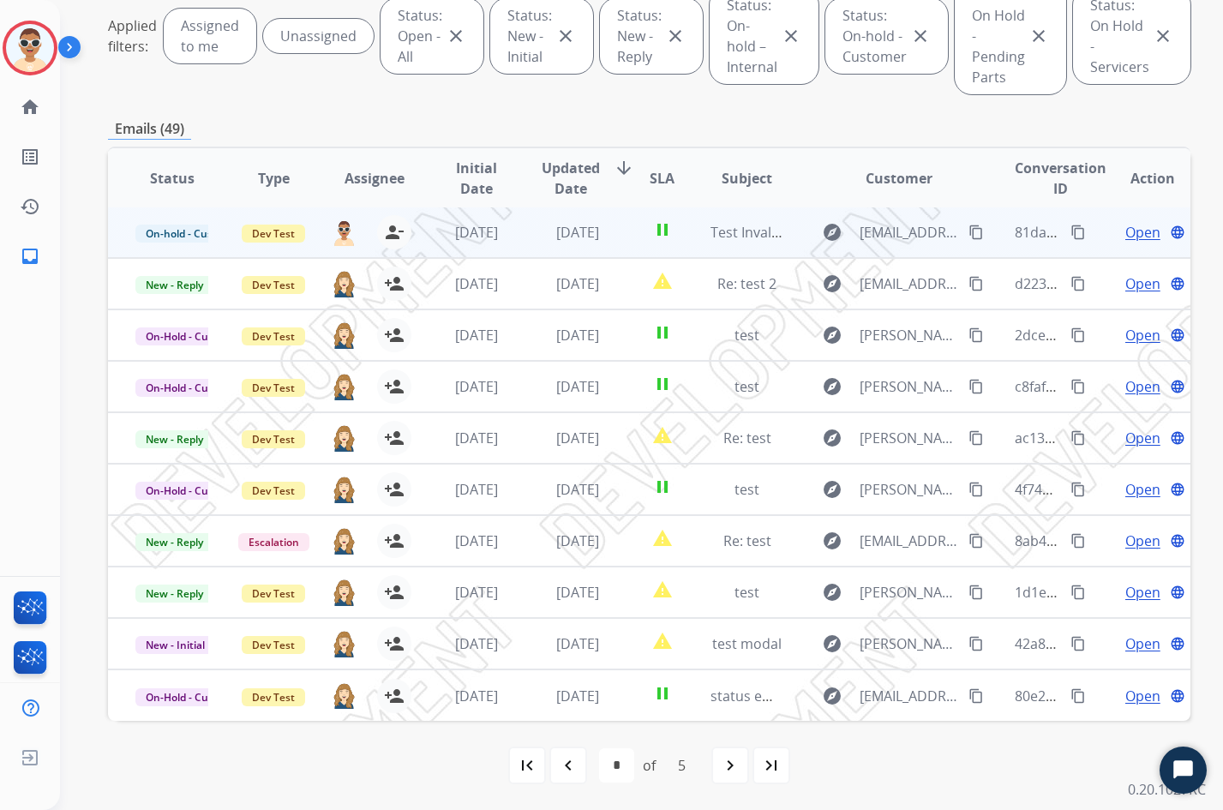
click at [1068, 240] on button "content_copy" at bounding box center [1078, 232] width 21 height 21
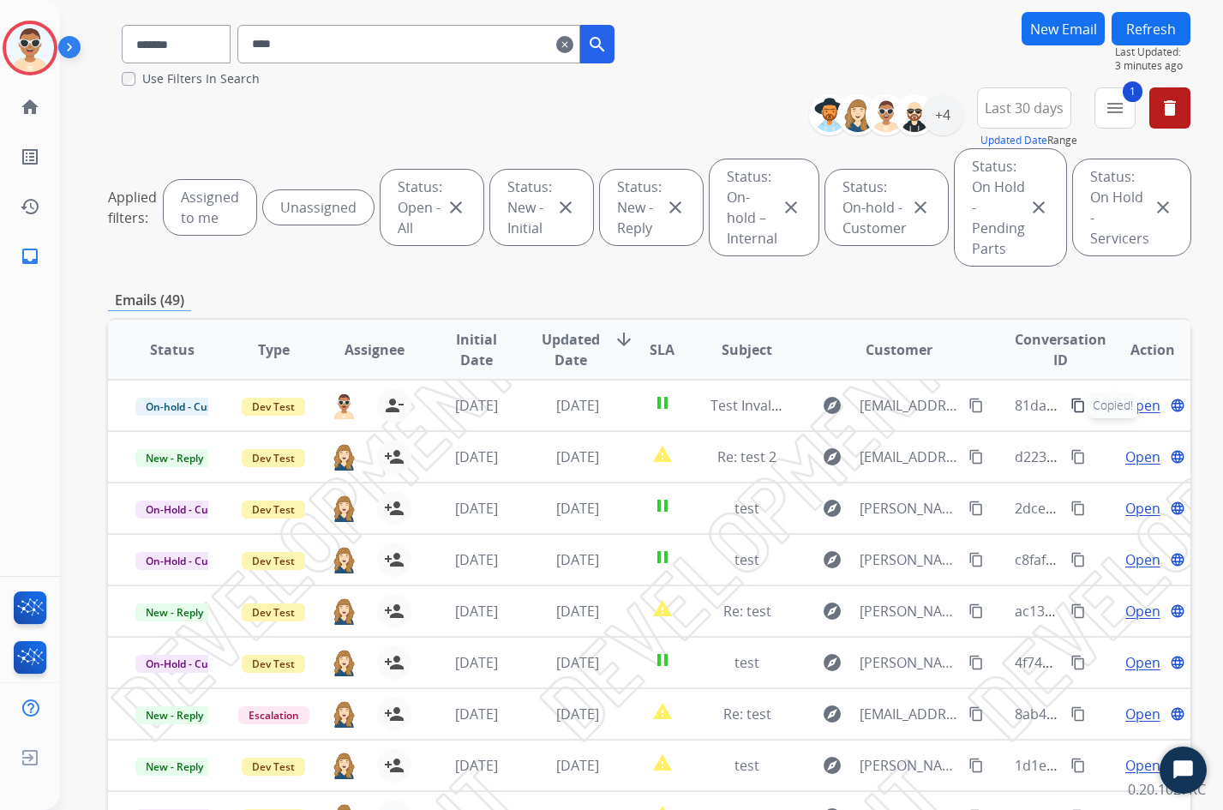
scroll to position [33, 0]
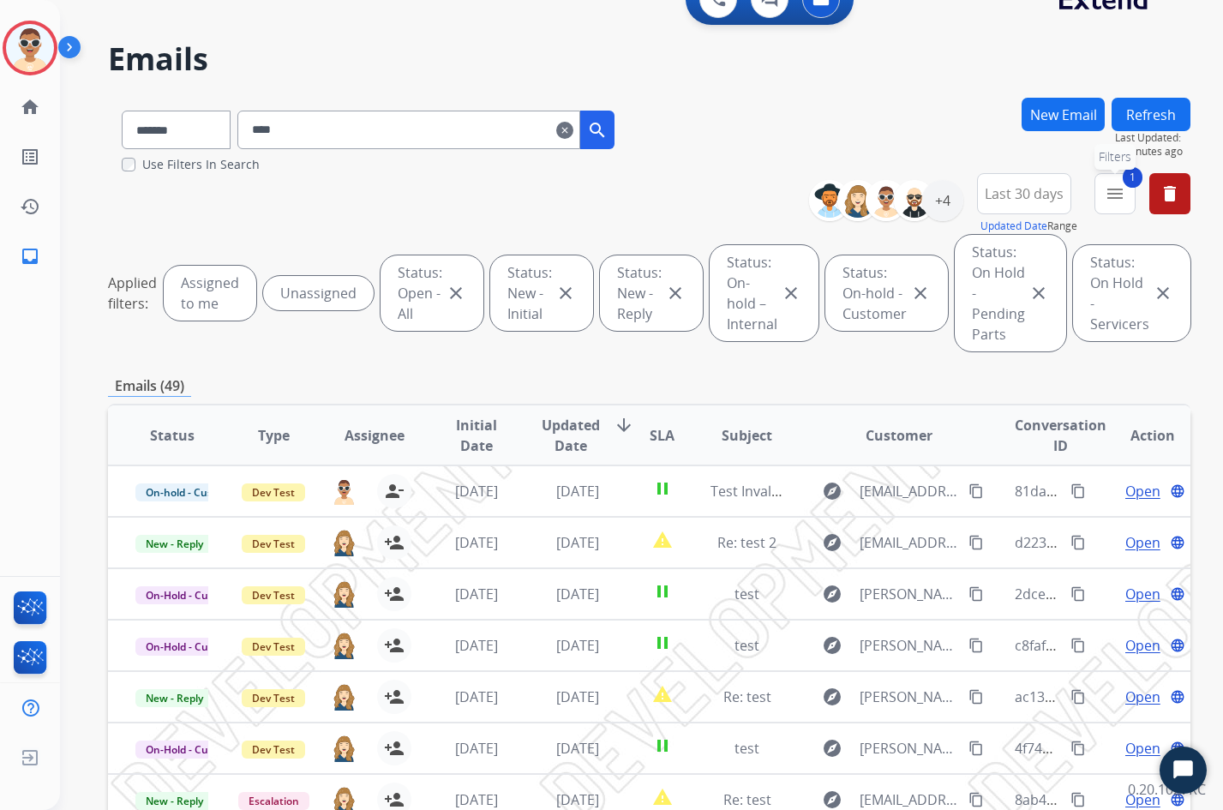
click at [1110, 196] on mat-icon "menu" at bounding box center [1115, 193] width 21 height 21
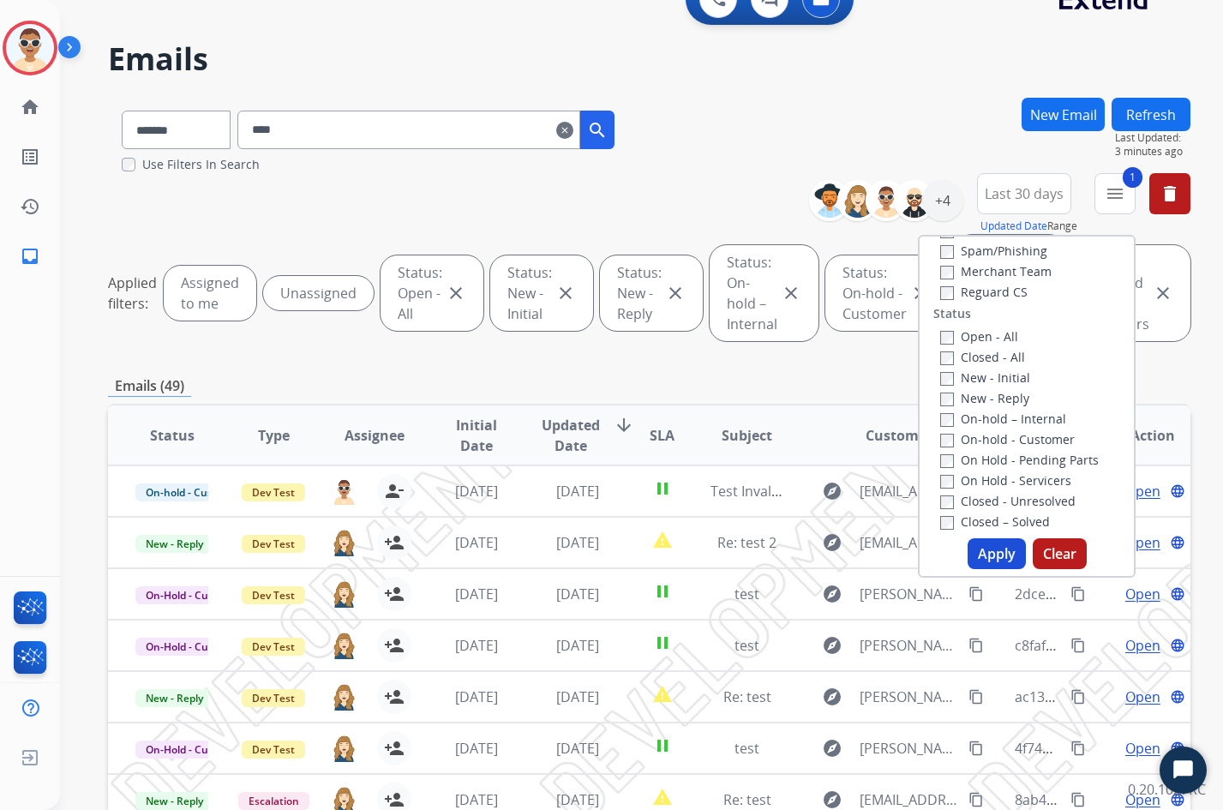
click at [1058, 189] on div "Last 30 days Updated Date Range Custom Recent Last 7 days Last 14 days Last 30 …" at bounding box center [1029, 204] width 104 height 62
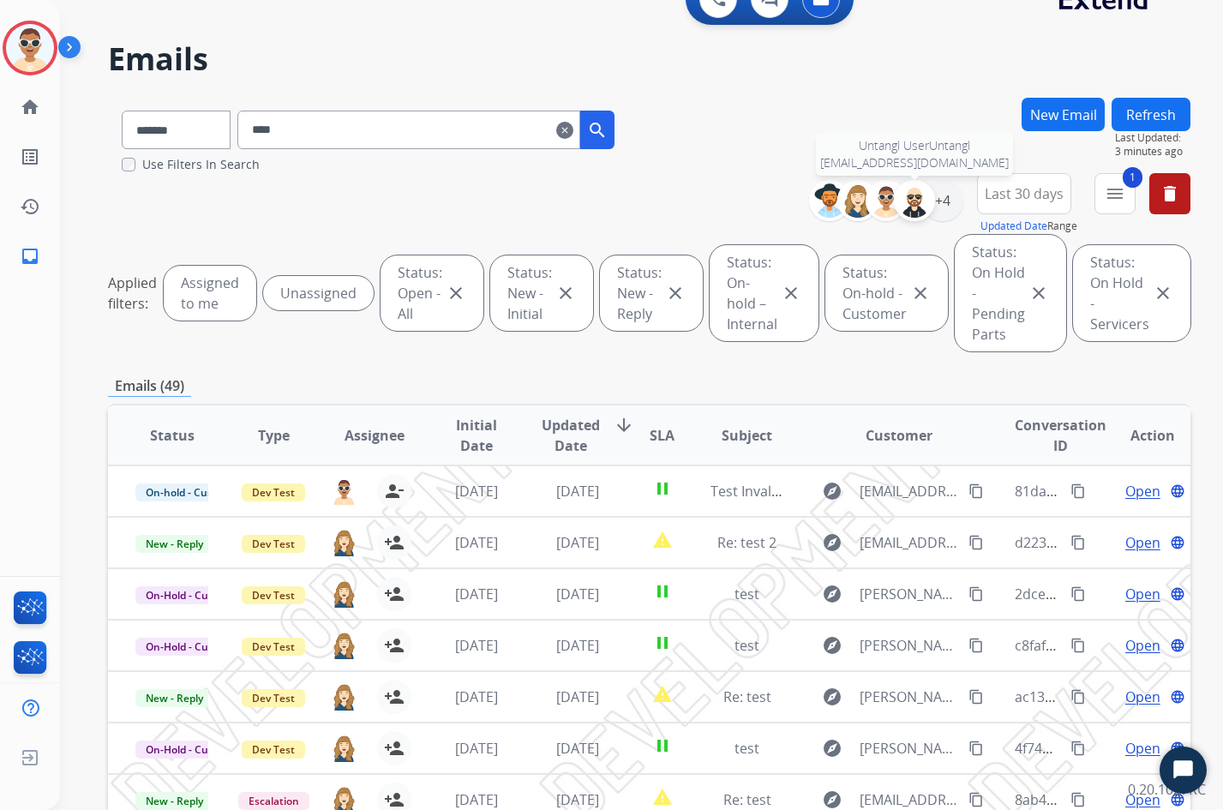
click at [910, 207] on img at bounding box center [914, 200] width 34 height 34
select select "*"
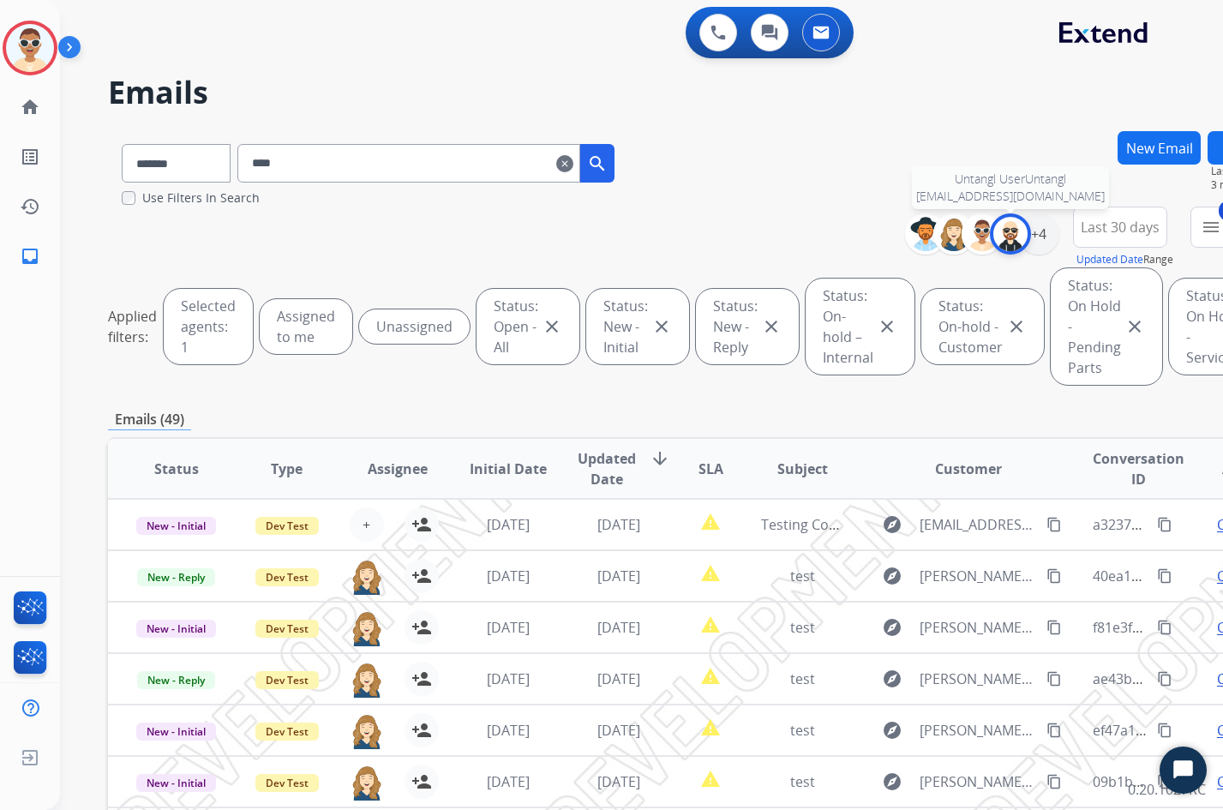
click at [993, 237] on img at bounding box center [1010, 234] width 34 height 34
